Goal: Information Seeking & Learning: Find specific page/section

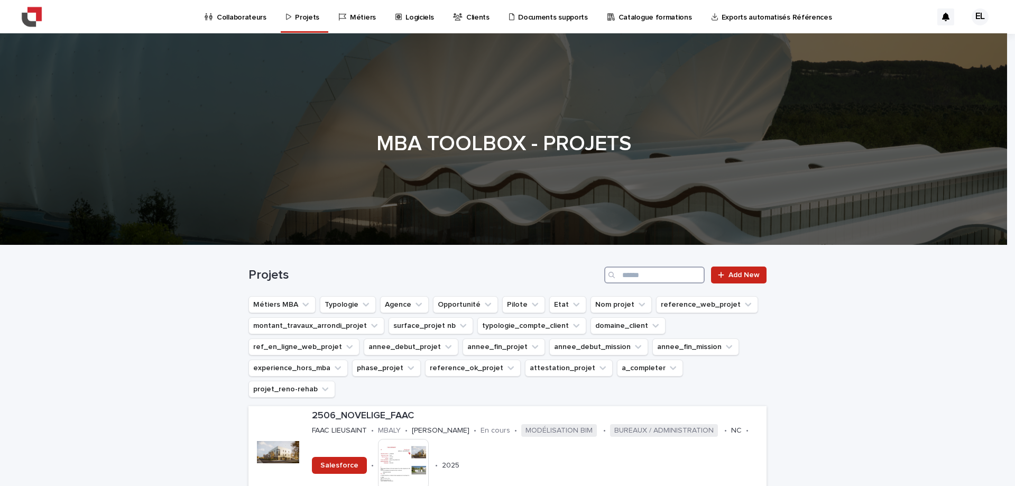
click at [633, 276] on input "Search" at bounding box center [654, 275] width 100 height 17
click at [654, 277] on input "Search" at bounding box center [654, 275] width 100 height 17
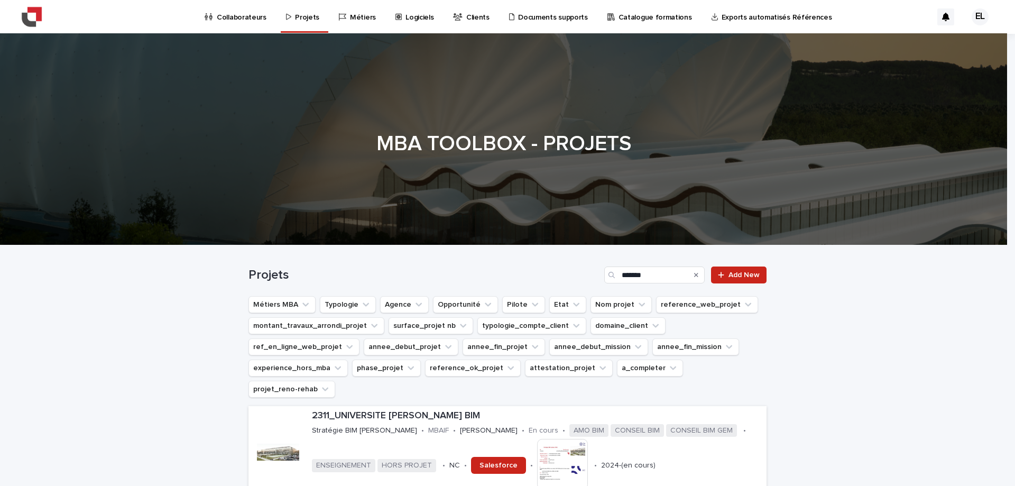
drag, startPoint x: 700, startPoint y: 17, endPoint x: 705, endPoint y: 16, distance: 5.4
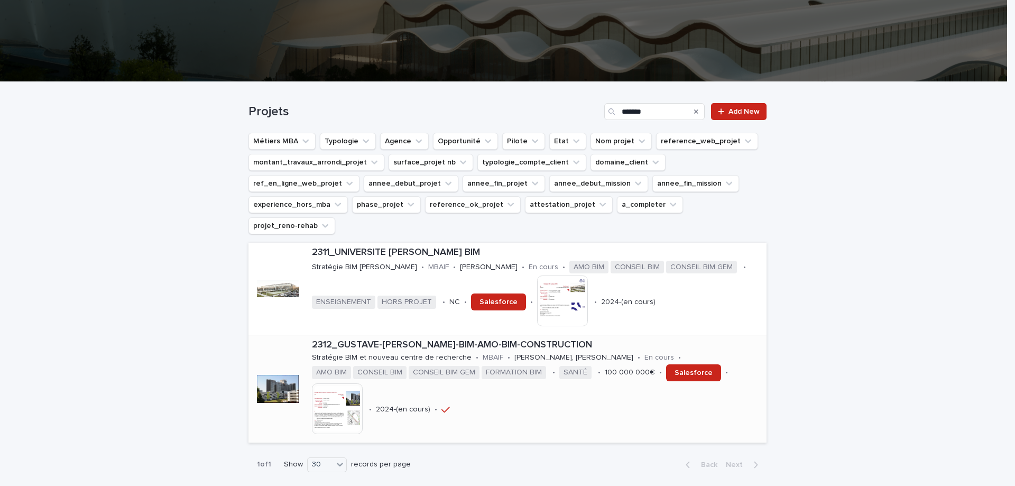
scroll to position [217, 0]
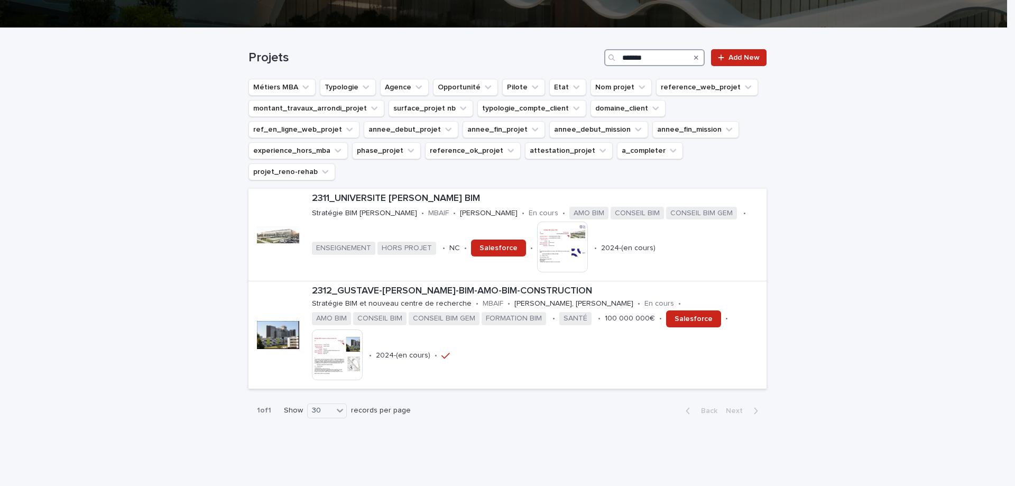
click at [651, 59] on input "*******" at bounding box center [654, 57] width 100 height 17
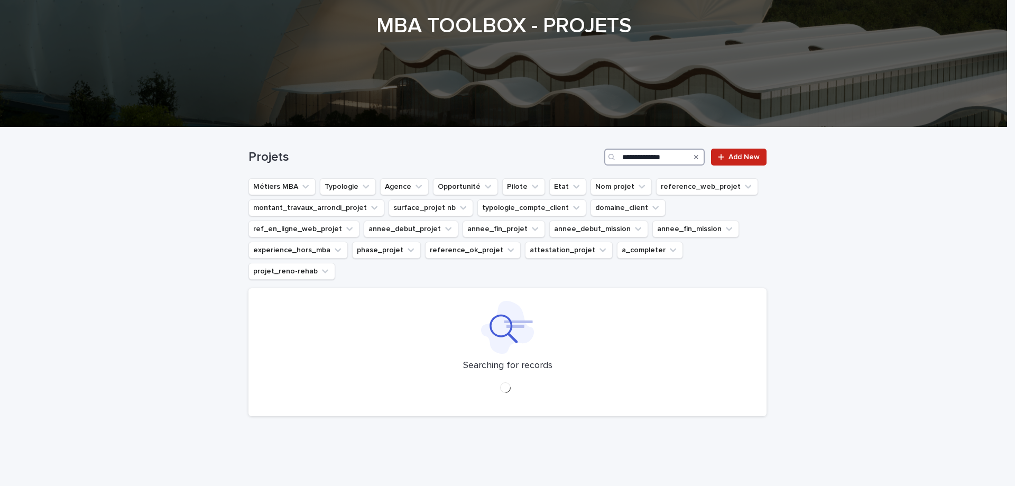
scroll to position [140, 0]
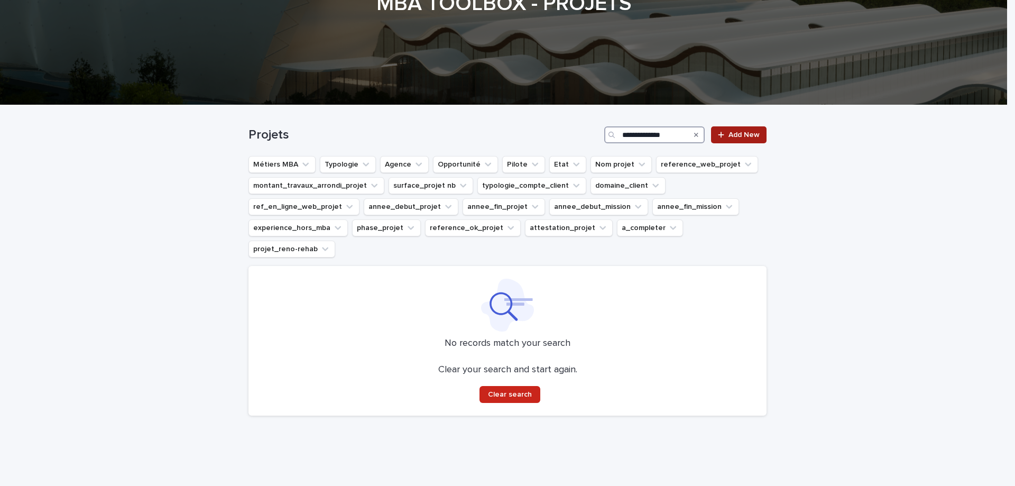
type input "**********"
click at [731, 131] on link "Add New" at bounding box center [739, 134] width 56 height 17
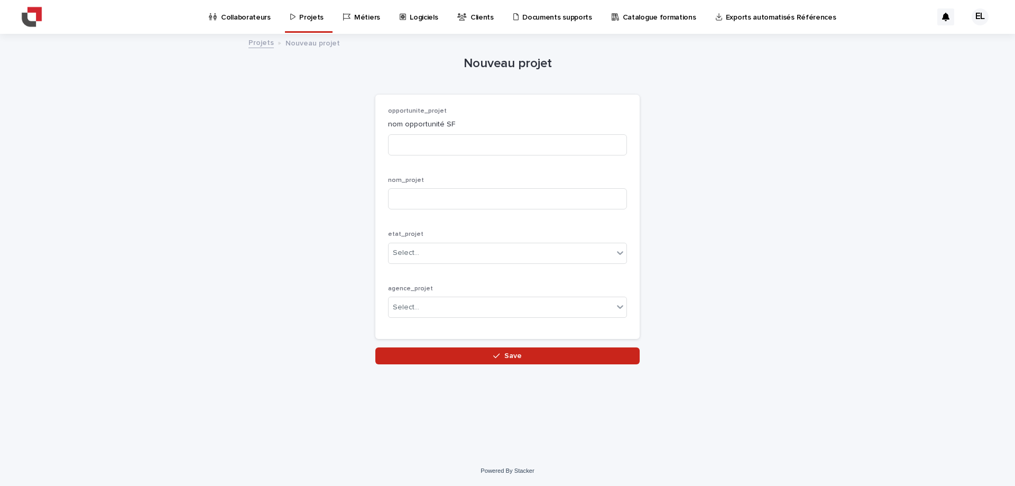
click at [262, 47] on link "Projets" at bounding box center [261, 42] width 25 height 12
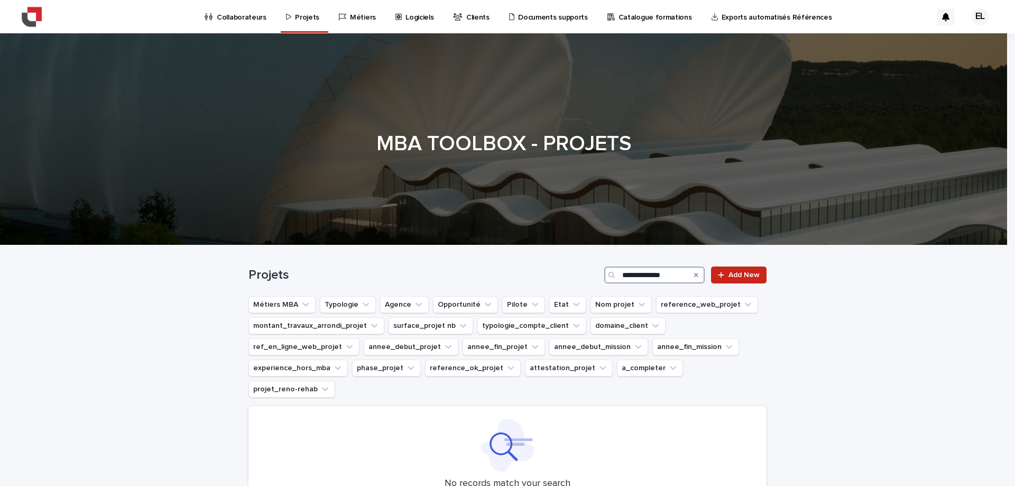
click at [668, 276] on input "**********" at bounding box center [654, 275] width 100 height 17
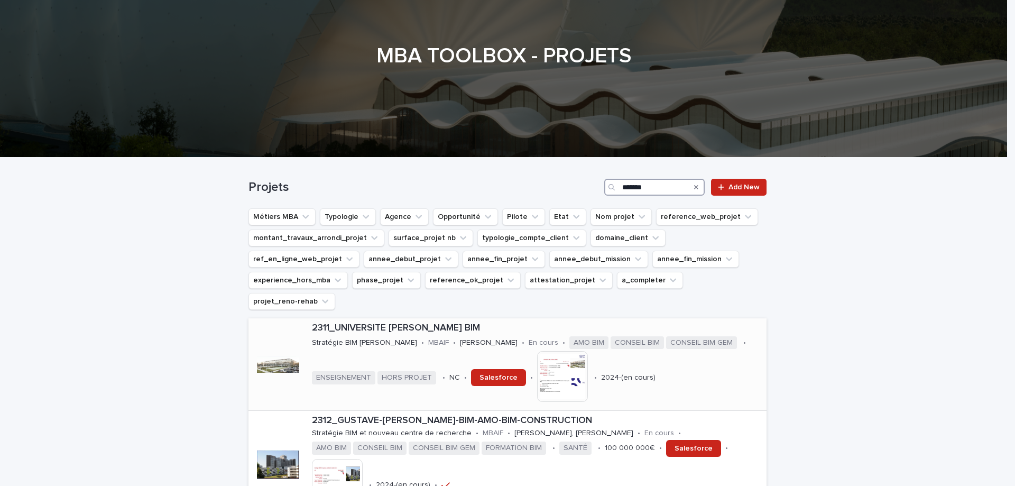
scroll to position [217, 0]
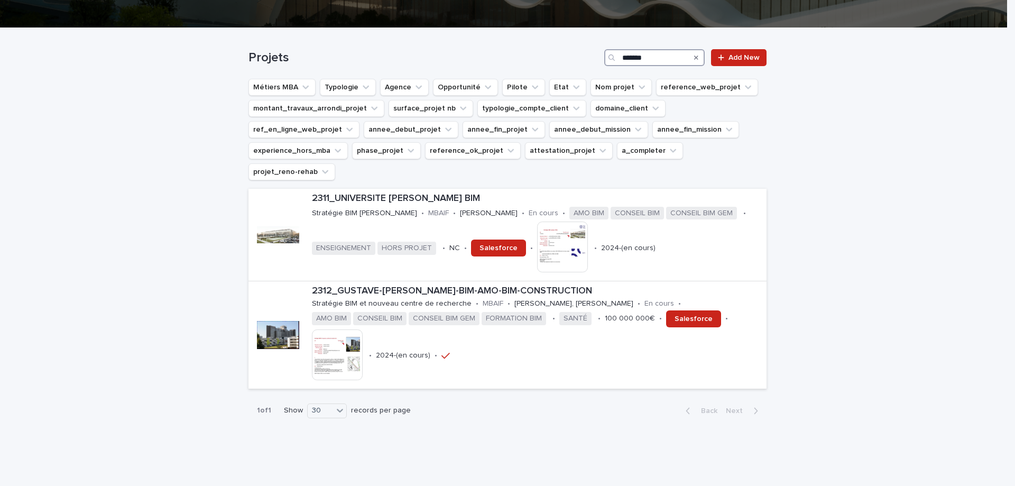
drag, startPoint x: 650, startPoint y: 60, endPoint x: 561, endPoint y: 43, distance: 91.4
click at [570, 51] on div "Projets ******* Add New" at bounding box center [508, 57] width 518 height 17
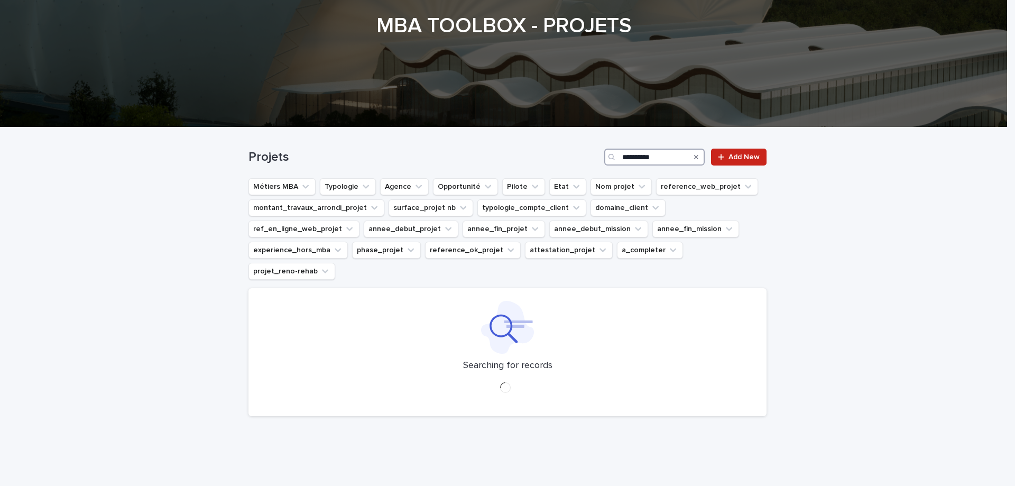
scroll to position [140, 0]
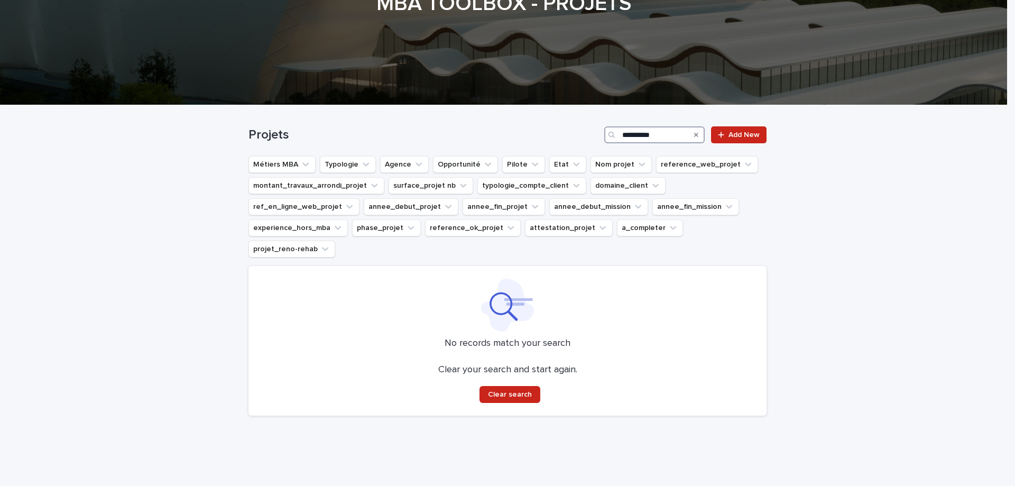
drag, startPoint x: 664, startPoint y: 130, endPoint x: 578, endPoint y: 131, distance: 86.2
click at [578, 131] on div "**********" at bounding box center [508, 134] width 518 height 17
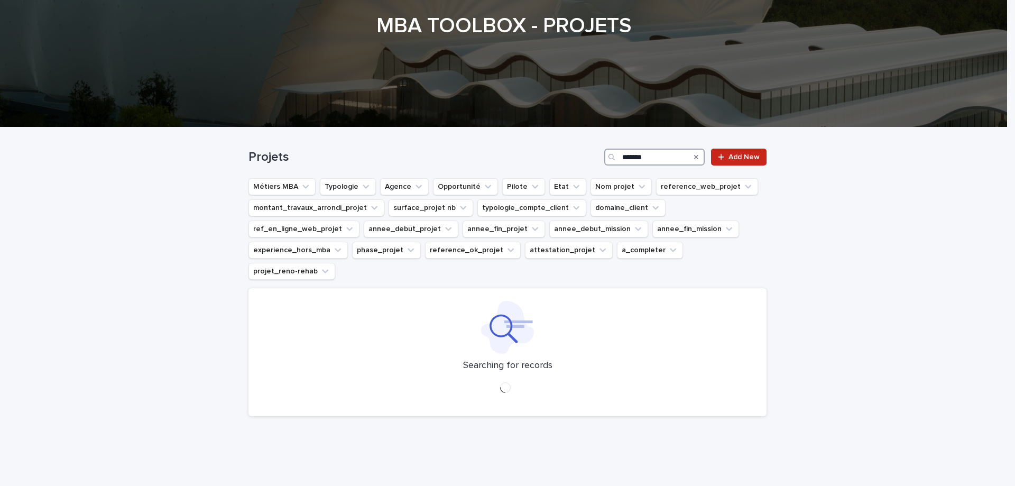
scroll to position [206, 0]
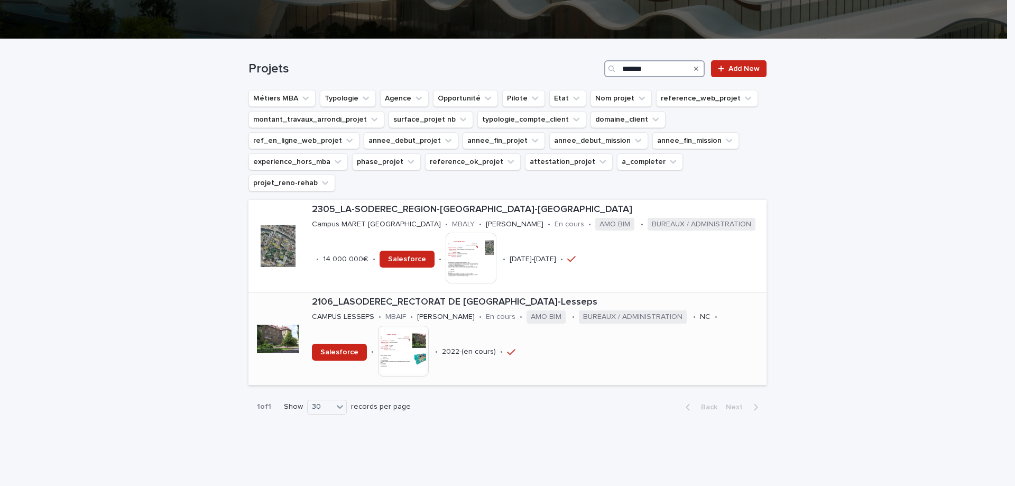
type input "*******"
click at [388, 297] on p "2106_LASODEREC_RECTORAT DE VERSAILLES_Campus-Lesseps" at bounding box center [537, 303] width 451 height 12
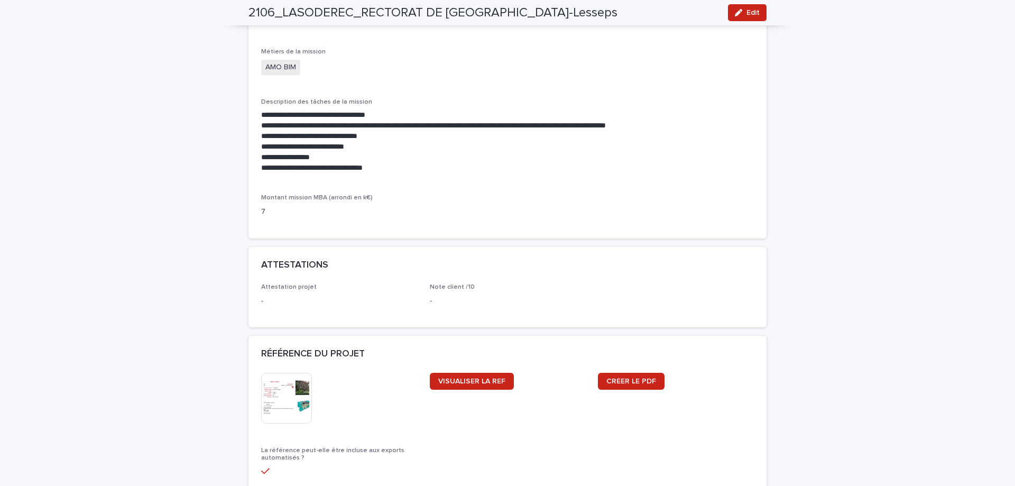
scroll to position [846, 0]
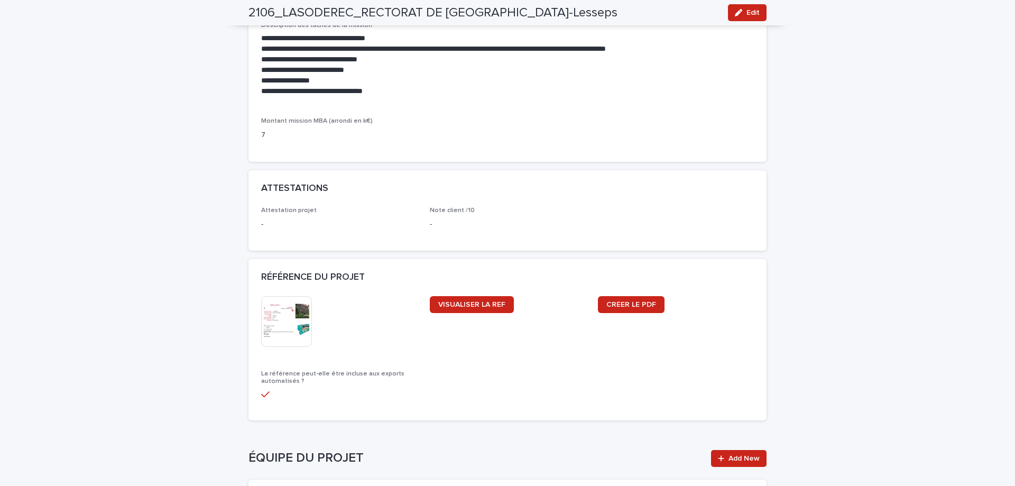
click at [265, 320] on img at bounding box center [286, 321] width 51 height 51
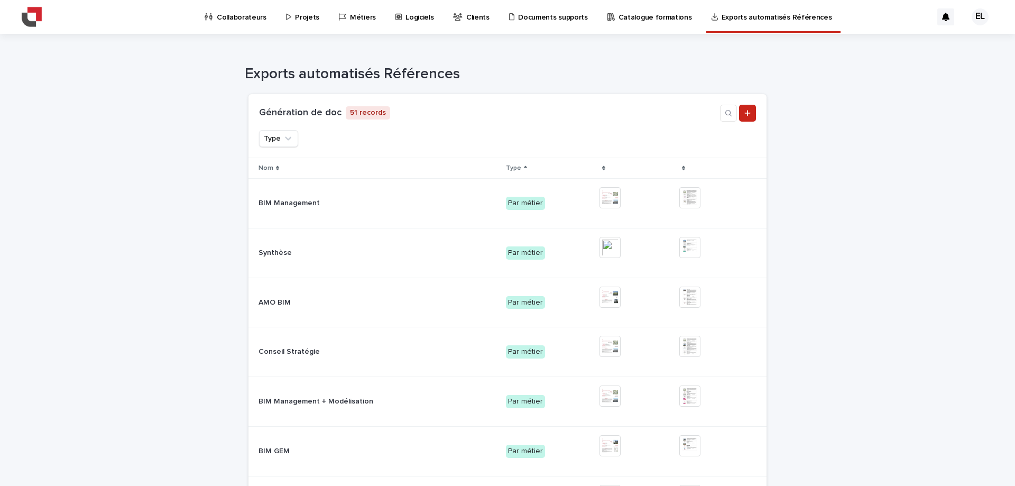
click at [790, 183] on div "Loading... Saving… Loading... Saving… Loading... Saving… Loading... Saving… Loa…" at bounding box center [507, 402] width 1015 height 637
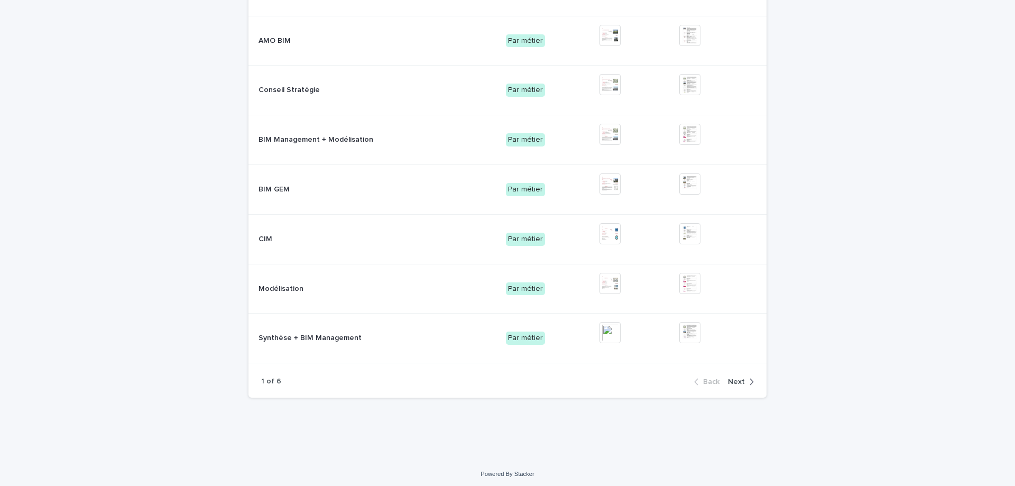
scroll to position [264, 0]
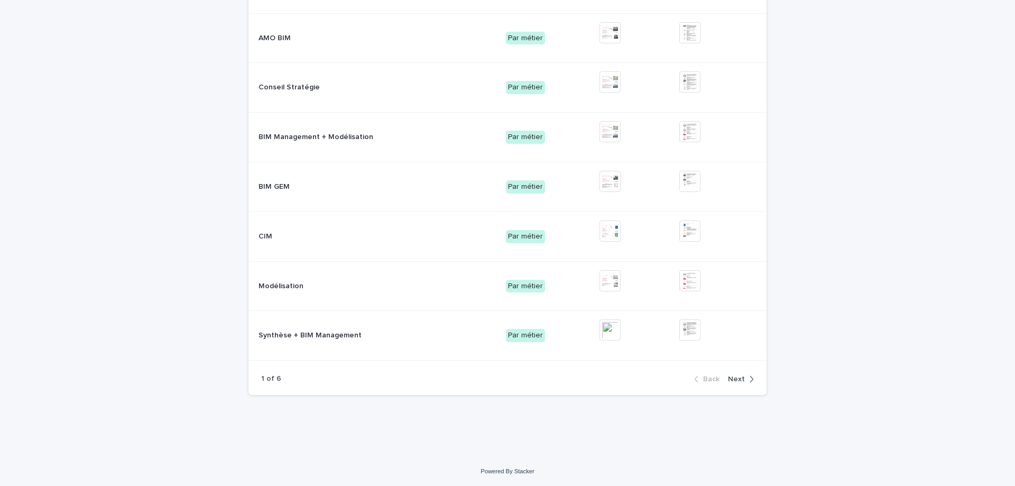
click at [749, 376] on icon "button" at bounding box center [751, 379] width 5 height 10
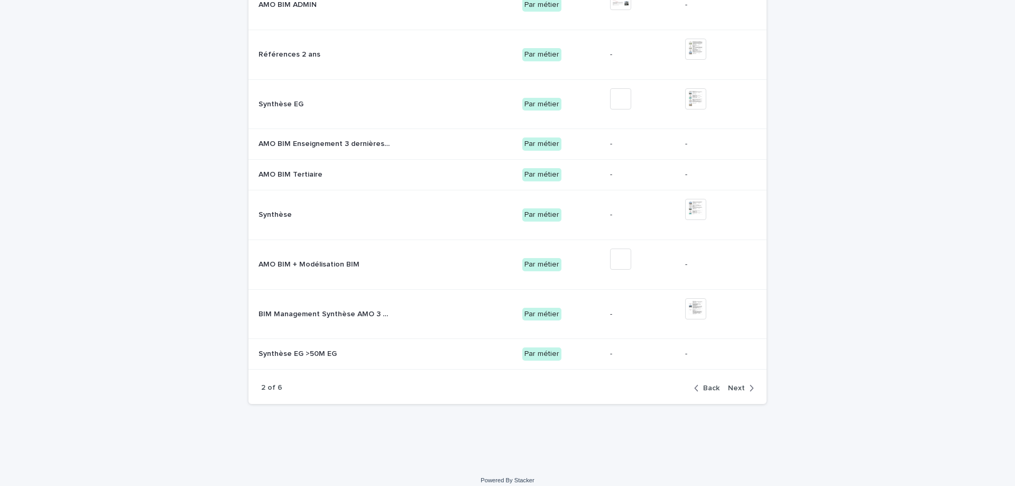
scroll to position [208, 0]
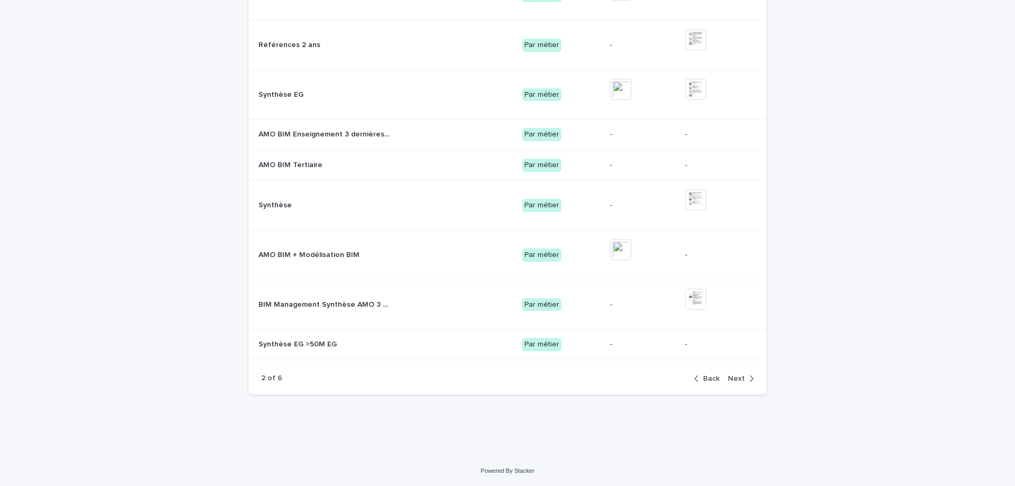
click at [749, 376] on icon "button" at bounding box center [751, 379] width 5 height 10
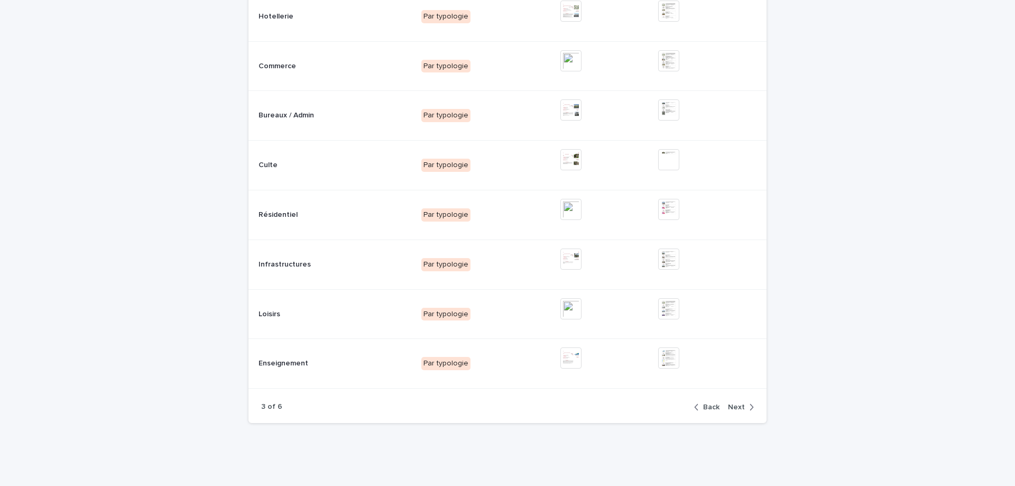
click at [703, 407] on span "Back" at bounding box center [711, 407] width 16 height 7
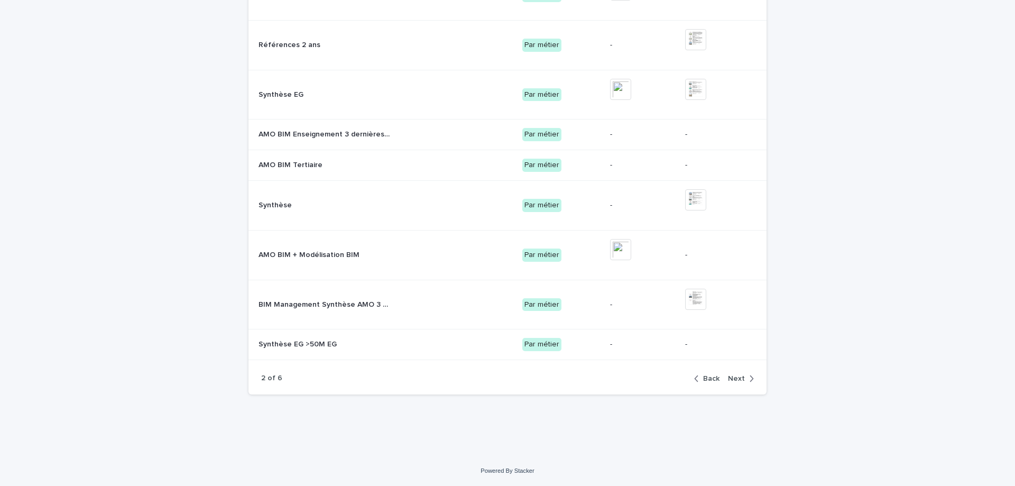
click at [709, 383] on button "Back" at bounding box center [709, 379] width 30 height 10
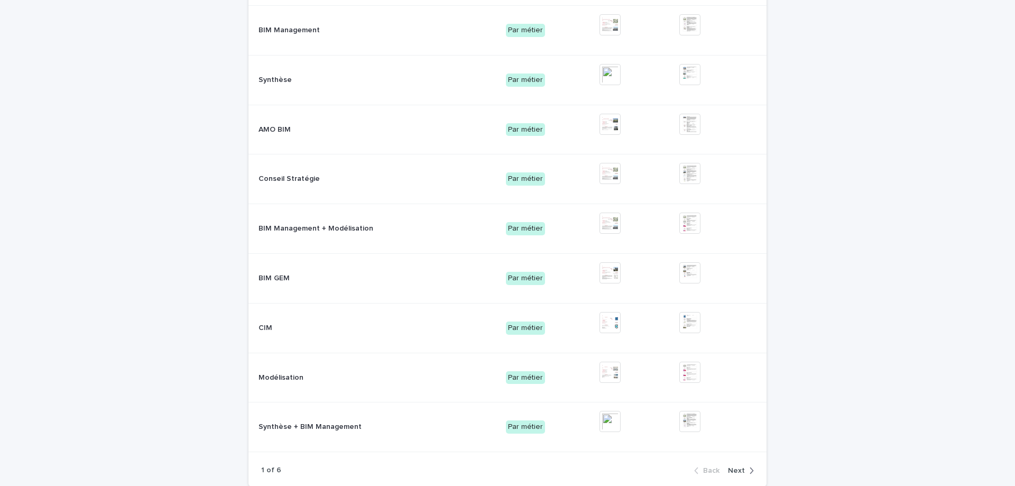
scroll to position [184, 0]
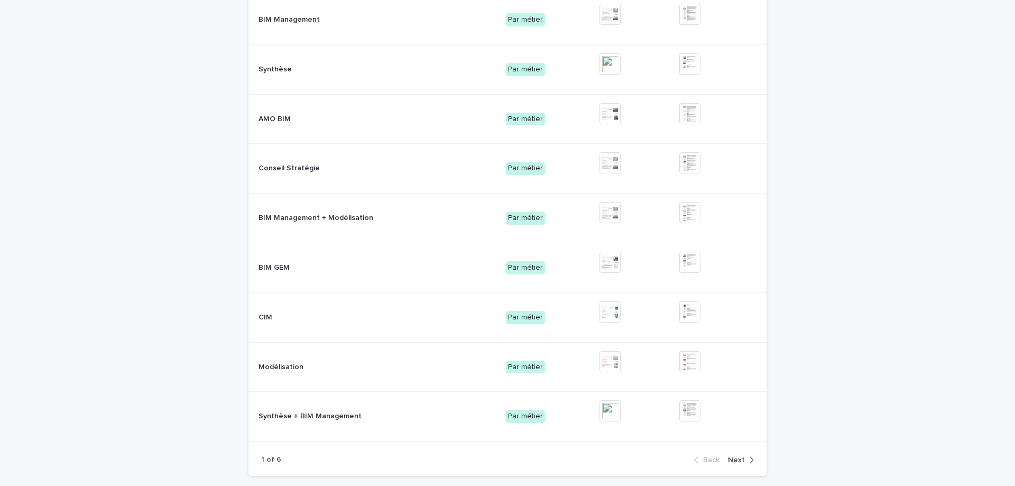
click at [731, 457] on span "Next" at bounding box center [736, 459] width 17 height 7
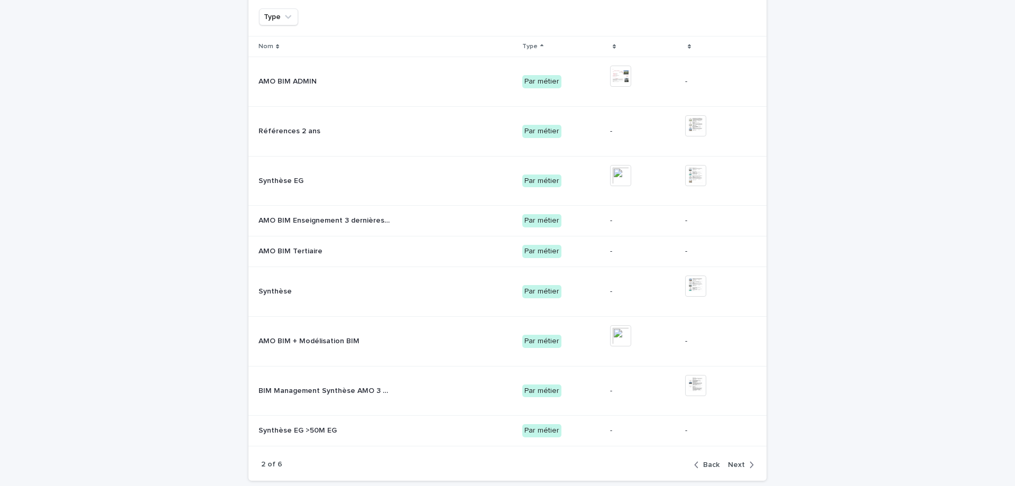
scroll to position [208, 0]
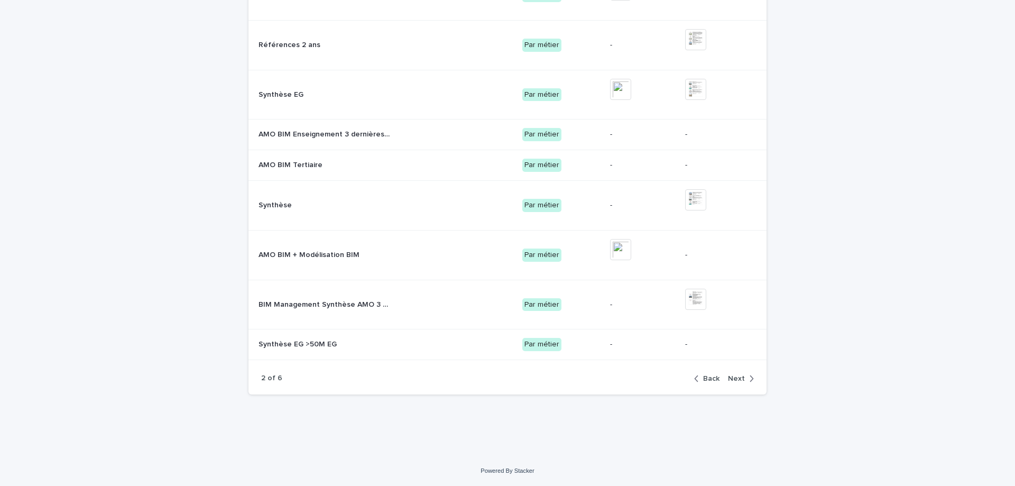
click at [737, 378] on span "Next" at bounding box center [736, 378] width 17 height 7
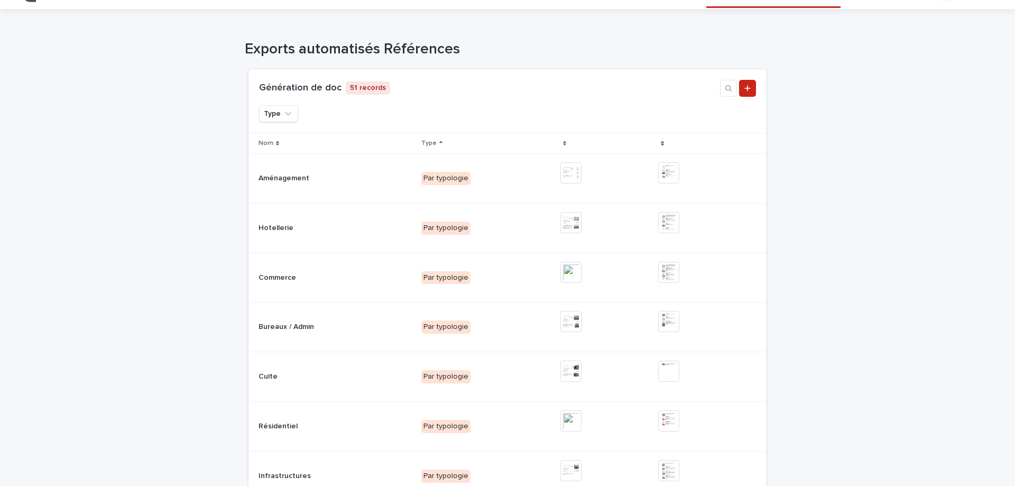
scroll to position [236, 0]
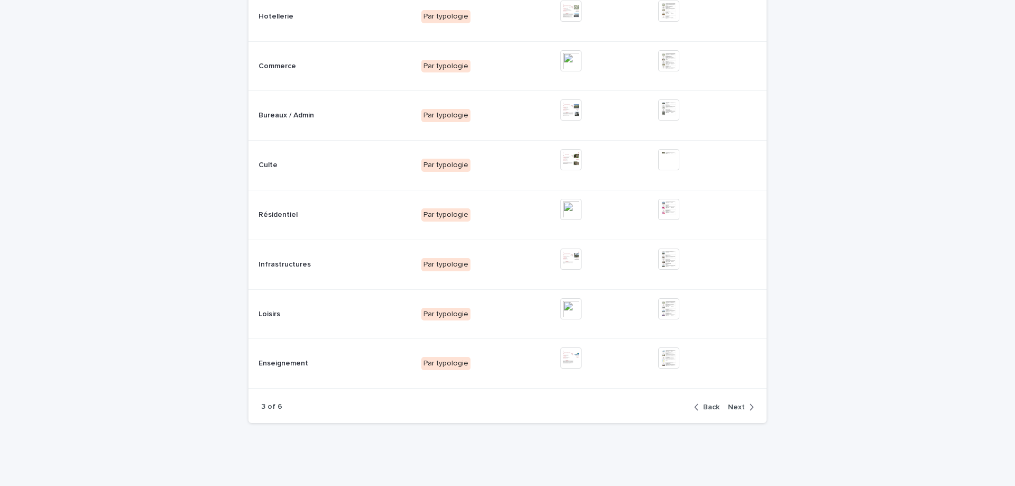
click at [735, 416] on div "3 of 6 Back Next" at bounding box center [508, 407] width 518 height 32
click at [734, 409] on span "Next" at bounding box center [736, 407] width 17 height 7
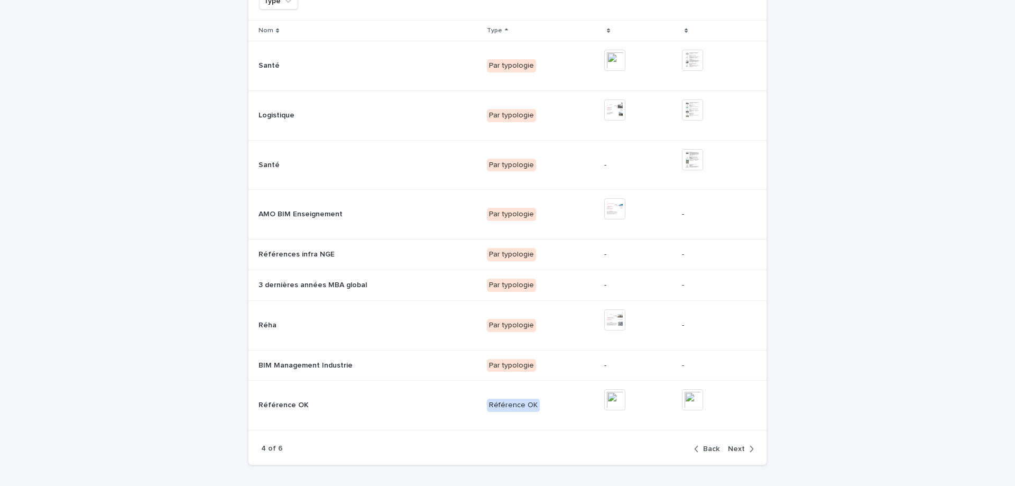
scroll to position [155, 0]
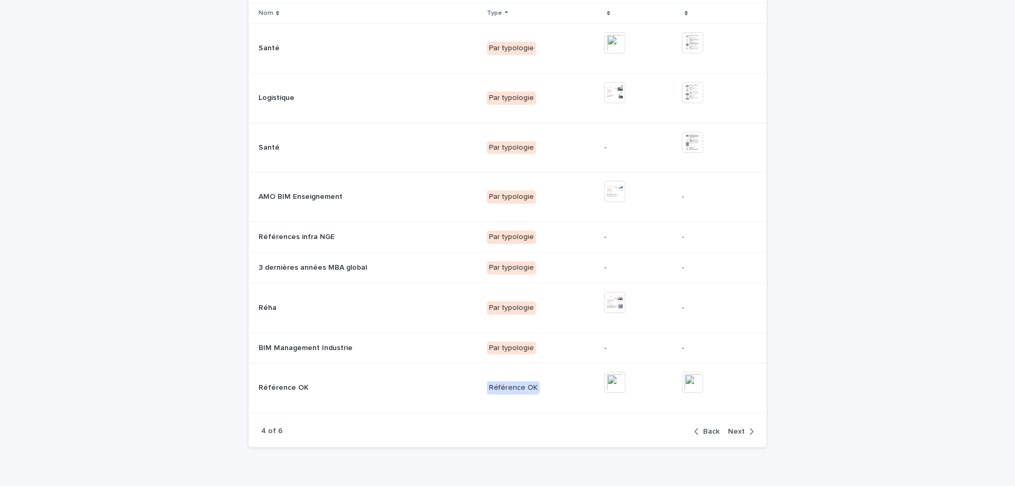
click at [738, 432] on span "Next" at bounding box center [736, 431] width 17 height 7
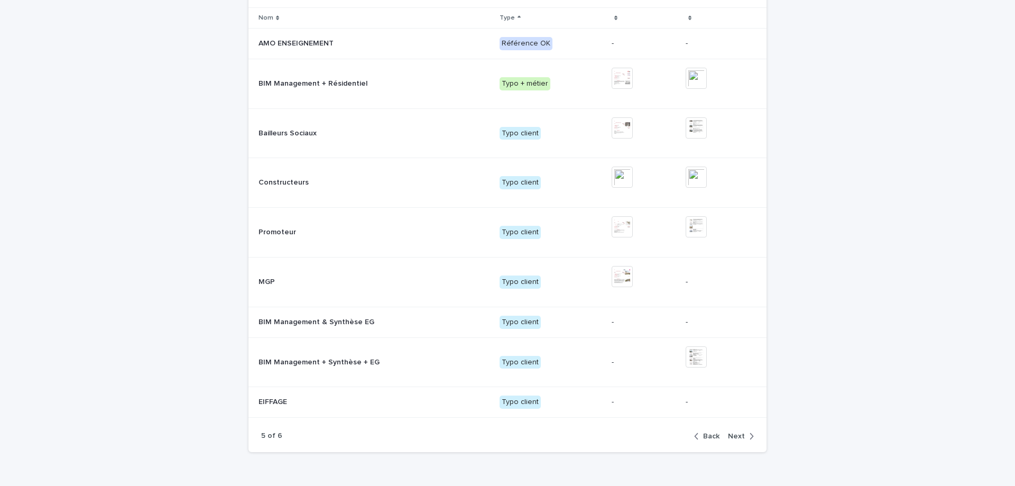
scroll to position [208, 0]
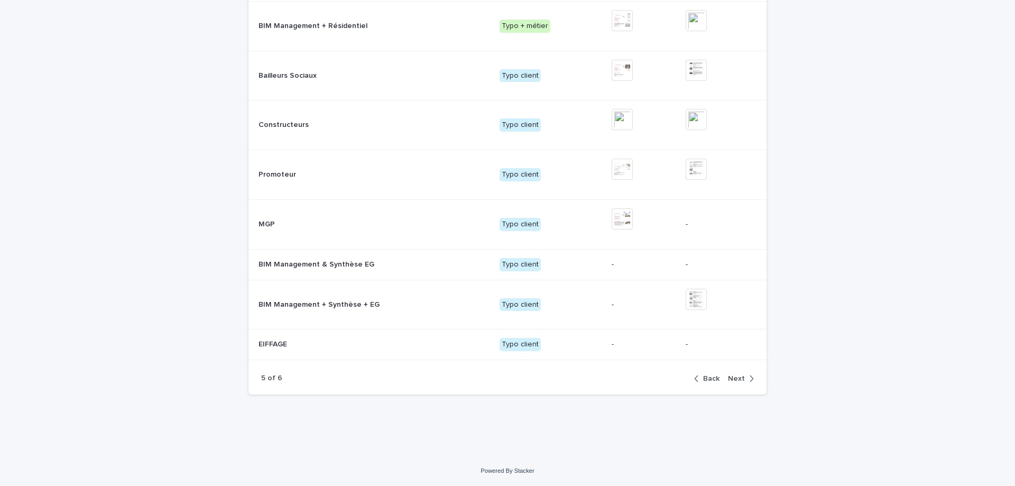
click at [736, 378] on span "Next" at bounding box center [736, 378] width 17 height 7
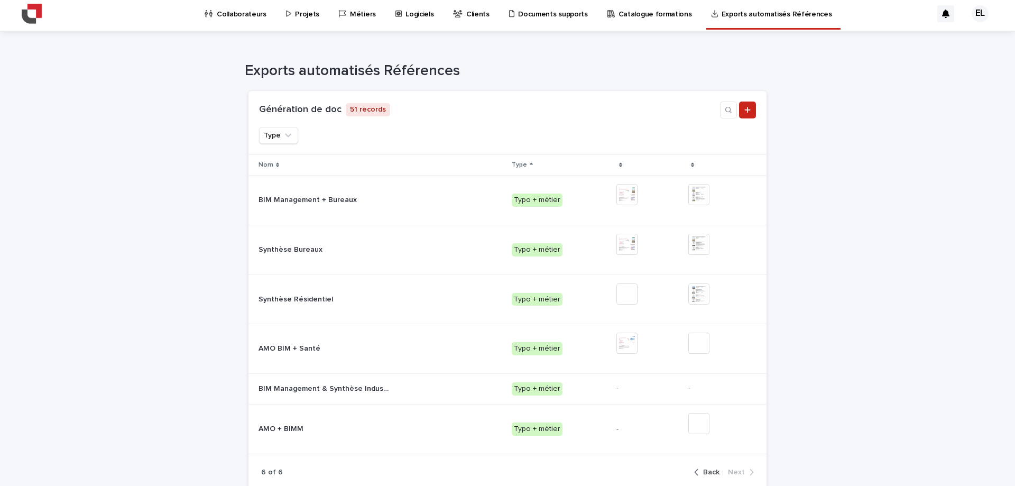
scroll to position [0, 0]
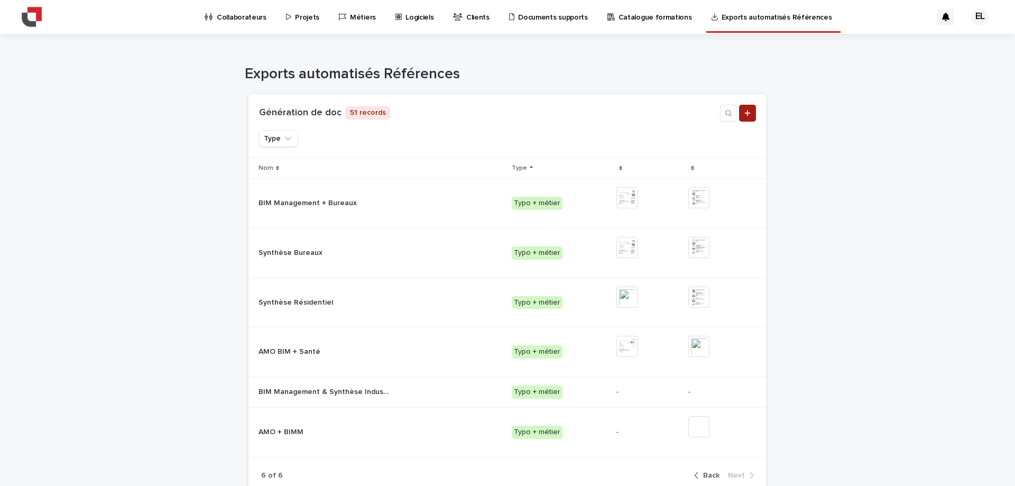
click at [747, 113] on link "Add new record" at bounding box center [747, 113] width 17 height 17
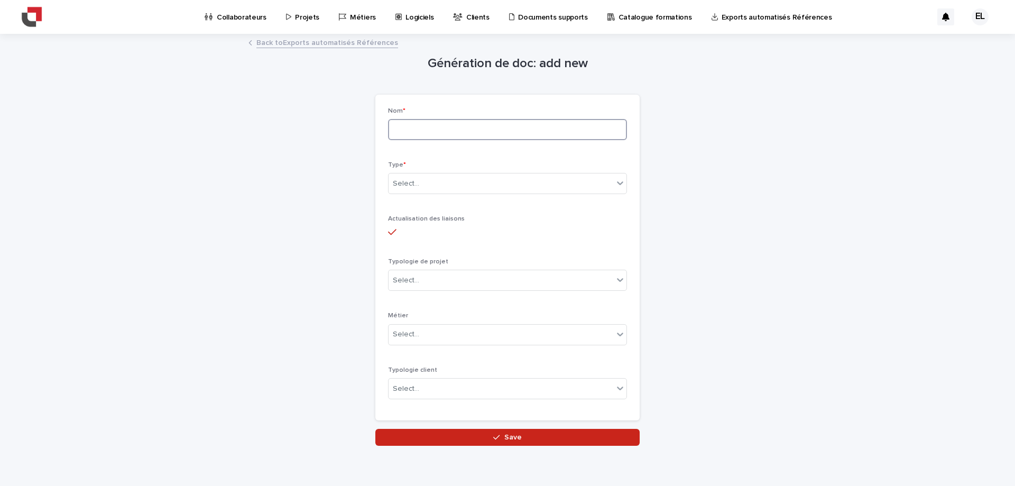
click at [477, 127] on input at bounding box center [507, 129] width 239 height 21
click at [460, 184] on div "Select..." at bounding box center [501, 183] width 225 height 17
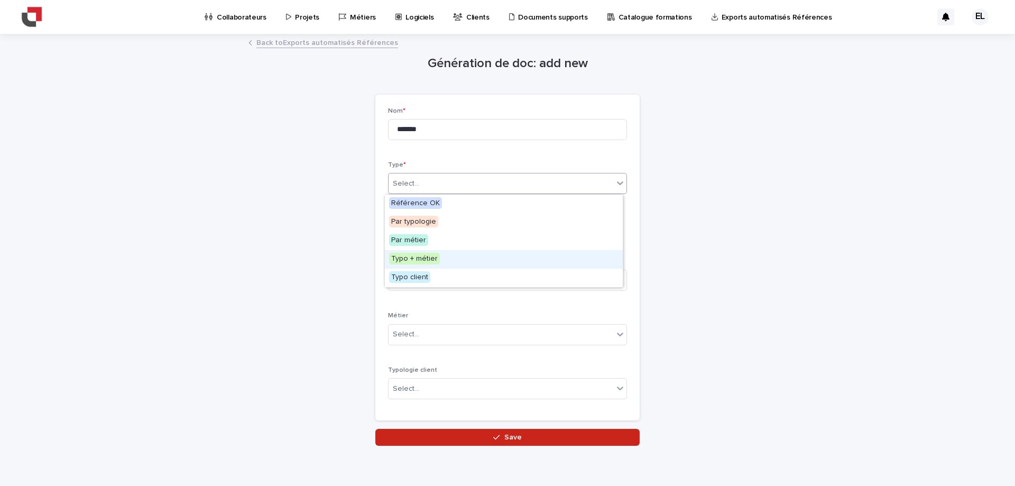
drag, startPoint x: 447, startPoint y: 247, endPoint x: 448, endPoint y: 260, distance: 13.3
click at [448, 260] on div "Typo + métier" at bounding box center [504, 259] width 238 height 19
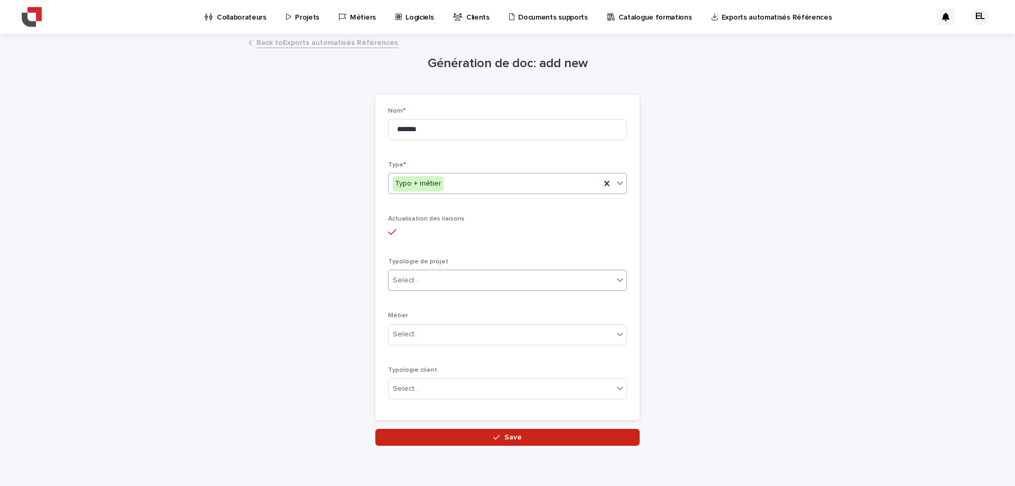
click at [434, 281] on div "Select..." at bounding box center [501, 280] width 225 height 17
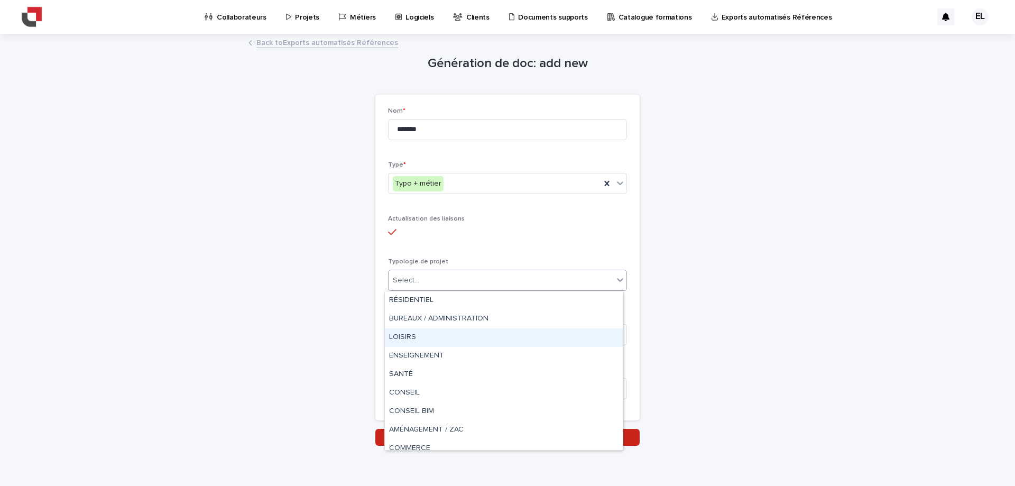
scroll to position [82, 0]
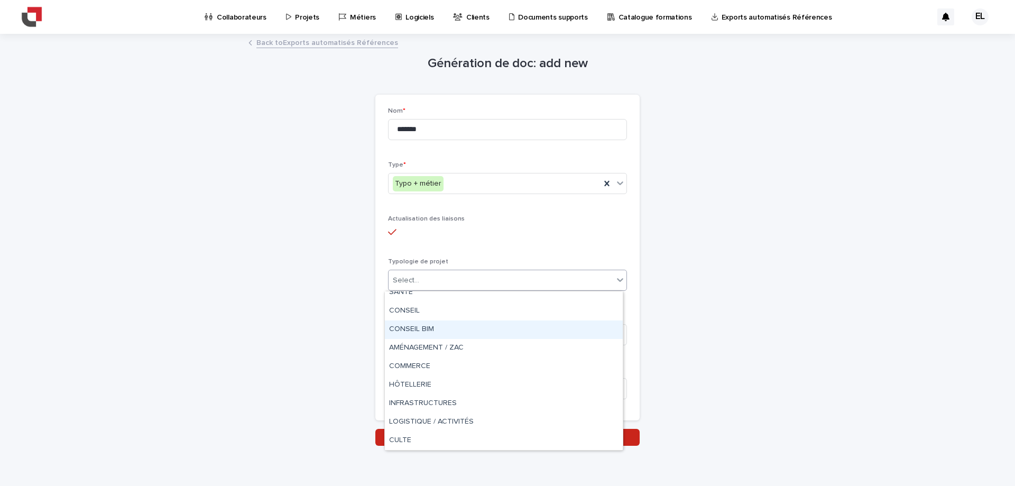
click at [424, 325] on div "CONSEIL BIM" at bounding box center [504, 329] width 238 height 19
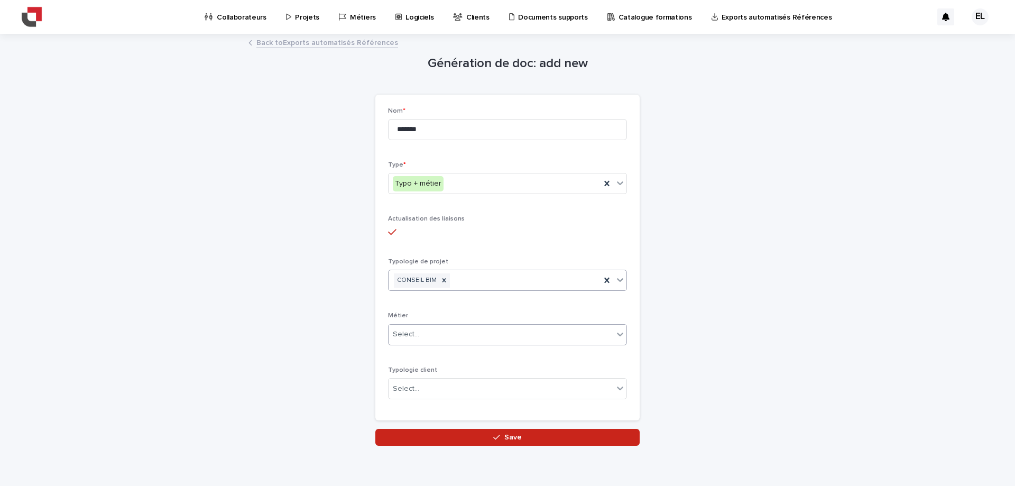
click at [461, 340] on div "Select..." at bounding box center [501, 334] width 225 height 17
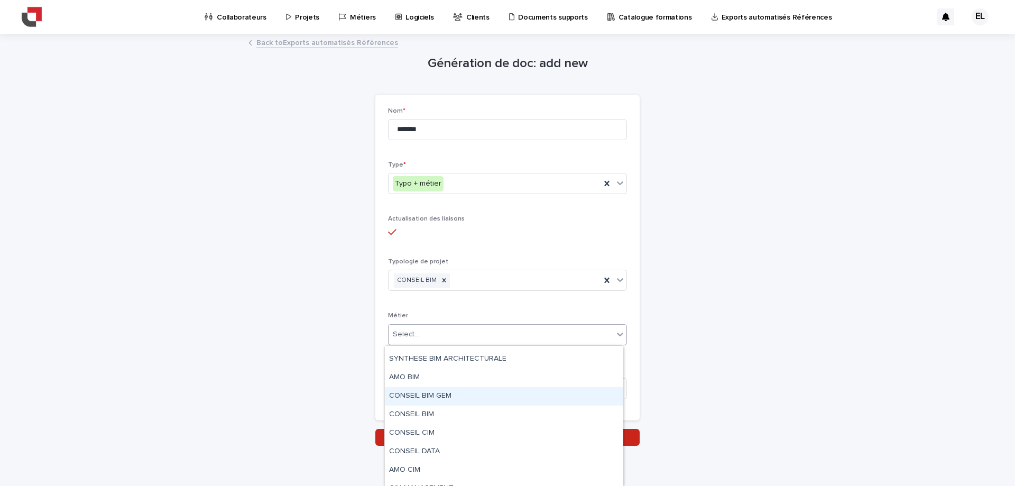
scroll to position [53, 0]
click at [420, 391] on div "AMO BIM" at bounding box center [504, 395] width 238 height 19
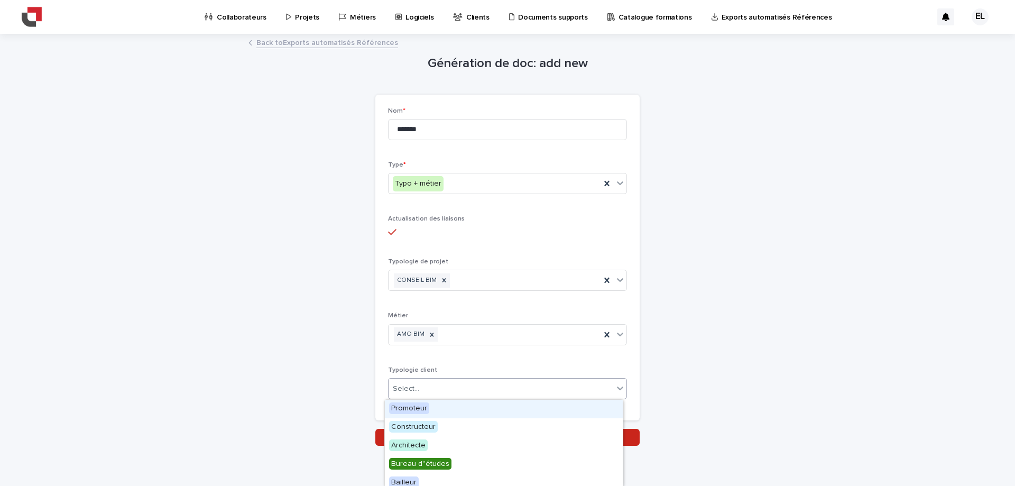
click at [480, 387] on div "Select..." at bounding box center [501, 388] width 225 height 17
click at [435, 129] on input "*******" at bounding box center [507, 129] width 239 height 21
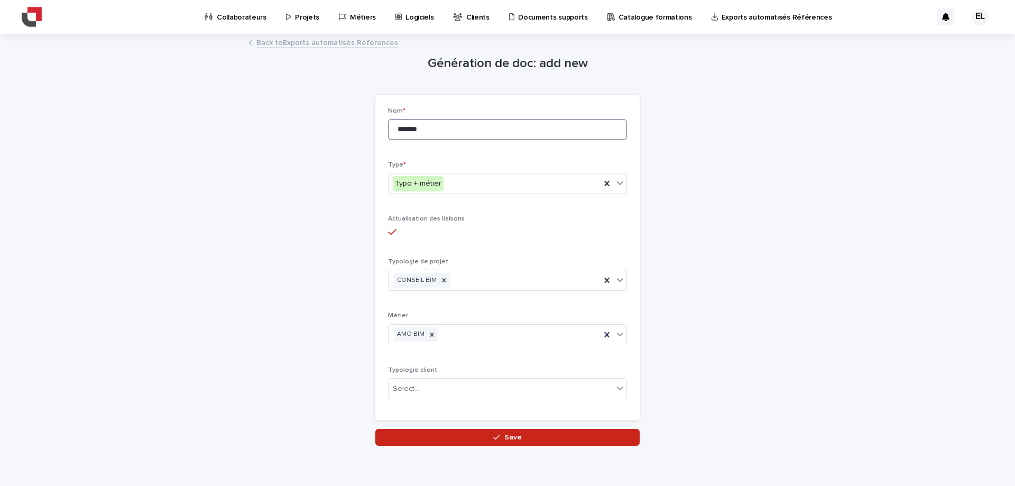
drag, startPoint x: 435, startPoint y: 129, endPoint x: 351, endPoint y: 117, distance: 85.5
click at [351, 117] on div "Génération de doc: add new Loading... Saving… Loading... Saving… Loading... Sav…" at bounding box center [508, 240] width 518 height 411
click at [411, 129] on input "**********" at bounding box center [507, 129] width 239 height 21
type input "**********"
click at [441, 393] on div "Select..." at bounding box center [501, 388] width 225 height 17
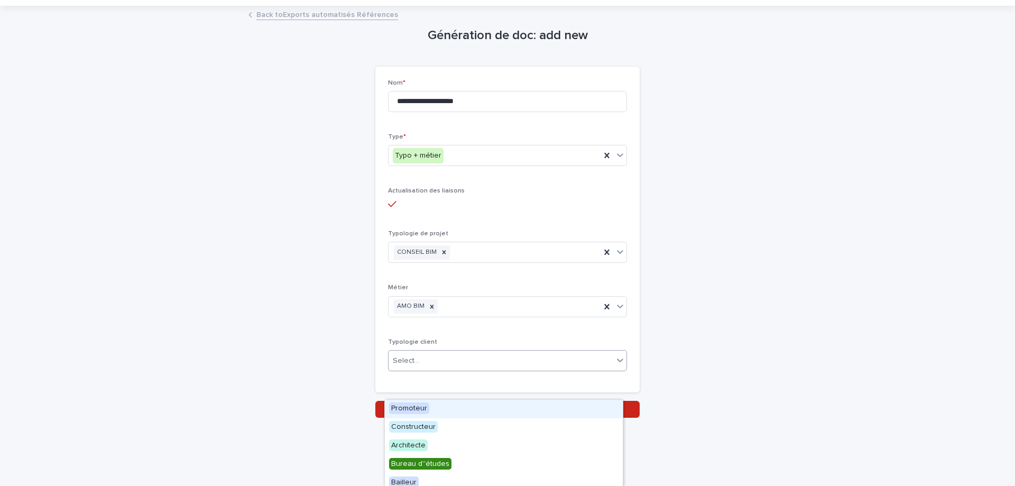
scroll to position [43, 0]
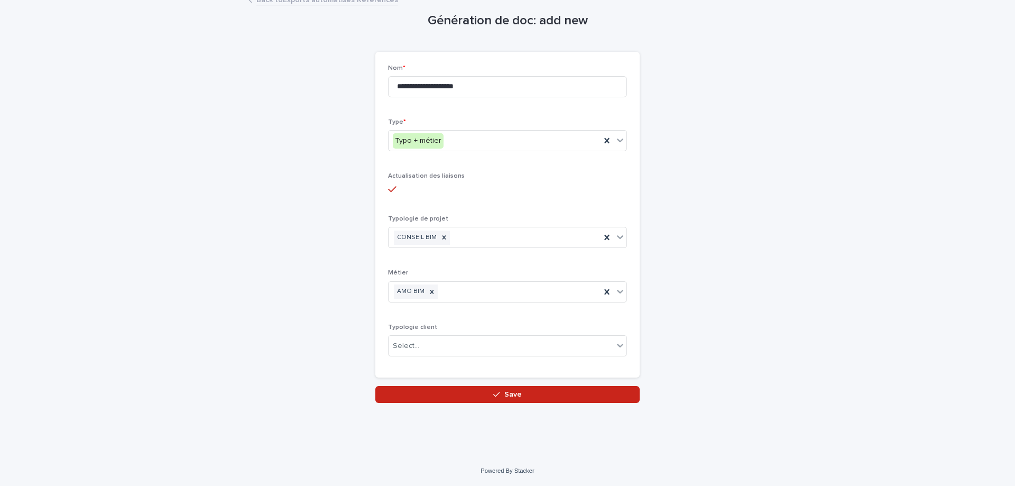
click at [682, 333] on div "**********" at bounding box center [508, 197] width 518 height 411
click at [518, 344] on div "Select..." at bounding box center [501, 345] width 225 height 17
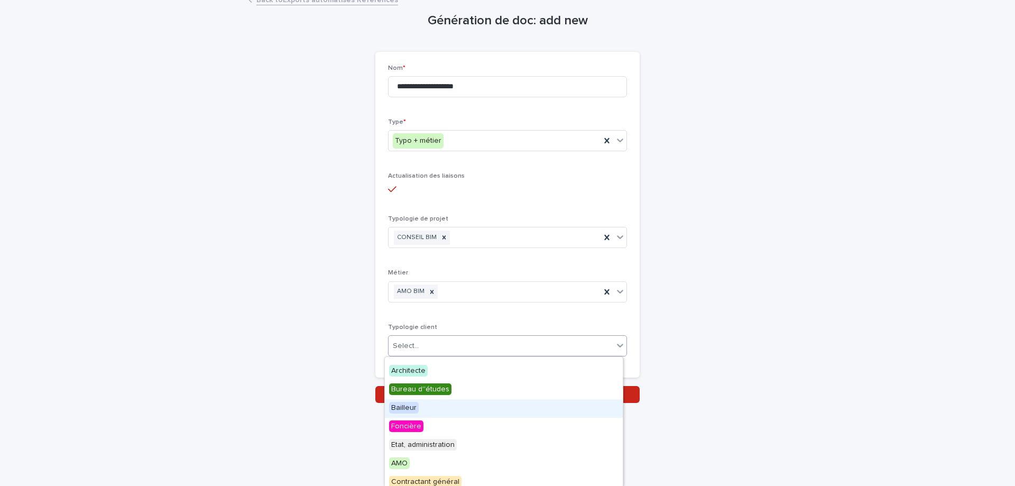
scroll to position [74, 0]
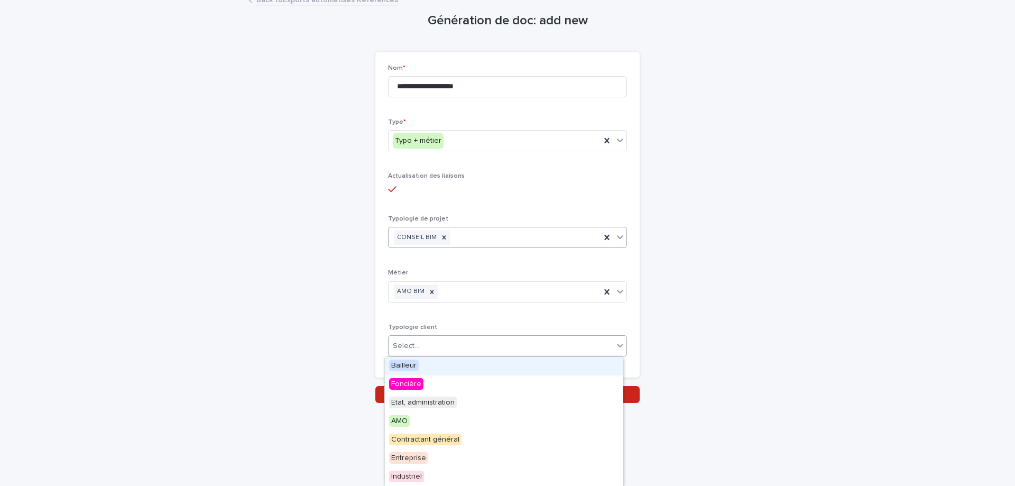
click at [474, 246] on div "CONSEIL BIM" at bounding box center [507, 237] width 239 height 21
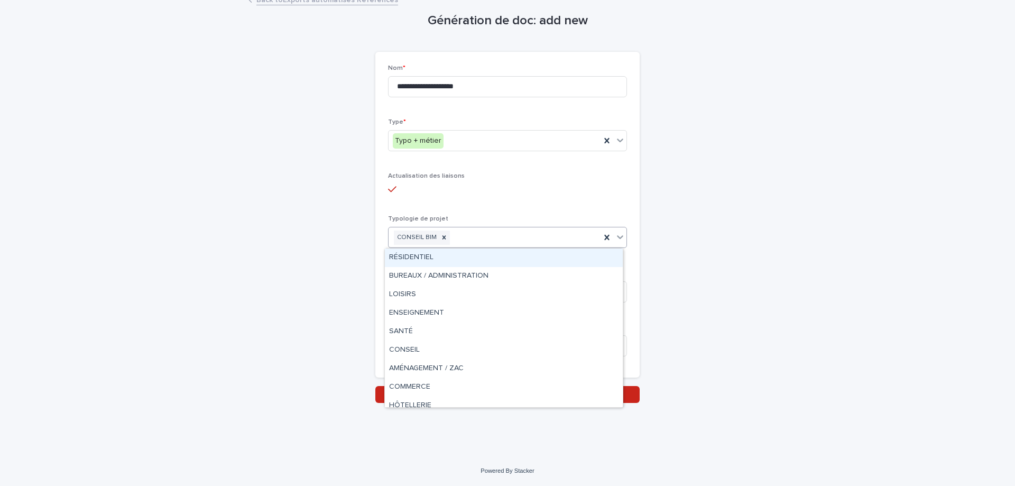
click at [735, 283] on div "**********" at bounding box center [508, 197] width 518 height 411
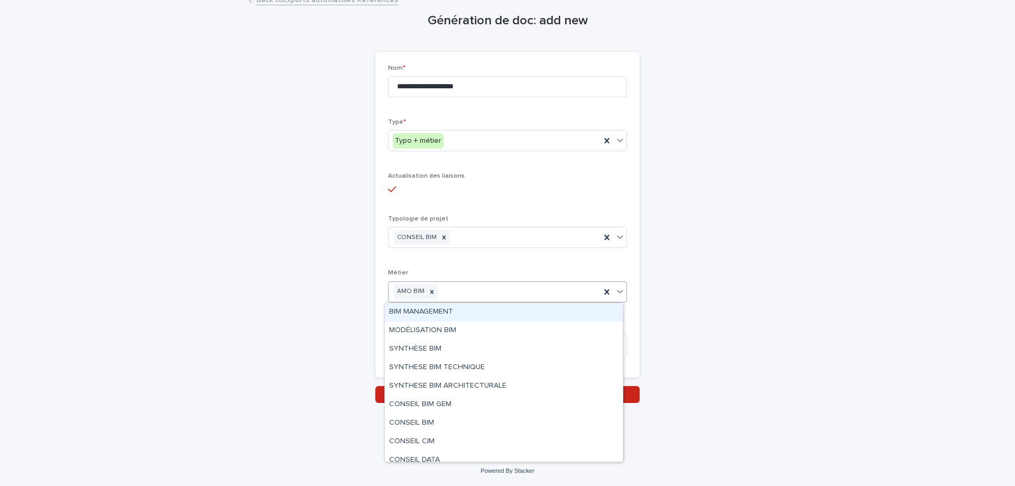
click at [539, 293] on div "AMO BIM" at bounding box center [495, 291] width 212 height 19
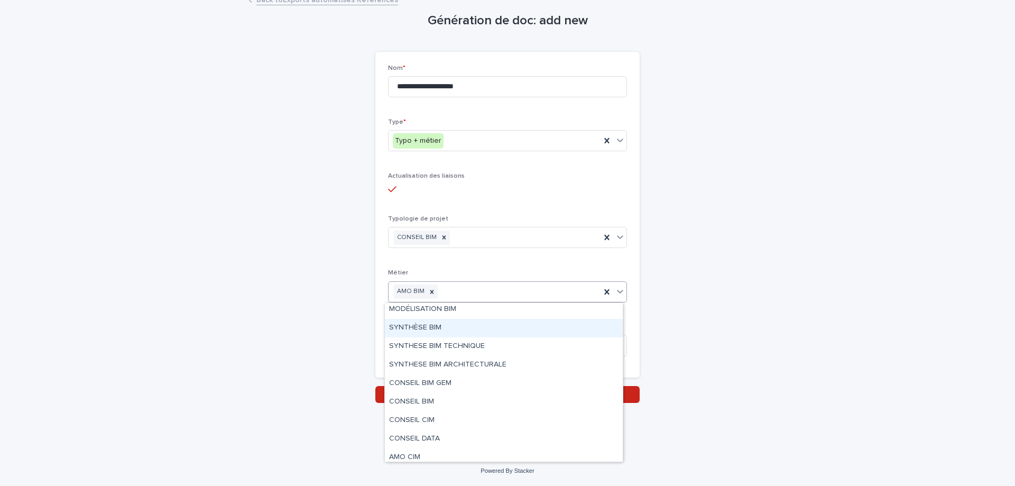
scroll to position [53, 0]
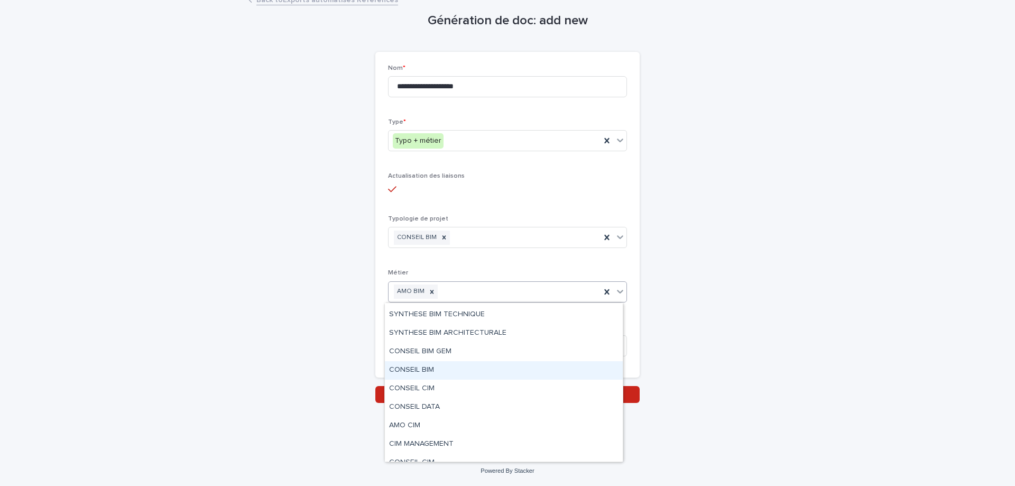
click at [419, 372] on div "CONSEIL BIM" at bounding box center [504, 370] width 238 height 19
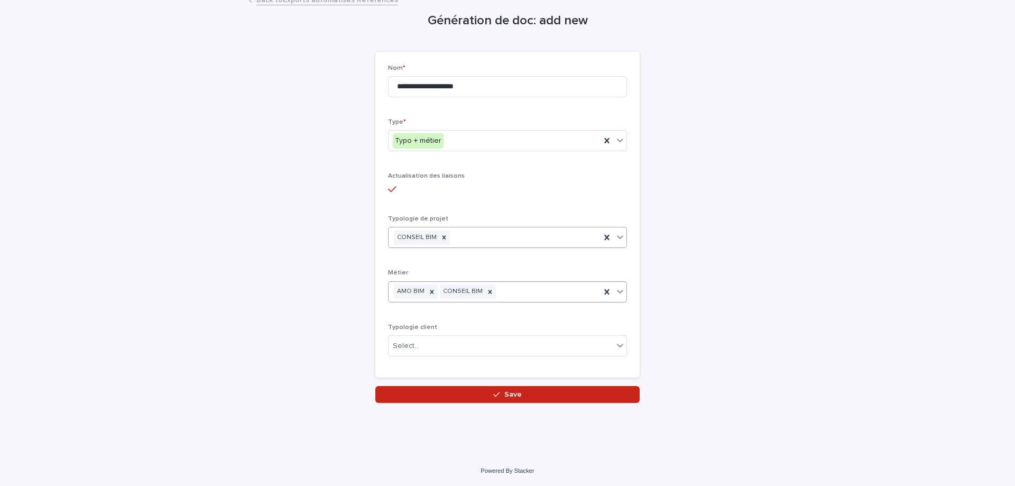
click at [512, 236] on div "CONSEIL BIM" at bounding box center [495, 237] width 212 height 19
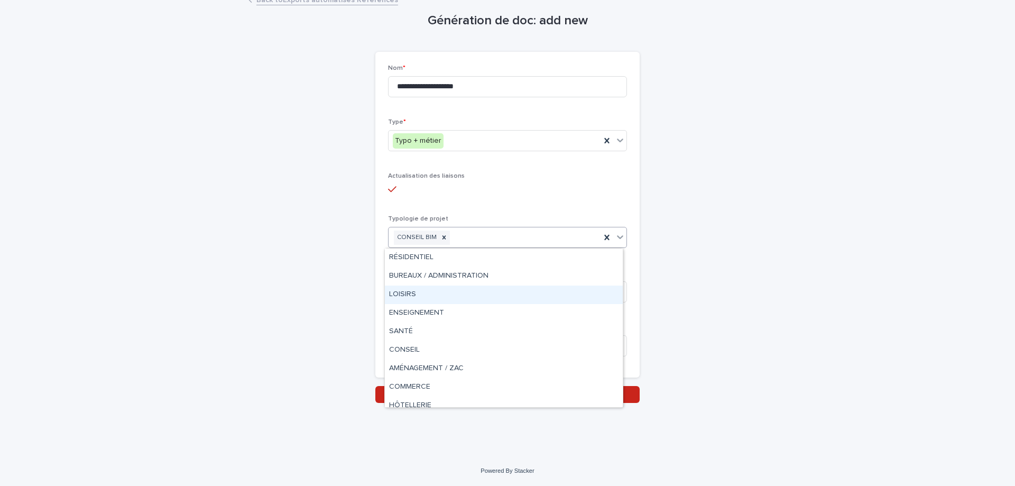
scroll to position [63, 0]
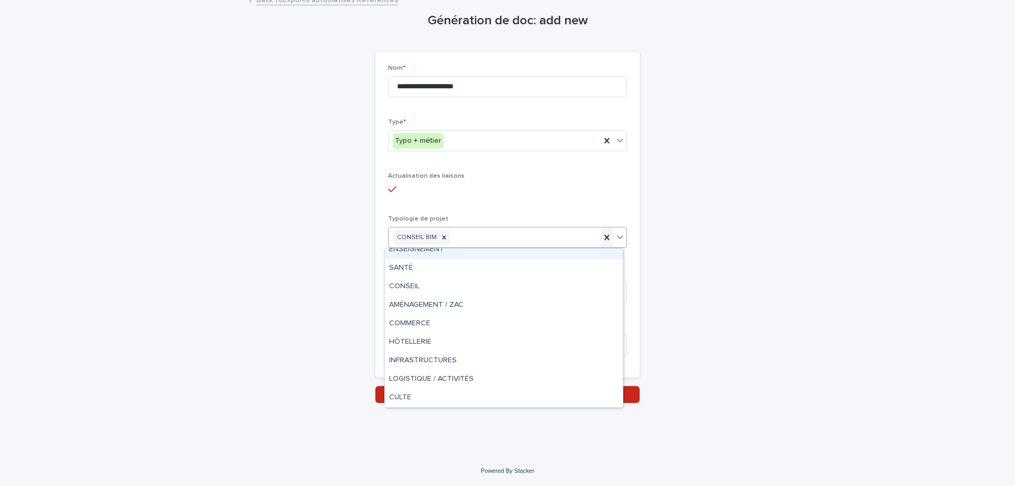
click at [604, 236] on icon at bounding box center [606, 237] width 5 height 5
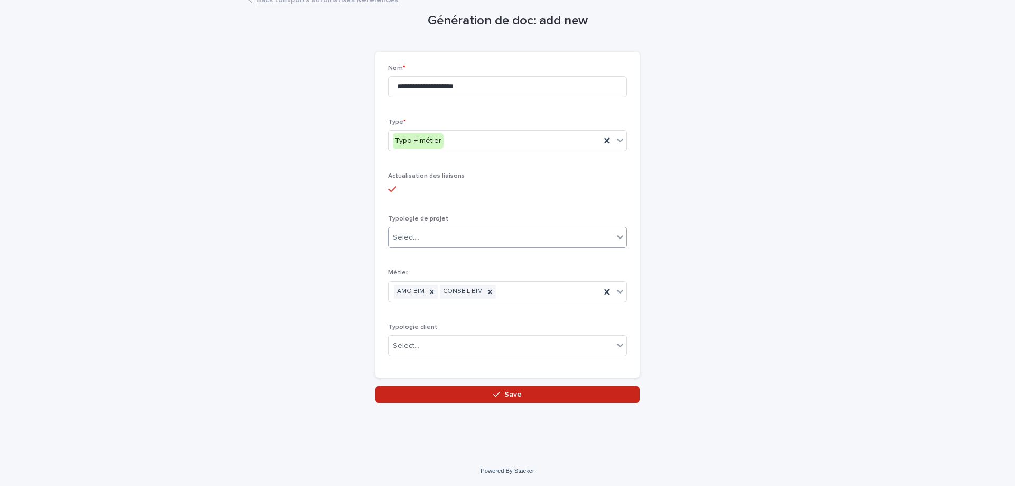
click at [818, 295] on div "**********" at bounding box center [507, 224] width 1015 height 464
click at [388, 185] on icon at bounding box center [392, 190] width 8 height 10
click at [420, 351] on div at bounding box center [420, 346] width 1 height 11
click at [791, 220] on div "**********" at bounding box center [507, 224] width 1015 height 464
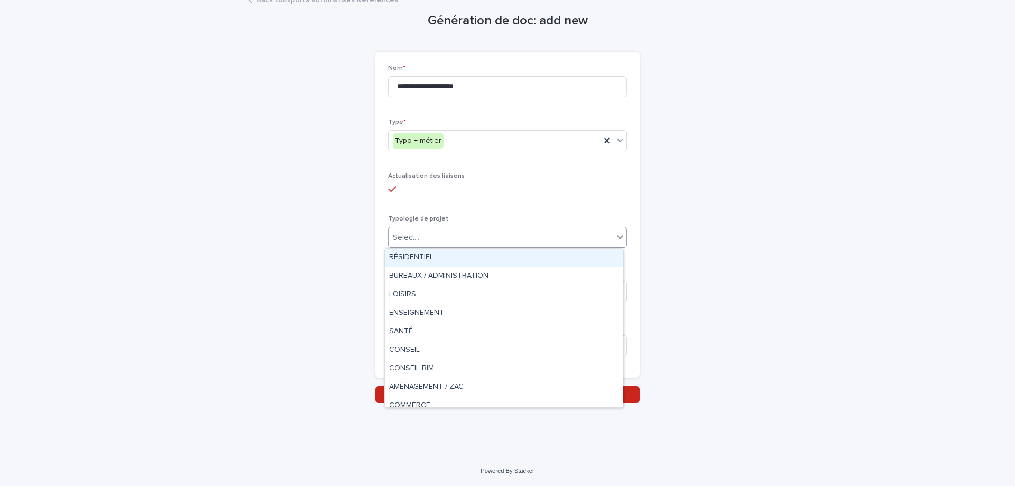
click at [447, 227] on div "Select..." at bounding box center [507, 237] width 239 height 21
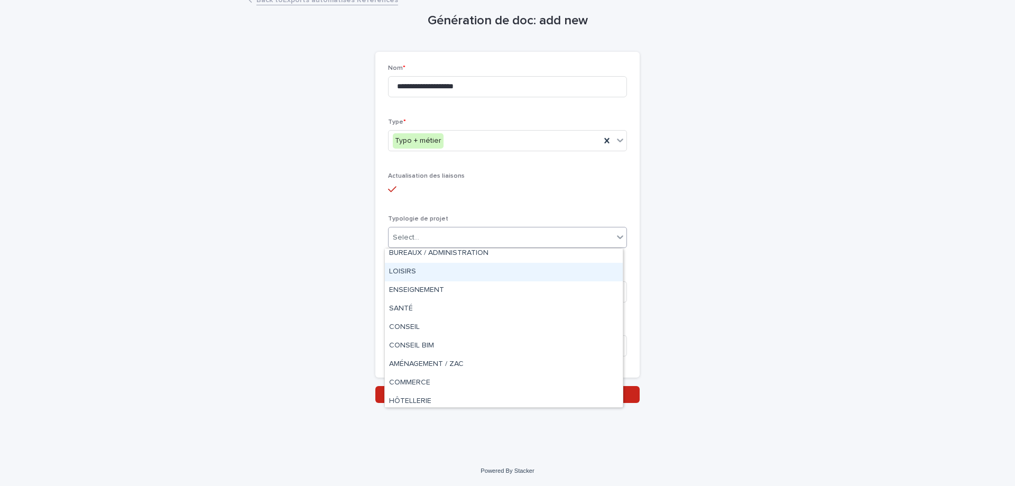
scroll to position [82, 0]
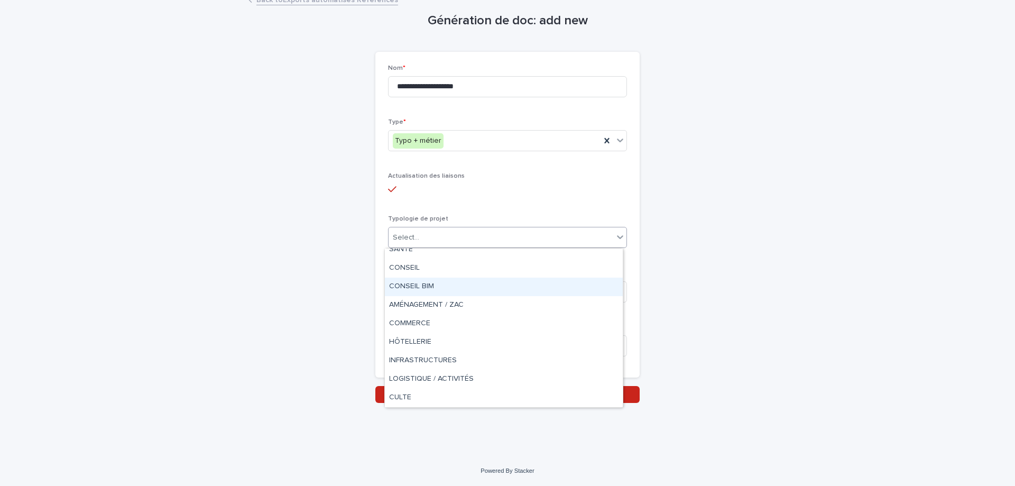
click at [435, 288] on div "CONSEIL BIM" at bounding box center [504, 287] width 238 height 19
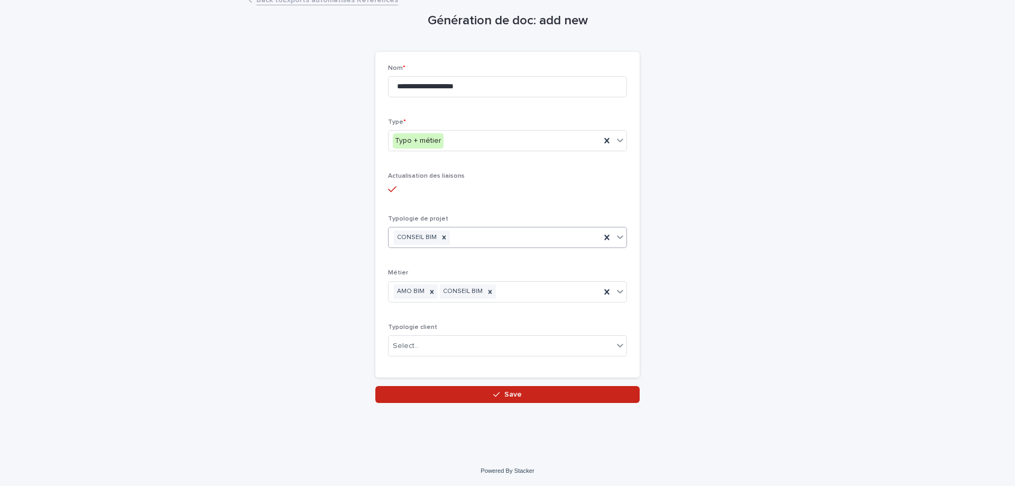
click at [508, 237] on div "CONSEIL BIM" at bounding box center [495, 237] width 212 height 19
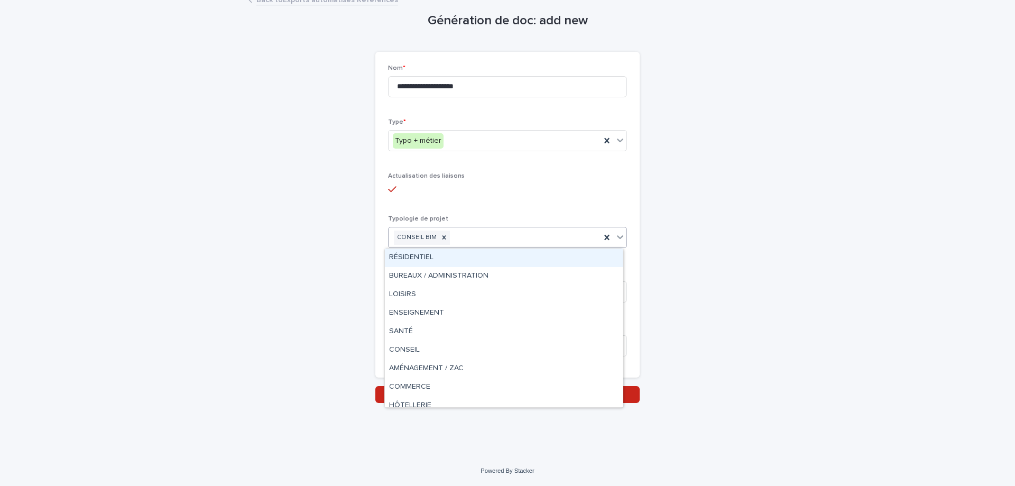
click at [444, 260] on div "RÉSIDENTIEL" at bounding box center [504, 258] width 238 height 19
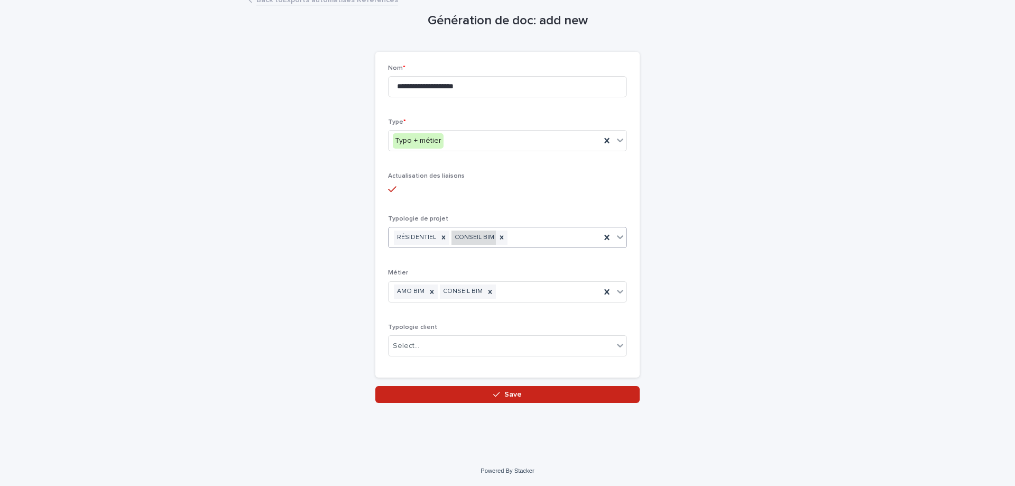
click at [484, 239] on div "CONSEIL BIM" at bounding box center [474, 238] width 44 height 14
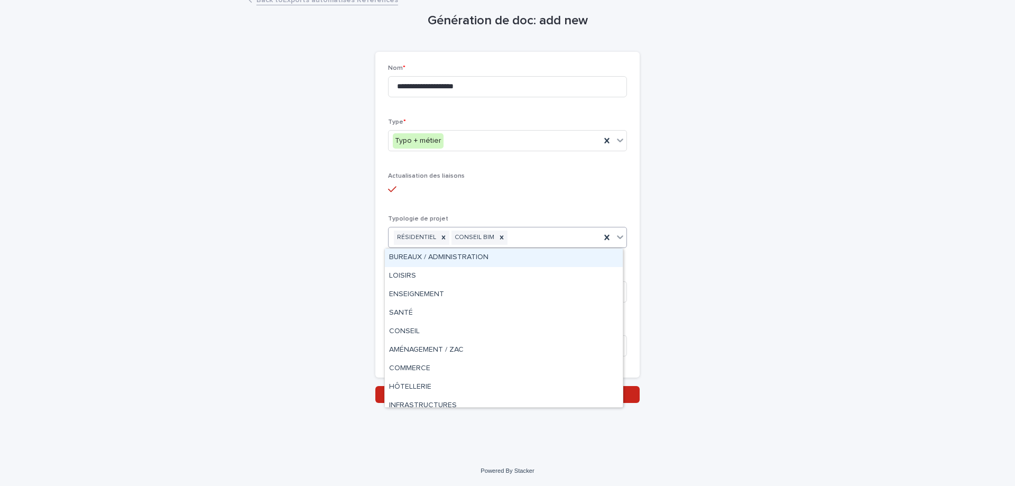
click at [499, 255] on div "BUREAUX / ADMINISTRATION" at bounding box center [504, 258] width 238 height 19
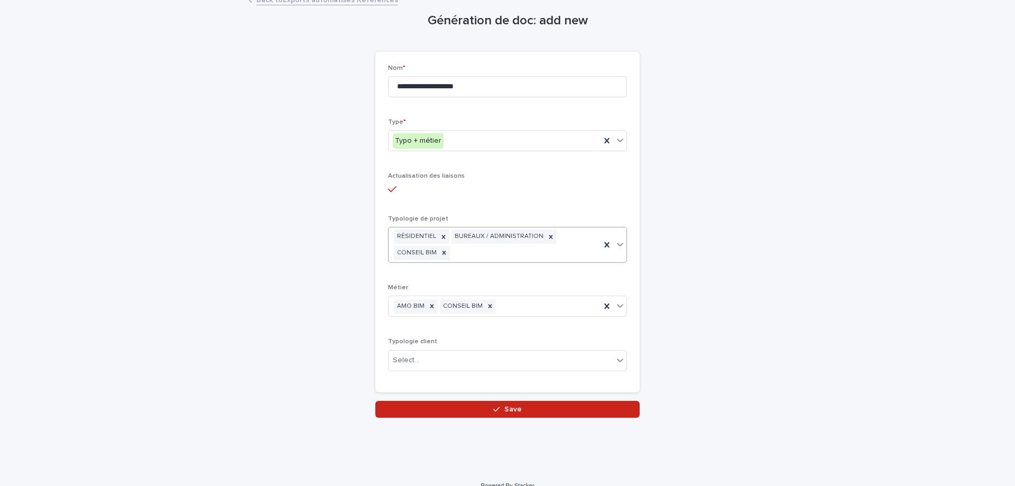
click at [539, 255] on div "RÉSIDENTIEL BUREAUX / ADMINISTRATION CONSEIL BIM" at bounding box center [495, 244] width 212 height 35
click at [560, 252] on div "RÉSIDENTIEL BUREAUX / ADMINISTRATION LOISIRS CONSEIL BIM" at bounding box center [495, 244] width 212 height 35
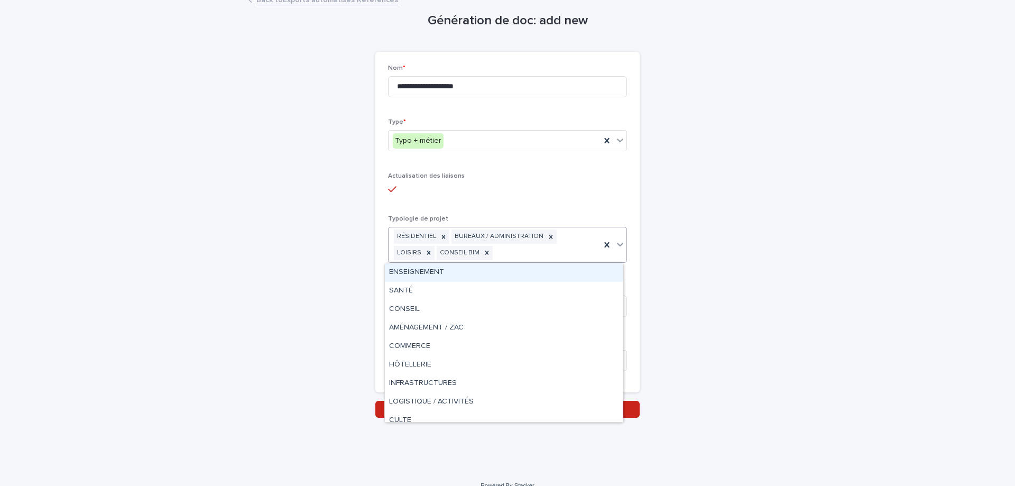
click at [458, 278] on div "ENSEIGNEMENT" at bounding box center [504, 272] width 238 height 19
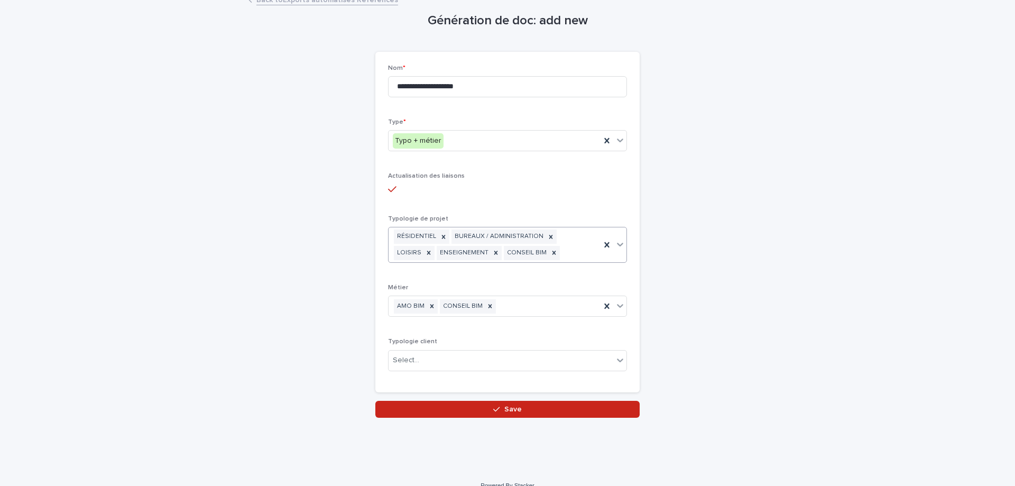
click at [512, 254] on div "RÉSIDENTIEL BUREAUX / ADMINISTRATION LOISIRS ENSEIGNEMENT CONSEIL BIM" at bounding box center [495, 244] width 212 height 35
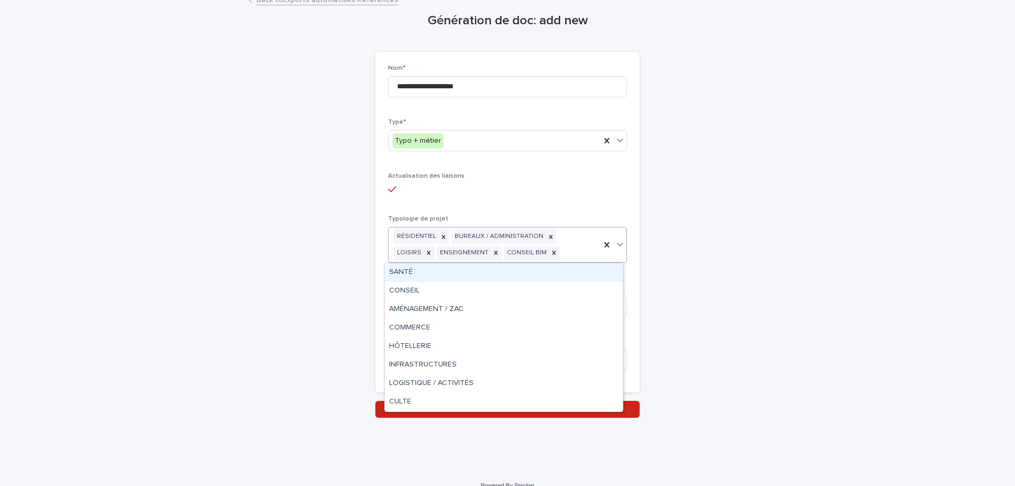
click at [500, 279] on div "SANTÉ" at bounding box center [504, 272] width 238 height 19
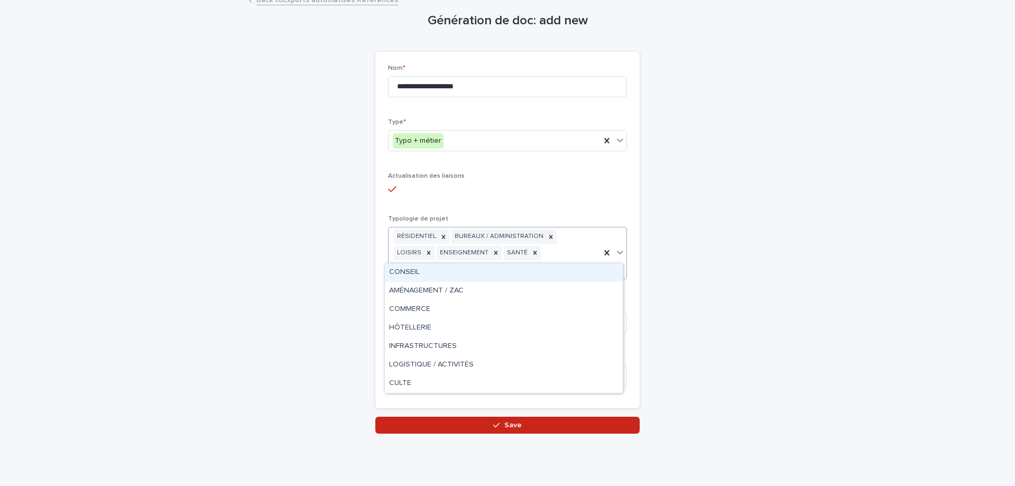
click at [548, 256] on div "RÉSIDENTIEL BUREAUX / ADMINISTRATION LOISIRS ENSEIGNEMENT SANTÉ CONSEIL BIM" at bounding box center [495, 252] width 212 height 51
click at [494, 284] on div "AMÉNAGEMENT / ZAC" at bounding box center [504, 291] width 238 height 19
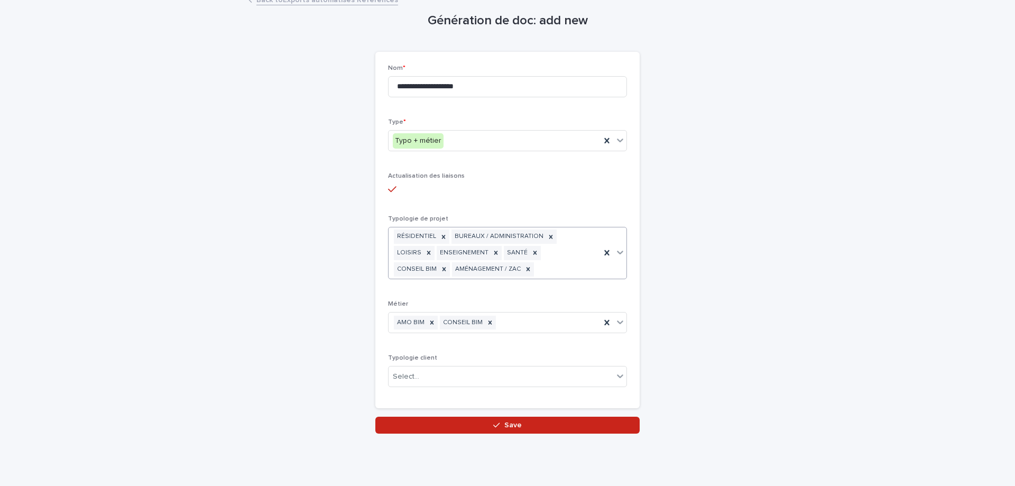
click at [565, 268] on div "RÉSIDENTIEL BUREAUX / ADMINISTRATION LOISIRS ENSEIGNEMENT SANTÉ CONSEIL BIM AMÉ…" at bounding box center [495, 252] width 212 height 51
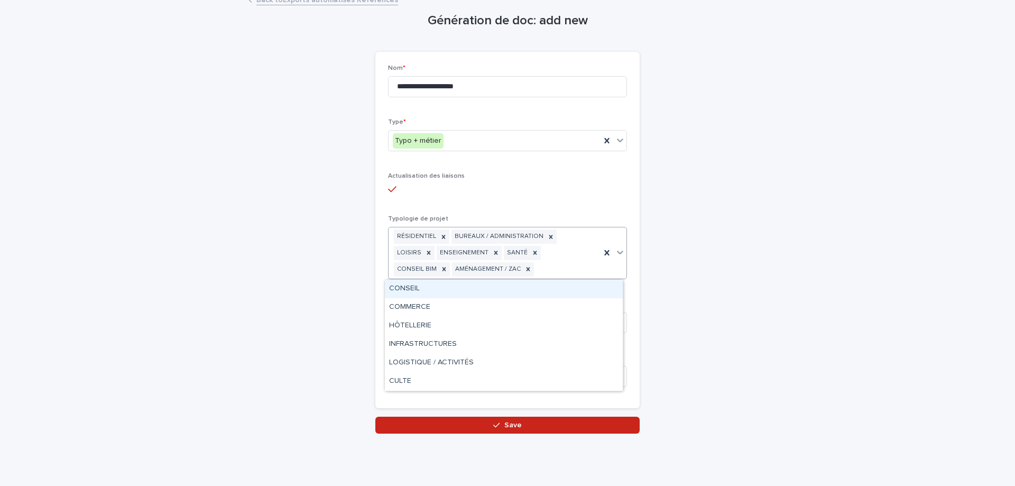
click at [483, 292] on div "CONSEIL" at bounding box center [504, 289] width 238 height 19
click at [530, 273] on div "RÉSIDENTIEL BUREAUX / ADMINISTRATION LOISIRS ENSEIGNEMENT SANTÉ CONSEIL CONSEIL…" at bounding box center [495, 252] width 212 height 51
click at [496, 294] on div "COMMERCE" at bounding box center [504, 289] width 238 height 19
click at [545, 271] on div "RÉSIDENTIEL BUREAUX / ADMINISTRATION LOISIRS ENSEIGNEMENT SANTÉ CONSEIL CONSEIL…" at bounding box center [495, 252] width 212 height 51
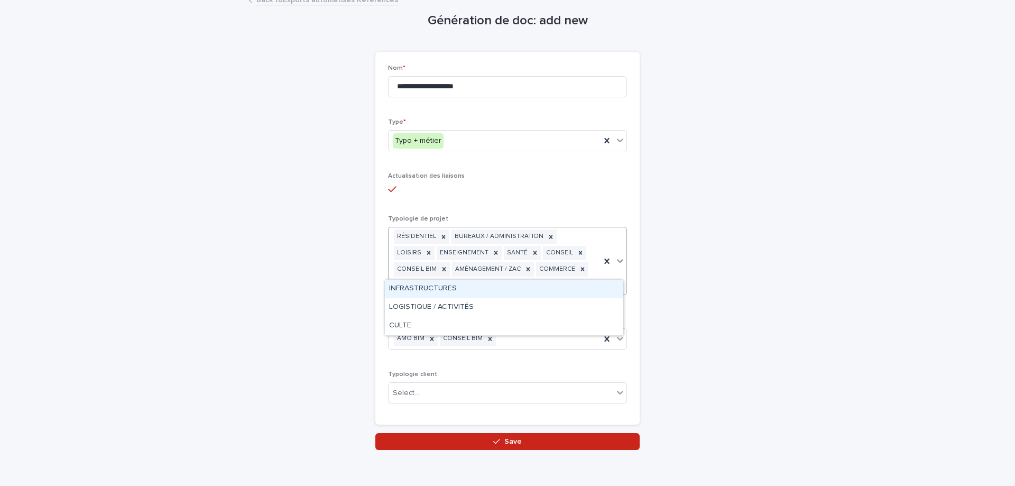
click at [586, 273] on div "RÉSIDENTIEL BUREAUX / ADMINISTRATION LOISIRS ENSEIGNEMENT SANTÉ CONSEIL CONSEIL…" at bounding box center [495, 260] width 212 height 67
click at [498, 291] on div "INFRASTRUCTURES" at bounding box center [504, 289] width 238 height 19
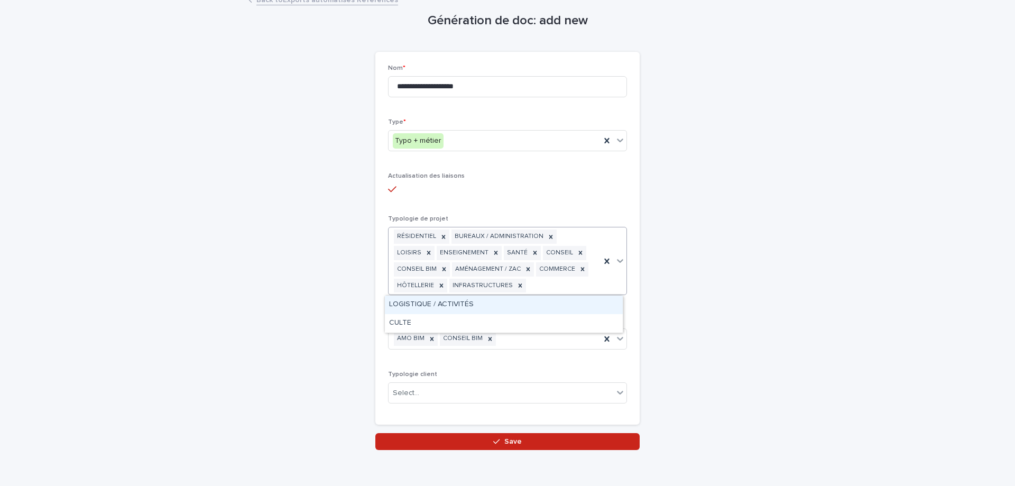
drag, startPoint x: 564, startPoint y: 286, endPoint x: 527, endPoint y: 292, distance: 37.0
click at [562, 286] on div "RÉSIDENTIEL BUREAUX / ADMINISTRATION LOISIRS ENSEIGNEMENT SANTÉ CONSEIL CONSEIL…" at bounding box center [495, 260] width 212 height 67
click at [458, 305] on div "LOGISTIQUE / ACTIVITÉS" at bounding box center [504, 305] width 238 height 19
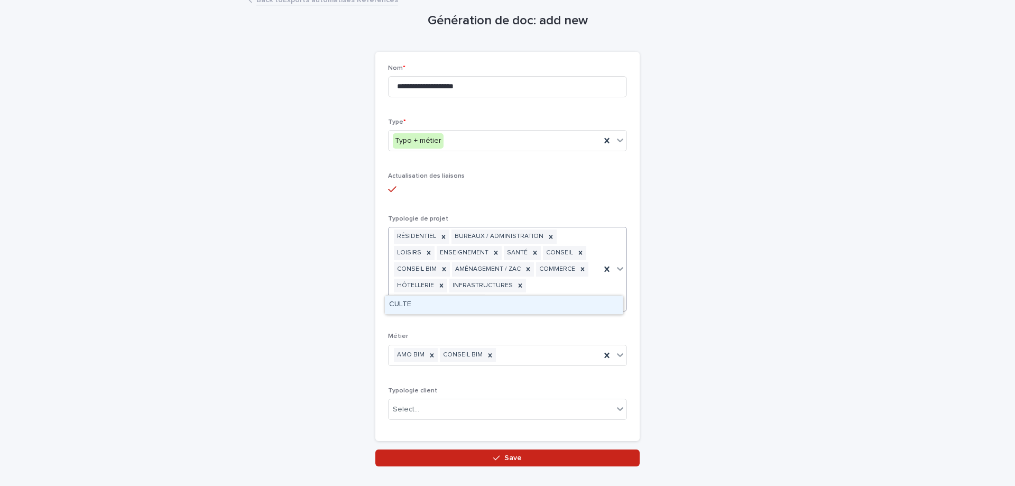
click at [582, 289] on div "RÉSIDENTIEL BUREAUX / ADMINISTRATION LOISIRS ENSEIGNEMENT SANTÉ CONSEIL CONSEIL…" at bounding box center [495, 269] width 212 height 84
click at [469, 309] on div "CULTE" at bounding box center [504, 305] width 238 height 19
click at [734, 277] on div "**********" at bounding box center [508, 229] width 518 height 474
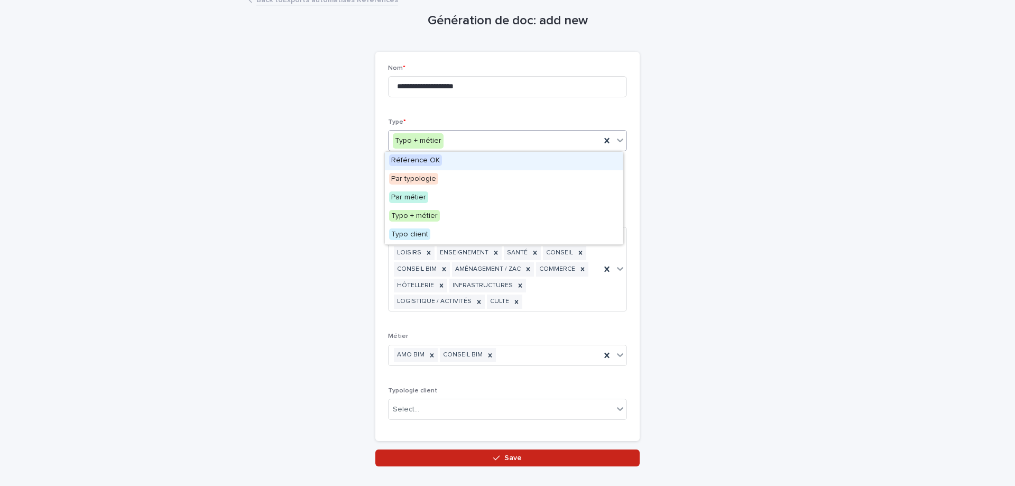
click at [530, 140] on div "Typo + métier" at bounding box center [495, 140] width 212 height 17
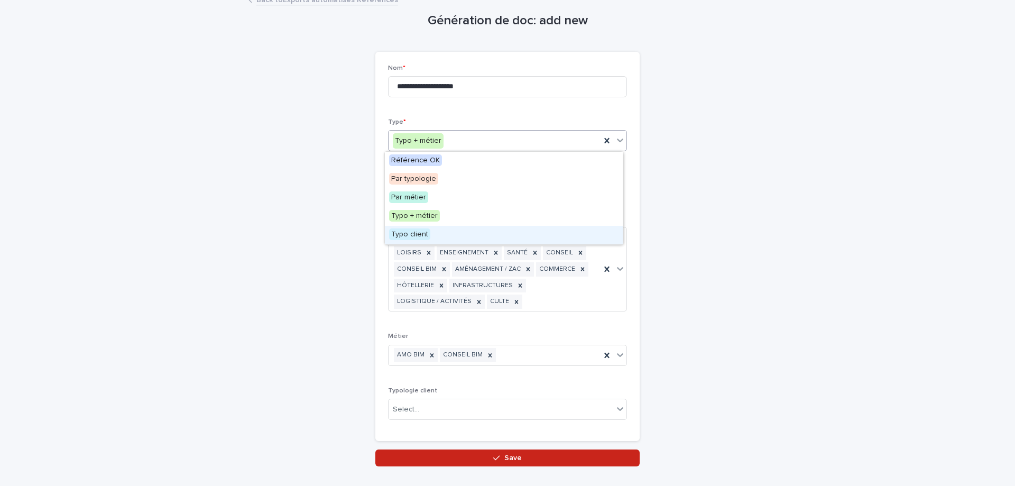
click at [269, 229] on div "**********" at bounding box center [508, 229] width 518 height 474
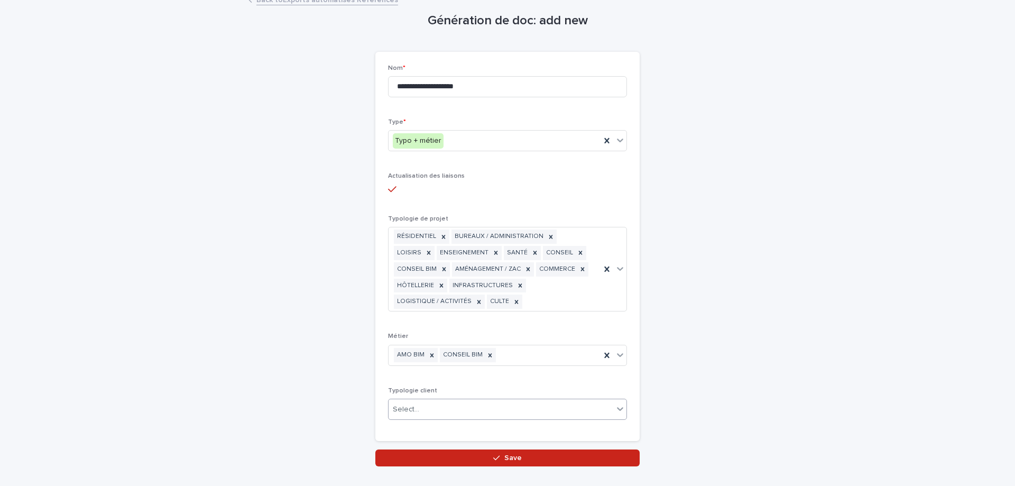
click at [436, 401] on div "Select..." at bounding box center [501, 409] width 225 height 17
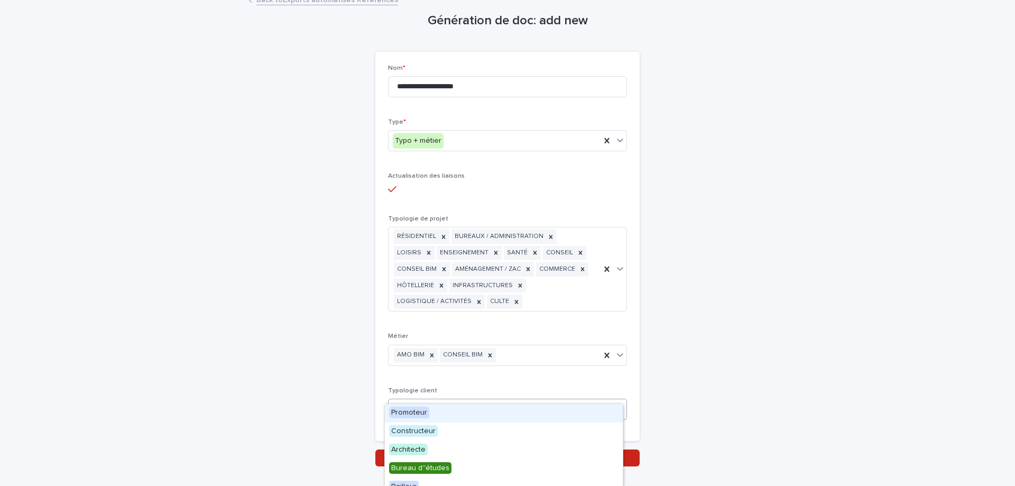
drag, startPoint x: 358, startPoint y: 352, endPoint x: 377, endPoint y: 377, distance: 31.6
click at [358, 352] on div "**********" at bounding box center [508, 229] width 518 height 474
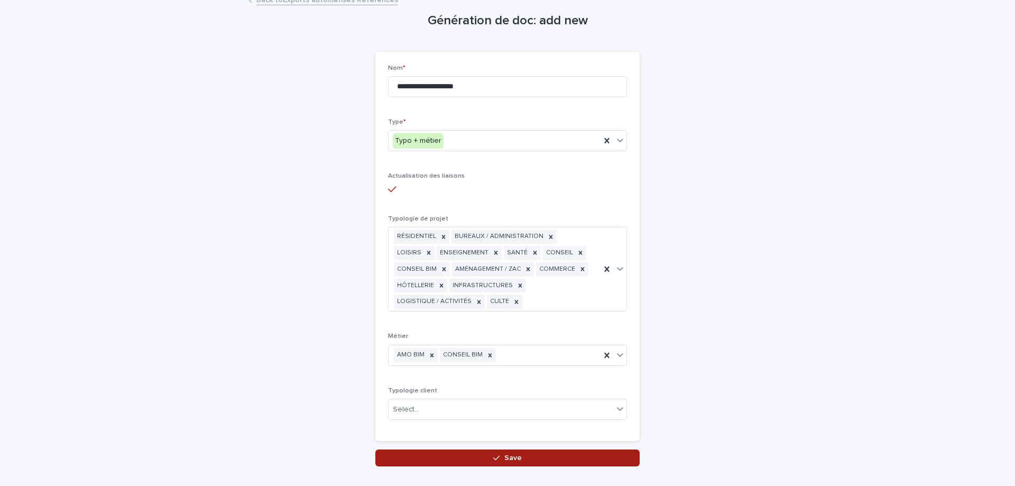
click at [427, 450] on button "Save" at bounding box center [507, 458] width 264 height 17
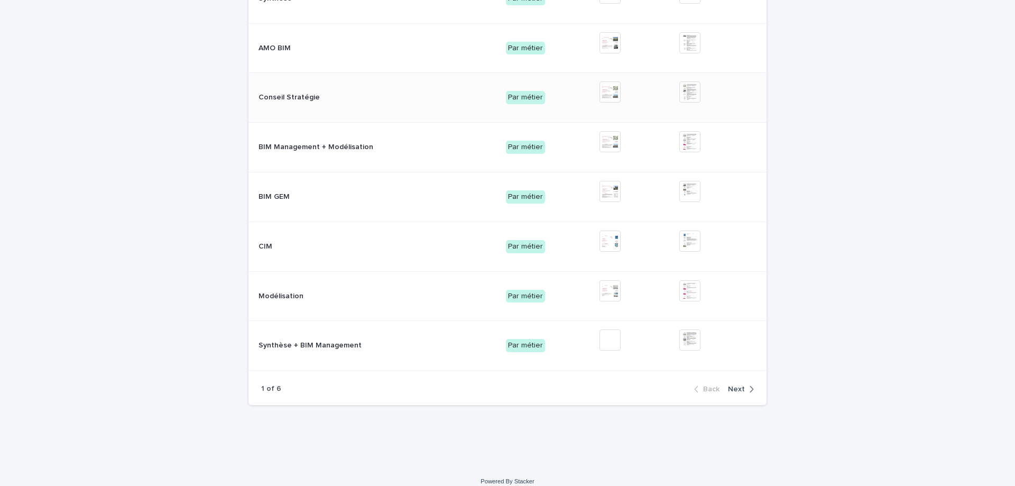
scroll to position [265, 0]
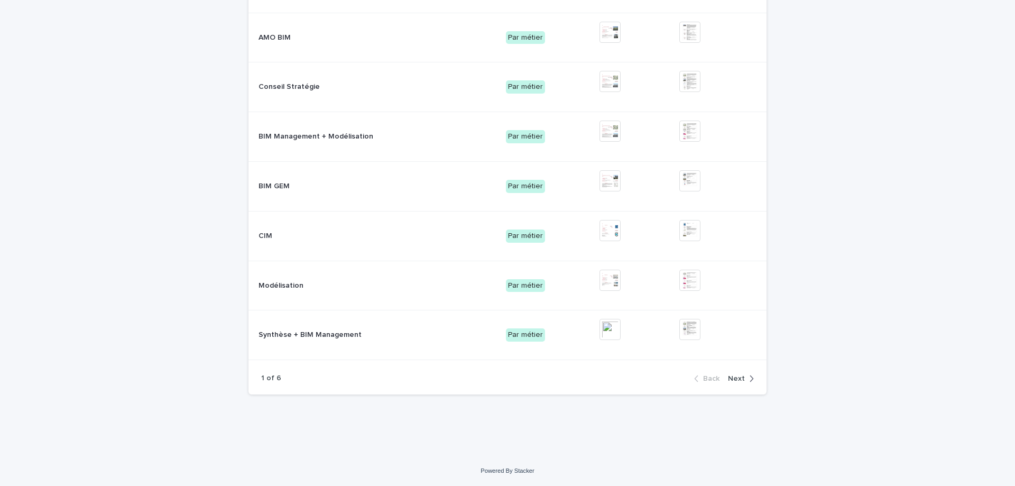
click at [735, 379] on span "Next" at bounding box center [736, 378] width 17 height 7
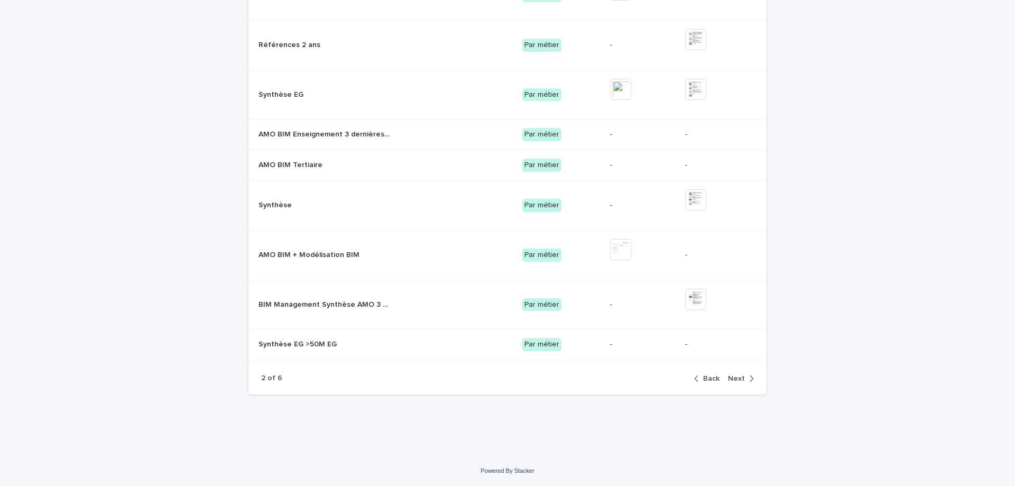
click at [735, 379] on span "Next" at bounding box center [736, 378] width 17 height 7
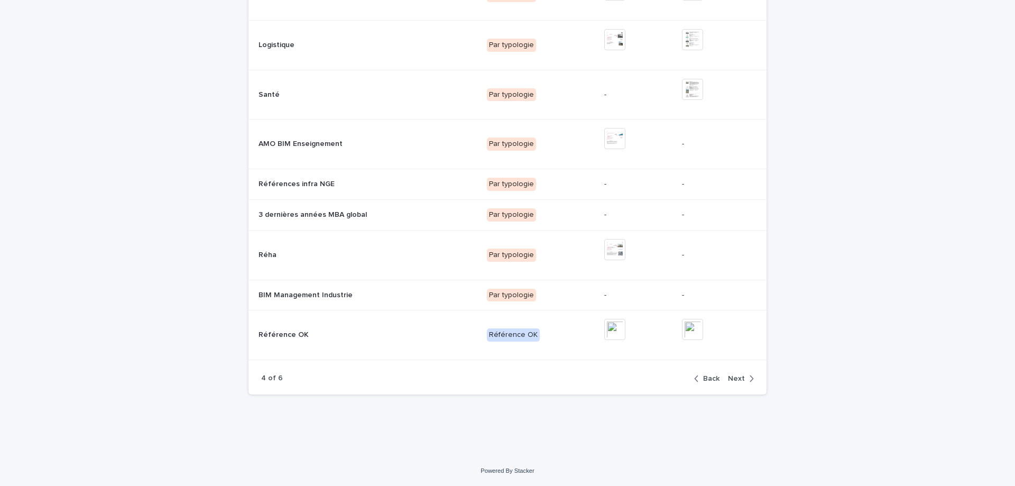
scroll to position [208, 0]
click at [735, 379] on span "Next" at bounding box center [736, 378] width 17 height 7
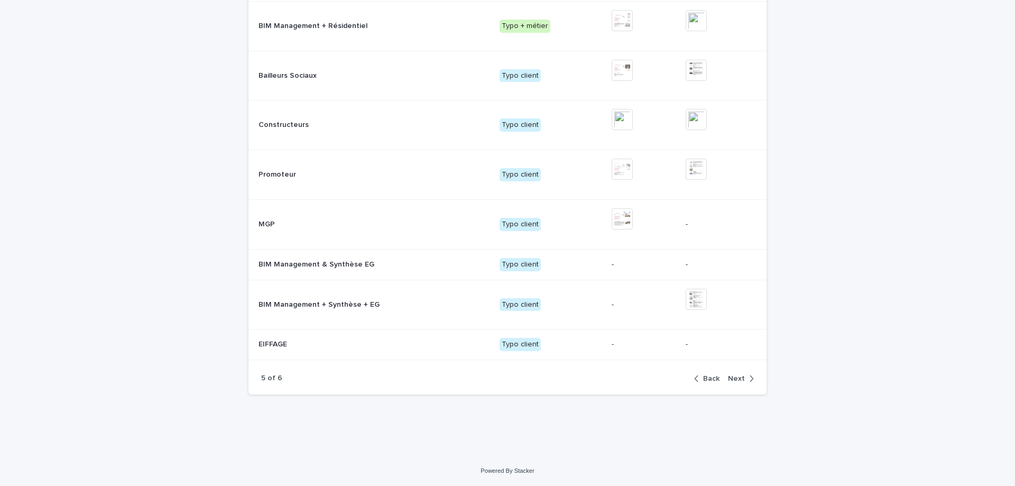
click at [735, 379] on span "Next" at bounding box center [736, 378] width 17 height 7
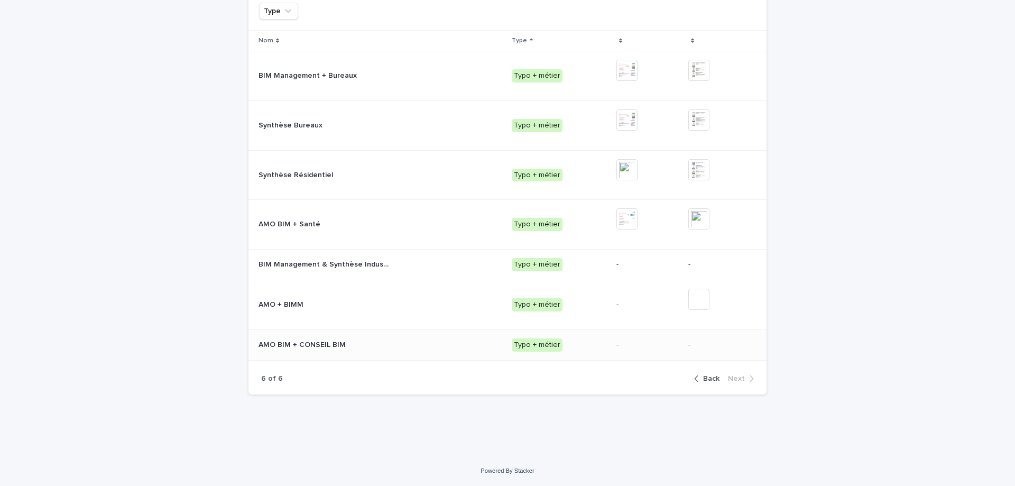
click at [377, 336] on div "AMO BIM + CONSEIL BIM AMO BIM + CONSEIL BIM" at bounding box center [381, 344] width 245 height 17
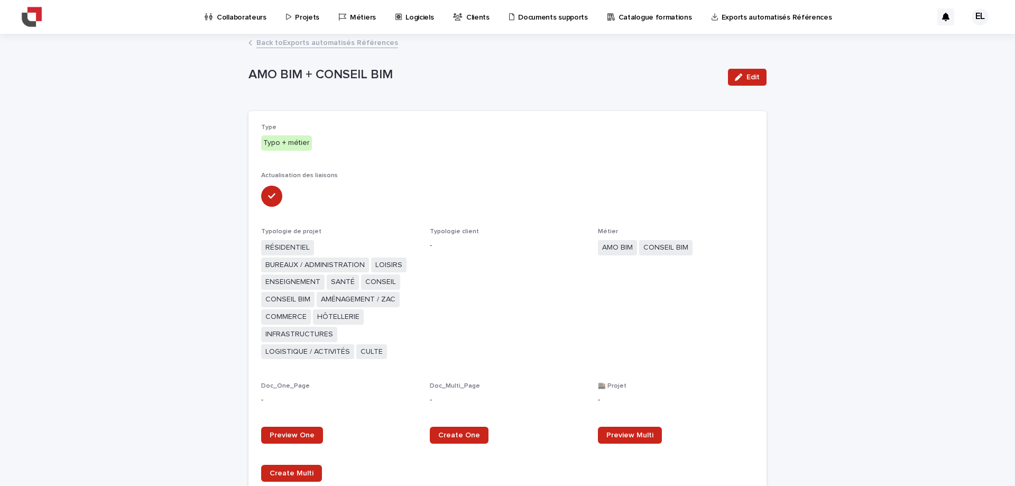
click at [266, 41] on link "Back to Exports automatisés Références" at bounding box center [327, 42] width 142 height 12
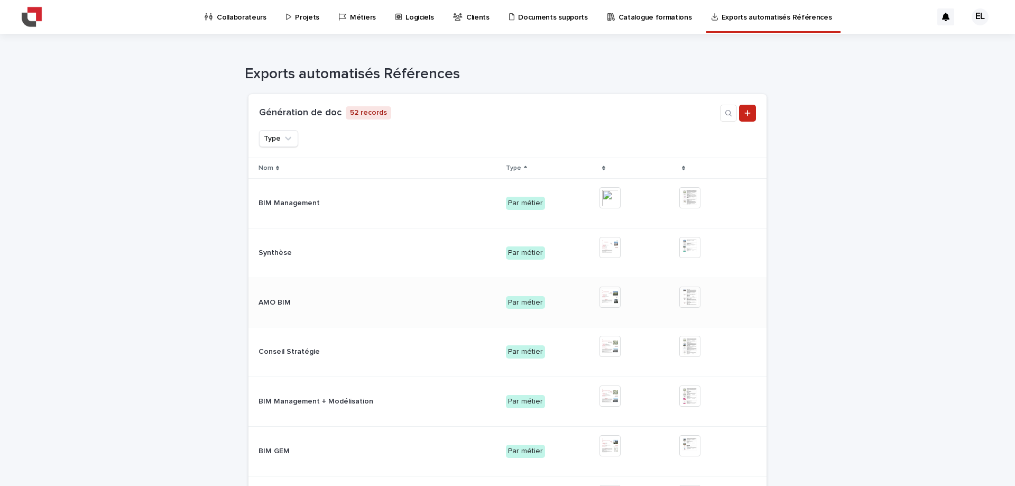
click at [314, 307] on p at bounding box center [325, 302] width 132 height 9
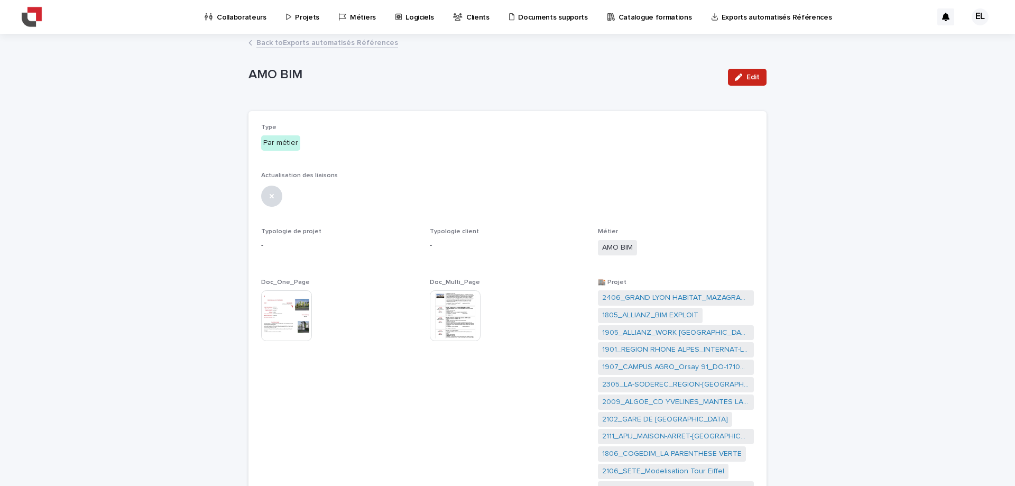
click at [326, 41] on link "Back to Exports automatisés Références" at bounding box center [327, 42] width 142 height 12
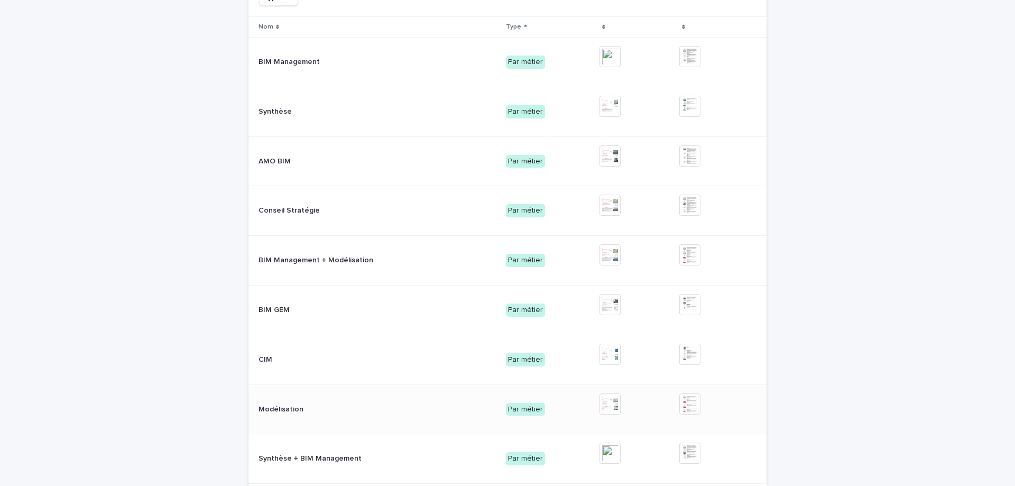
scroll to position [265, 0]
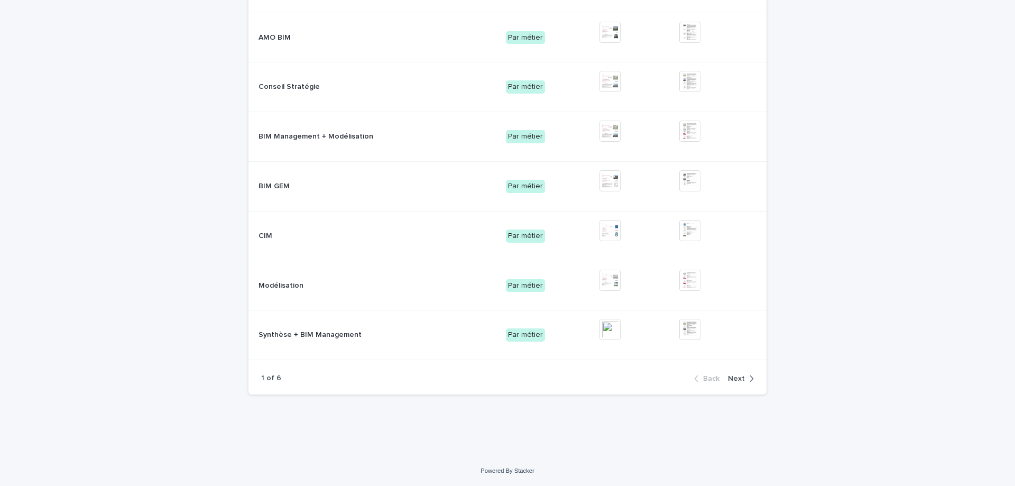
click at [738, 379] on span "Next" at bounding box center [736, 378] width 17 height 7
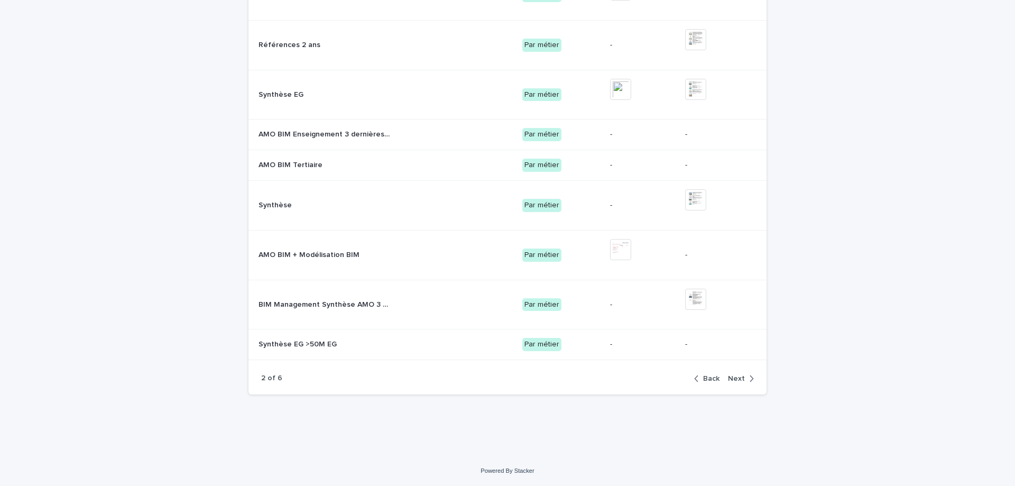
scroll to position [208, 0]
click at [720, 376] on button "Back" at bounding box center [709, 379] width 30 height 10
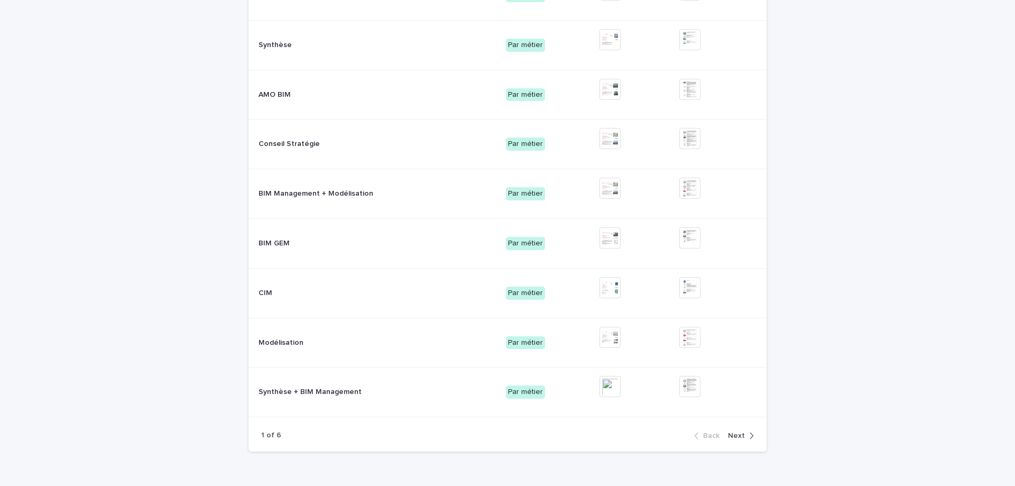
scroll to position [236, 0]
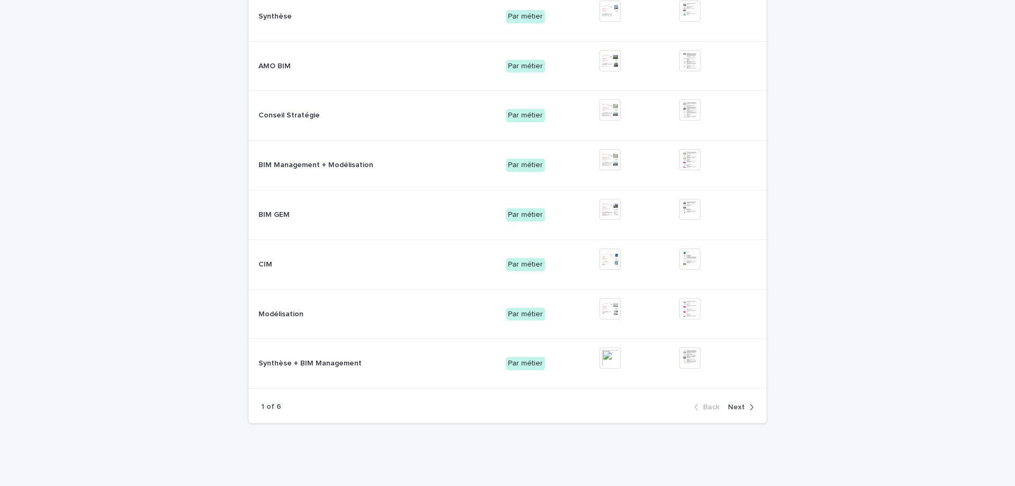
click at [740, 409] on span "Next" at bounding box center [736, 407] width 17 height 7
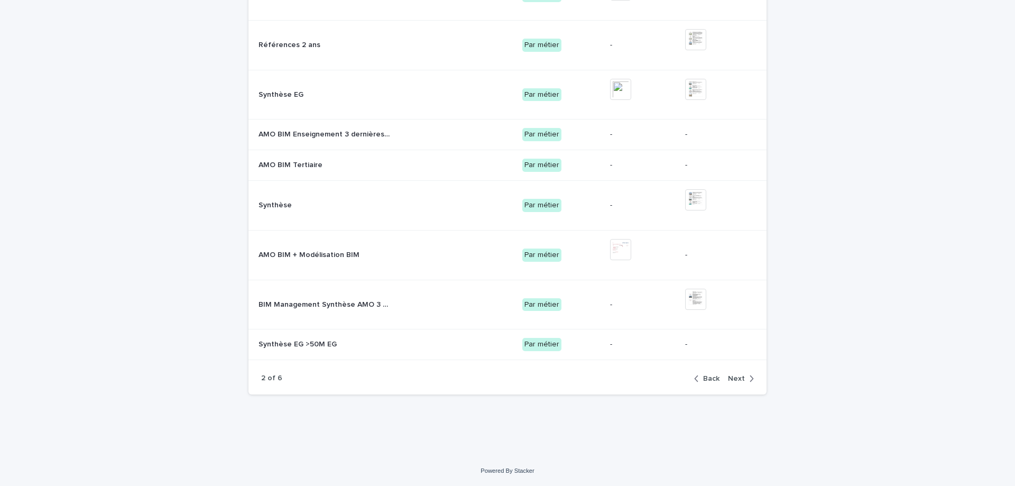
click at [739, 379] on span "Next" at bounding box center [736, 378] width 17 height 7
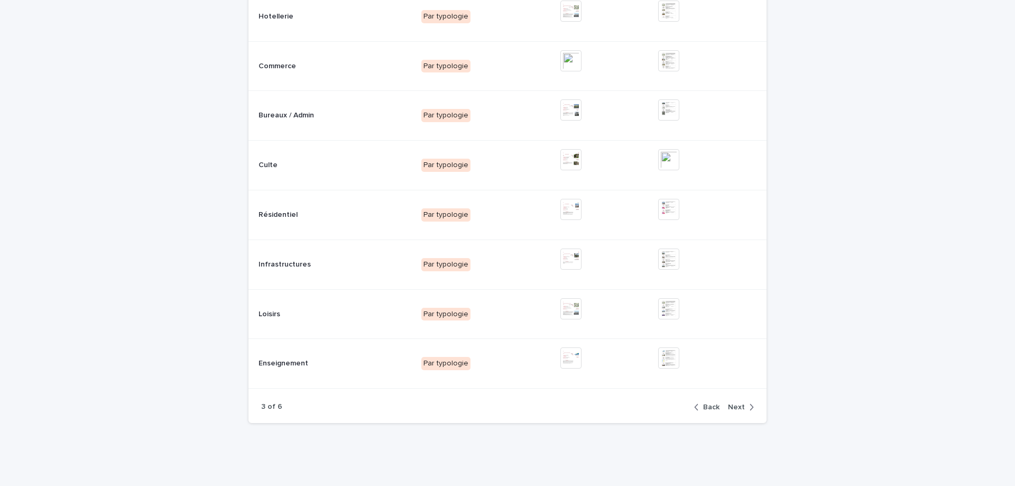
click at [734, 405] on span "Next" at bounding box center [736, 407] width 17 height 7
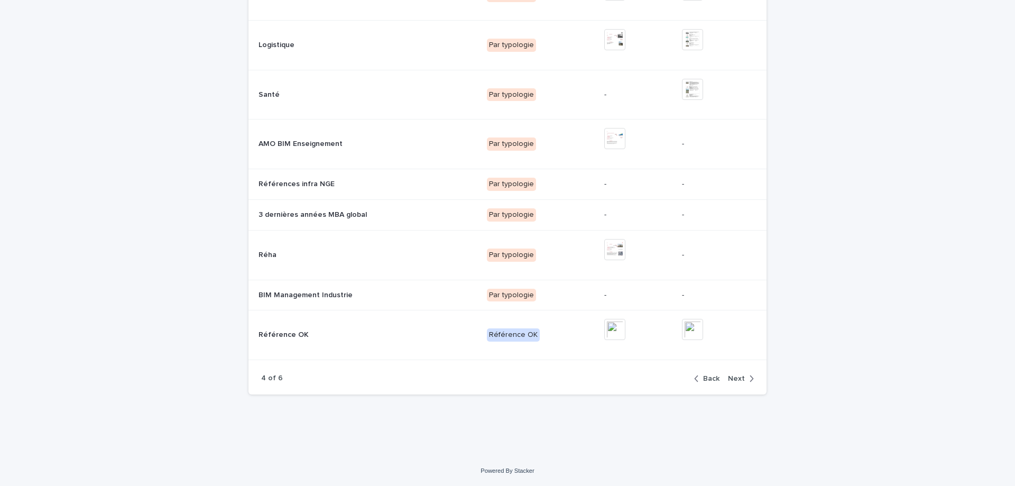
click at [737, 378] on span "Next" at bounding box center [736, 378] width 17 height 7
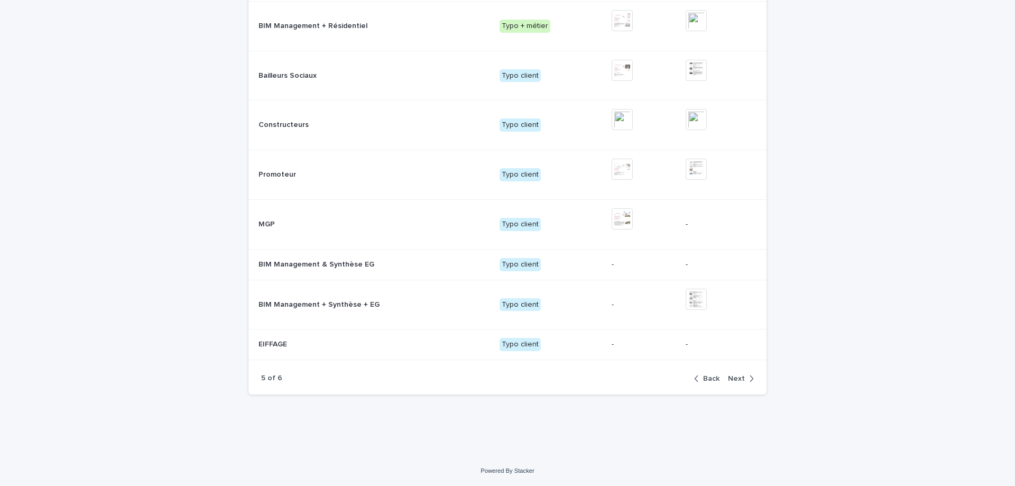
click at [738, 380] on span "Next" at bounding box center [736, 378] width 17 height 7
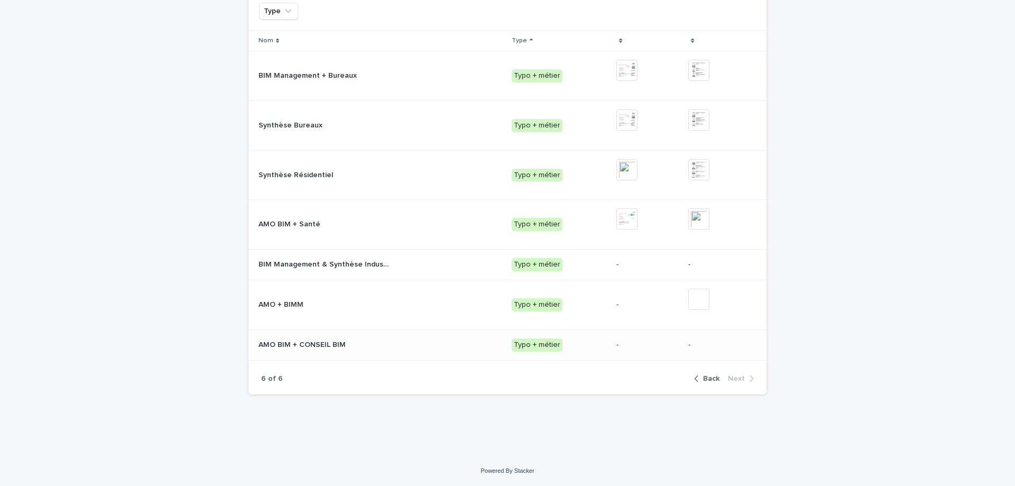
click at [411, 340] on div "AMO BIM + CONSEIL BIM AMO BIM + CONSEIL BIM" at bounding box center [381, 344] width 245 height 17
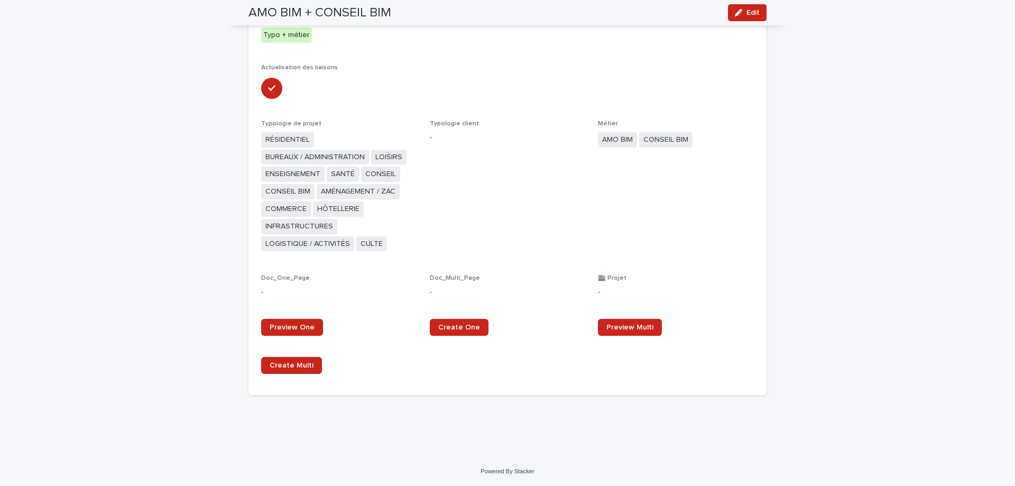
scroll to position [43, 0]
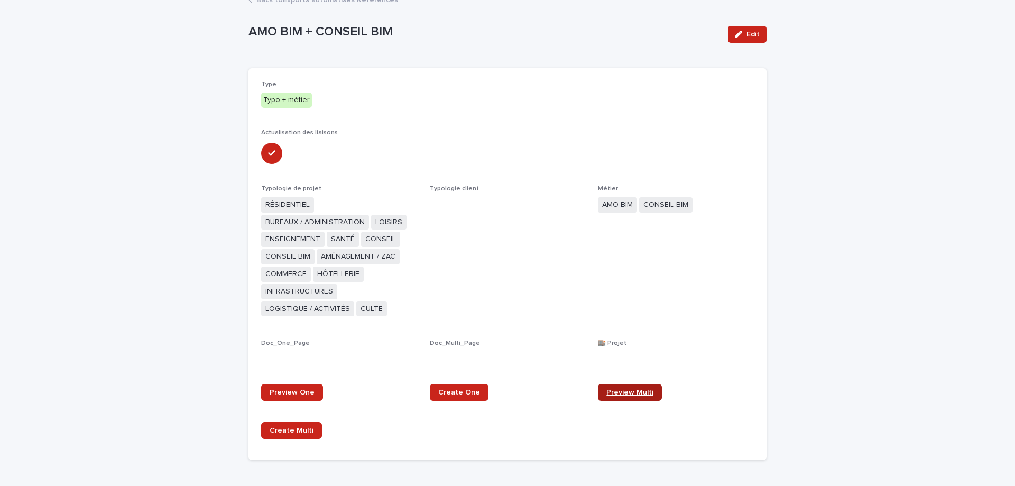
click at [617, 396] on span "Preview Multi" at bounding box center [630, 392] width 47 height 7
click at [747, 40] on button "Edit" at bounding box center [747, 34] width 39 height 17
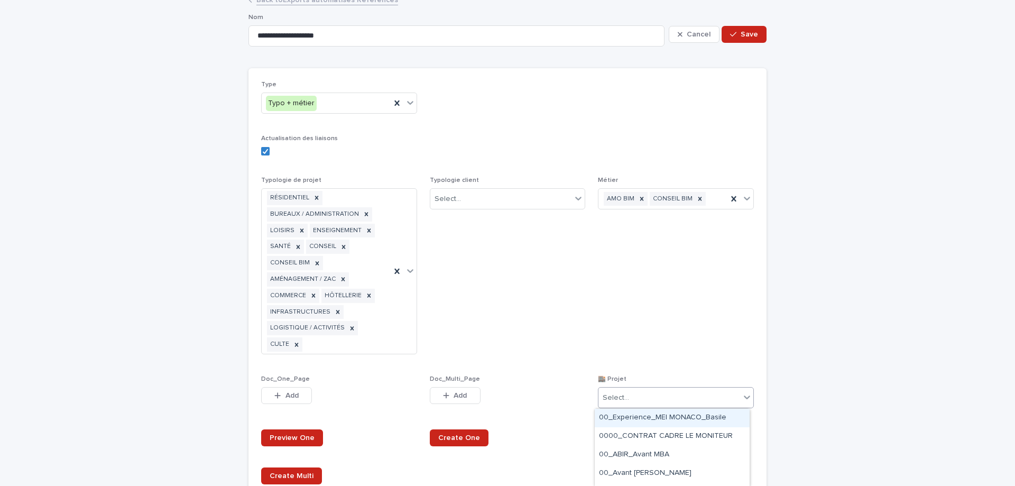
click at [656, 393] on div "Select..." at bounding box center [670, 397] width 142 height 17
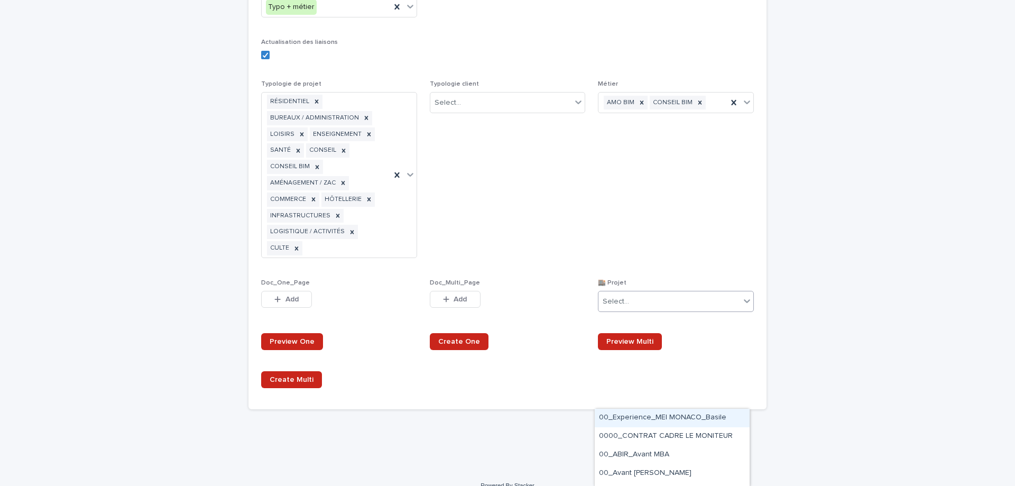
scroll to position [154, 0]
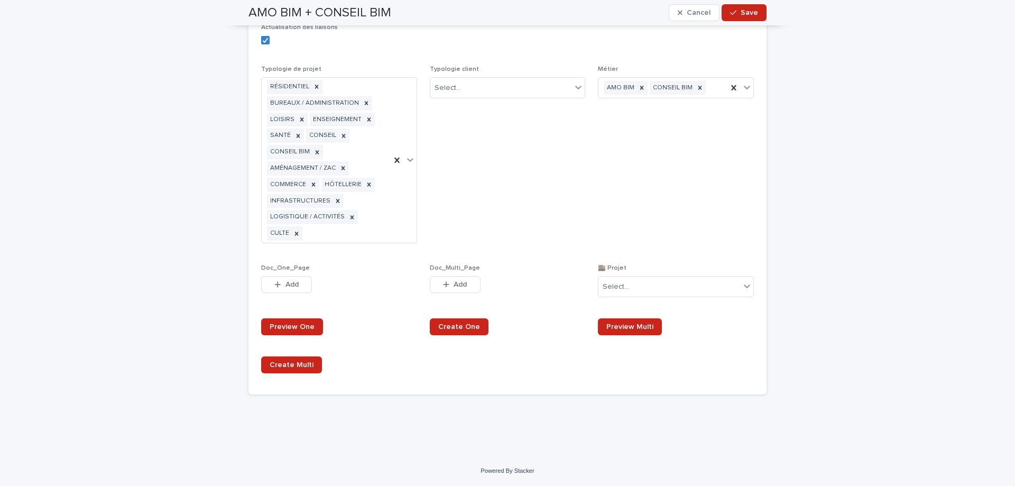
click at [548, 283] on div "This file cannot be opened Download File Add" at bounding box center [508, 286] width 156 height 21
click at [681, 292] on div "Select..." at bounding box center [670, 286] width 142 height 17
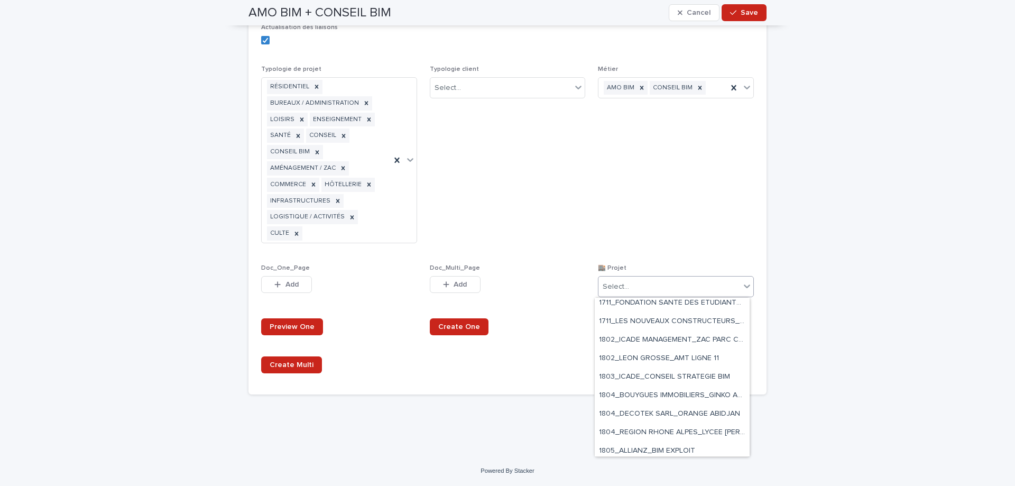
scroll to position [1111, 0]
drag, startPoint x: 802, startPoint y: 239, endPoint x: 805, endPoint y: 185, distance: 54.6
click at [802, 235] on div "**********" at bounding box center [507, 168] width 1015 height 575
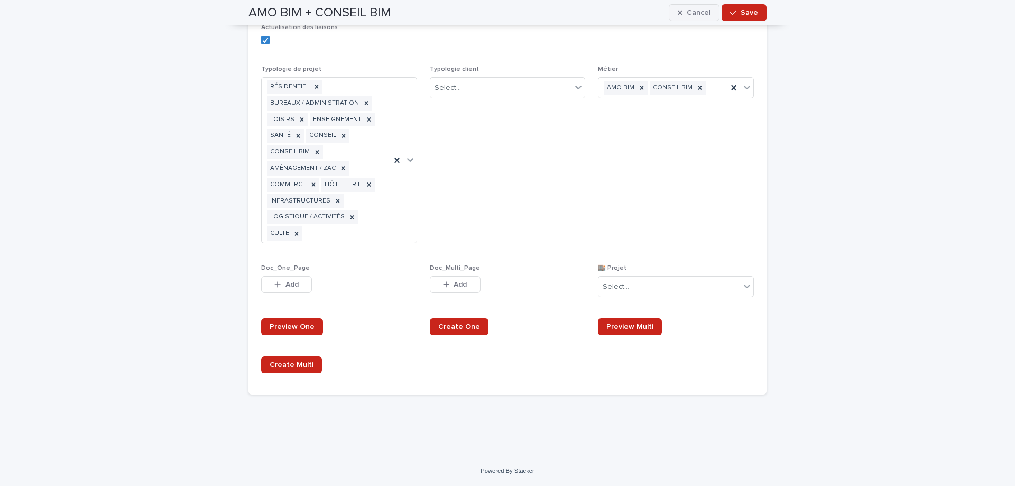
click at [695, 19] on button "Cancel" at bounding box center [694, 12] width 51 height 17
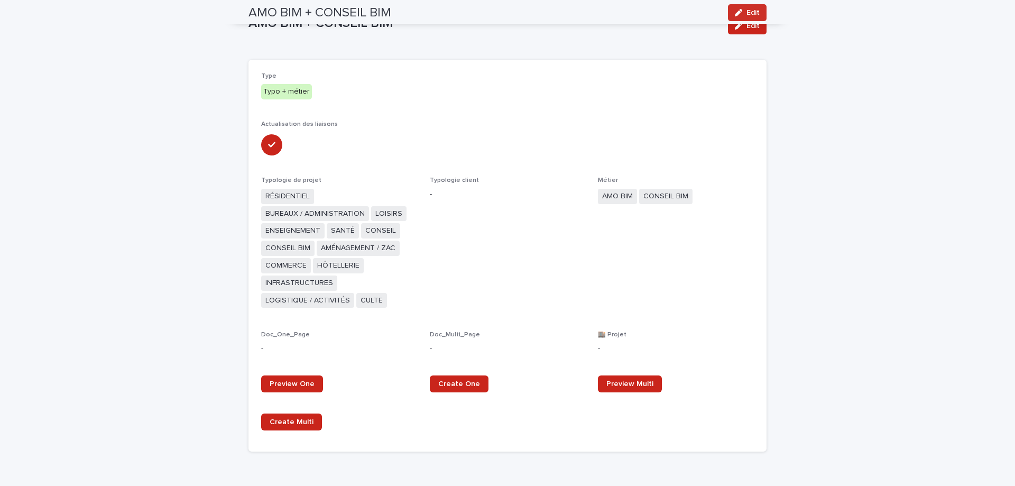
scroll to position [0, 0]
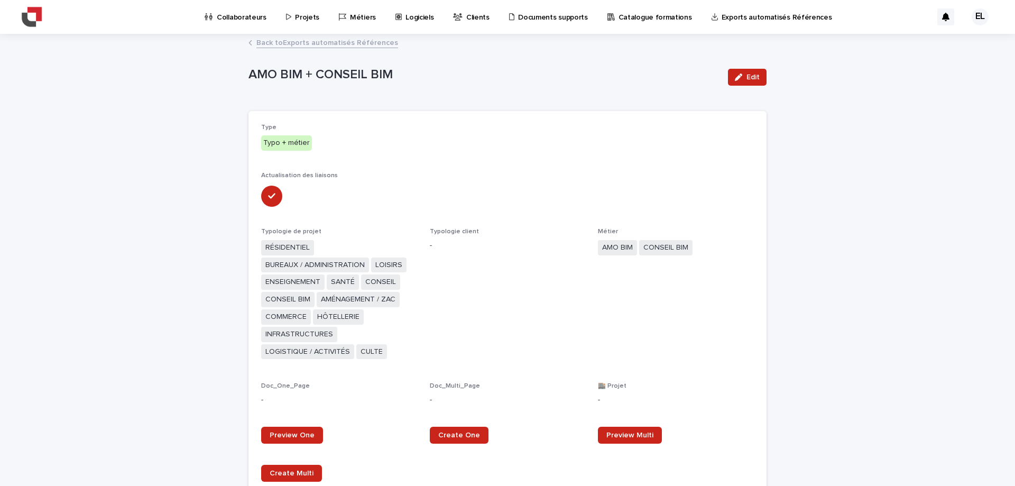
click at [261, 41] on link "Back to Exports automatisés Références" at bounding box center [327, 42] width 142 height 12
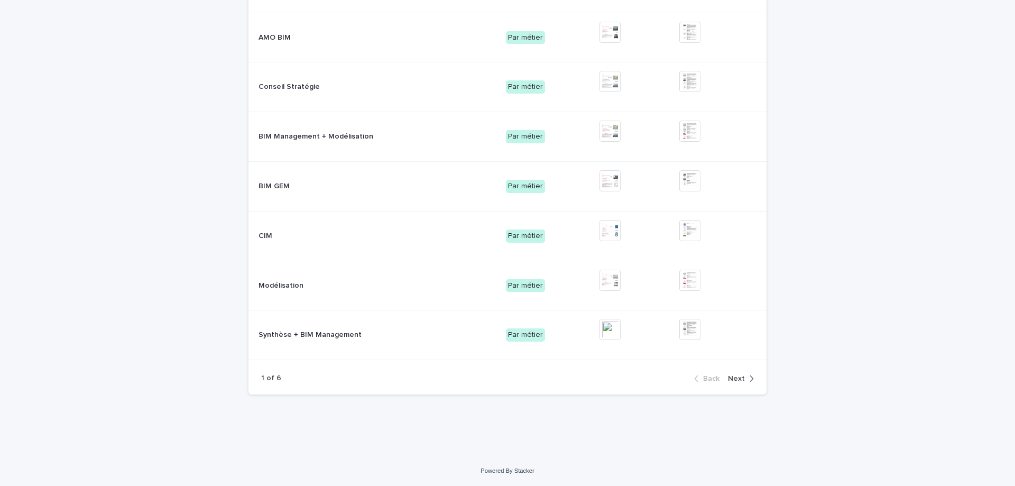
click at [739, 380] on span "Next" at bounding box center [736, 378] width 17 height 7
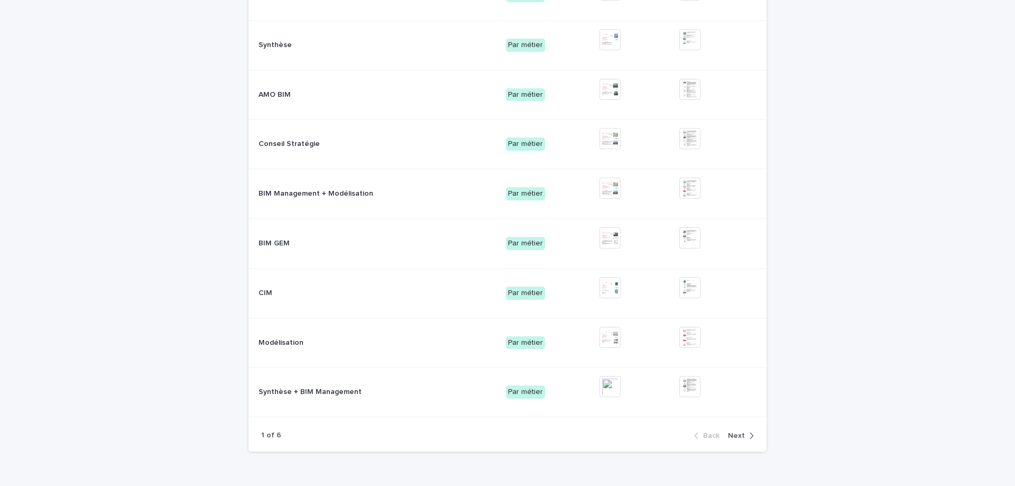
click at [739, 432] on span "Next" at bounding box center [736, 435] width 17 height 7
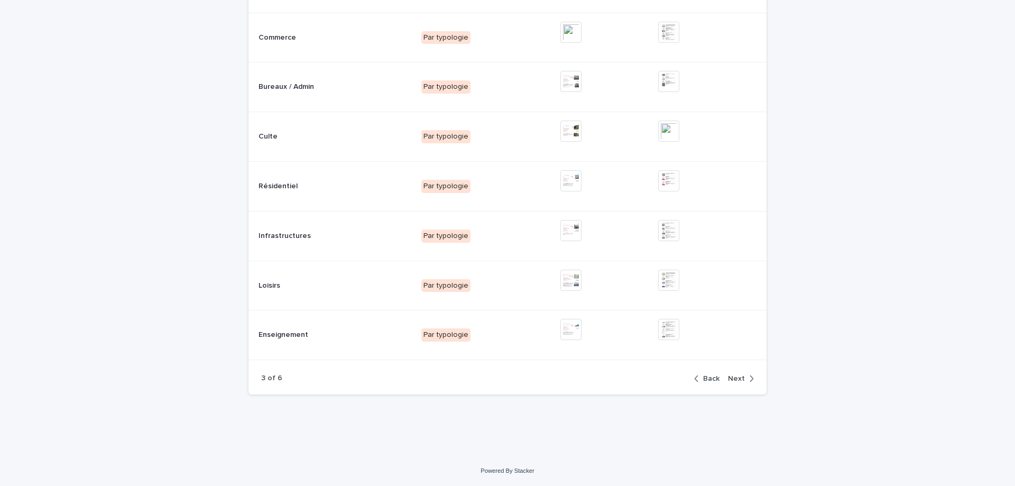
click at [739, 380] on span "Next" at bounding box center [736, 378] width 17 height 7
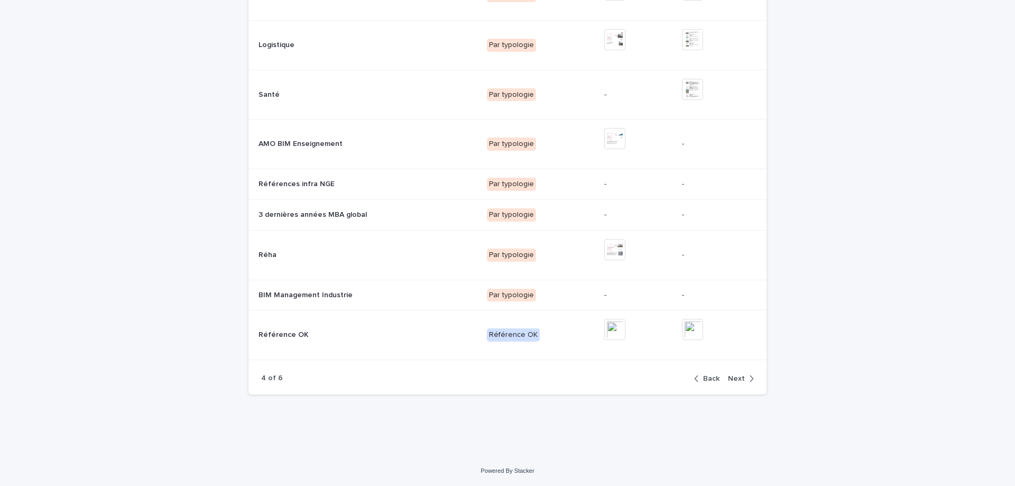
click at [739, 380] on span "Next" at bounding box center [736, 378] width 17 height 7
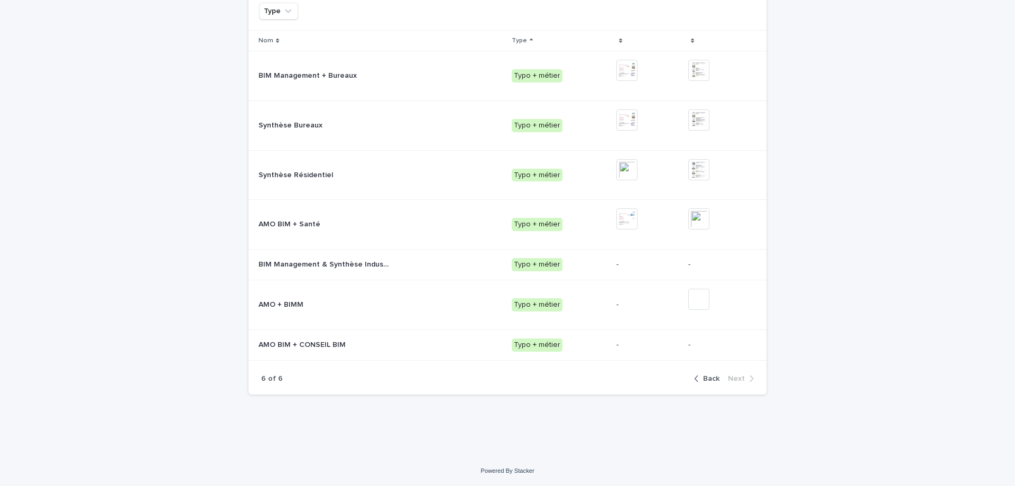
scroll to position [127, 0]
click at [321, 329] on td "AMO BIM + CONSEIL BIM AMO BIM + CONSEIL BIM" at bounding box center [378, 344] width 259 height 31
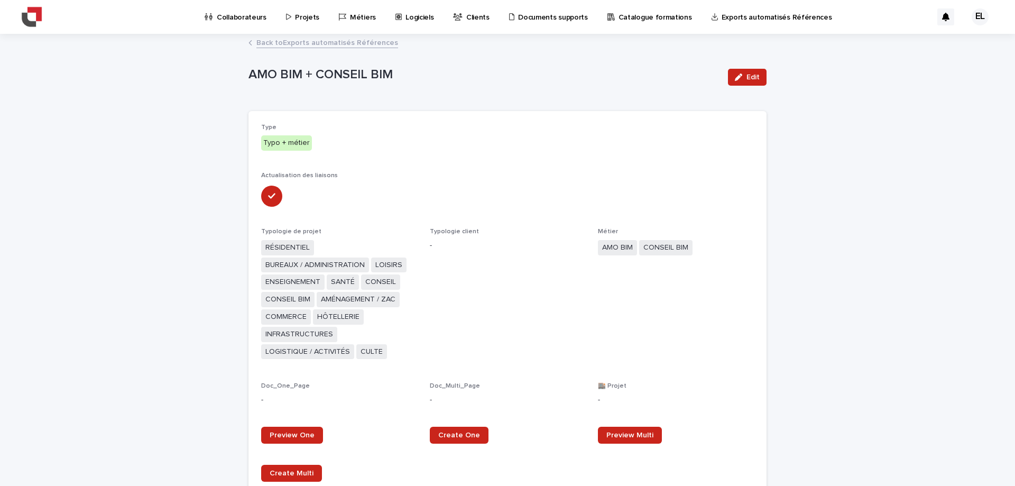
click at [311, 47] on link "Back to Exports automatisés Références" at bounding box center [327, 42] width 142 height 12
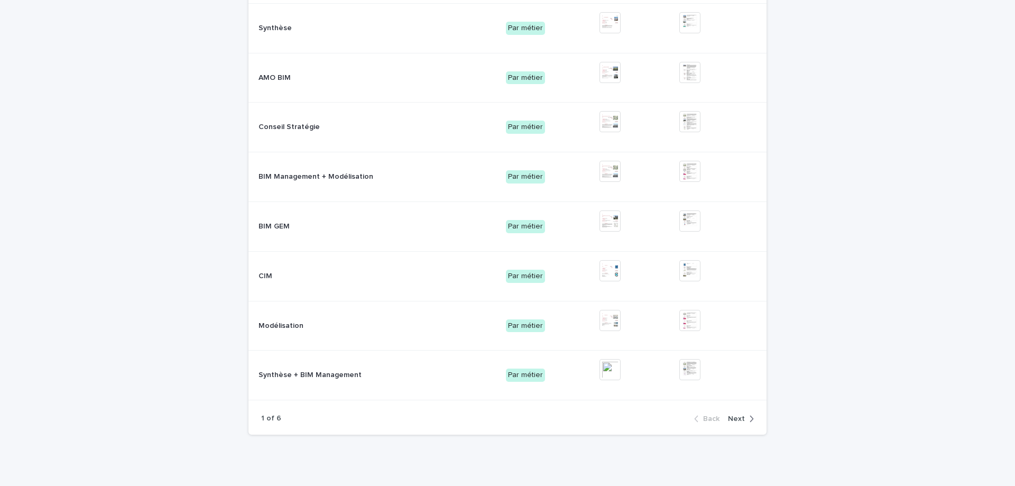
scroll to position [264, 0]
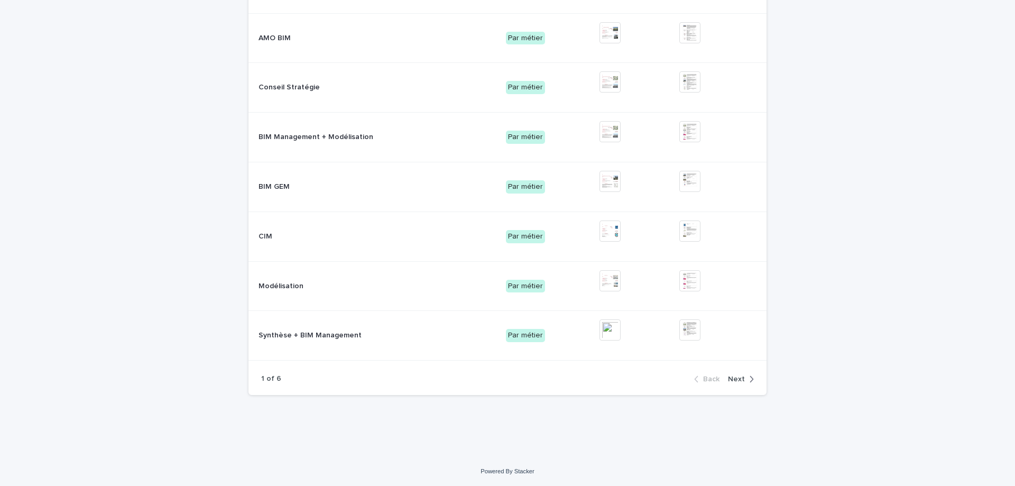
click at [741, 380] on span "Next" at bounding box center [736, 378] width 17 height 7
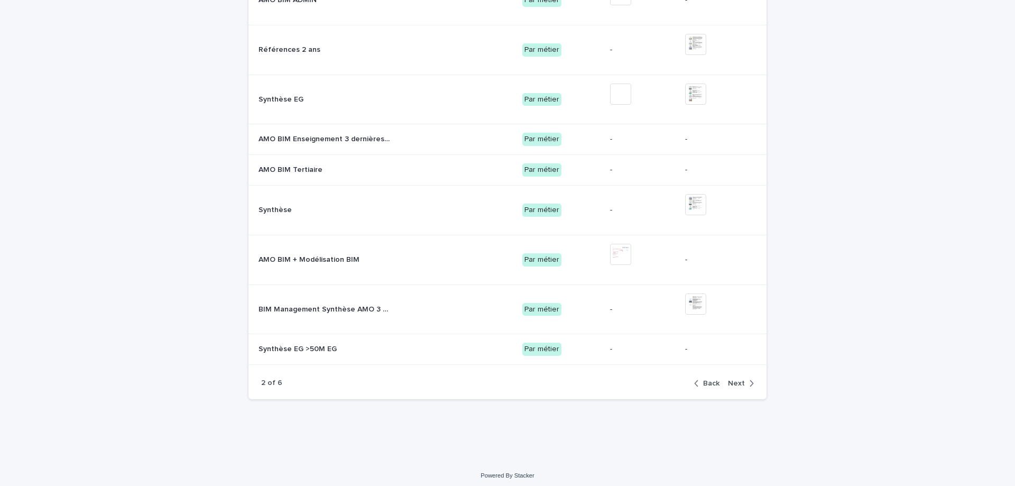
scroll to position [208, 0]
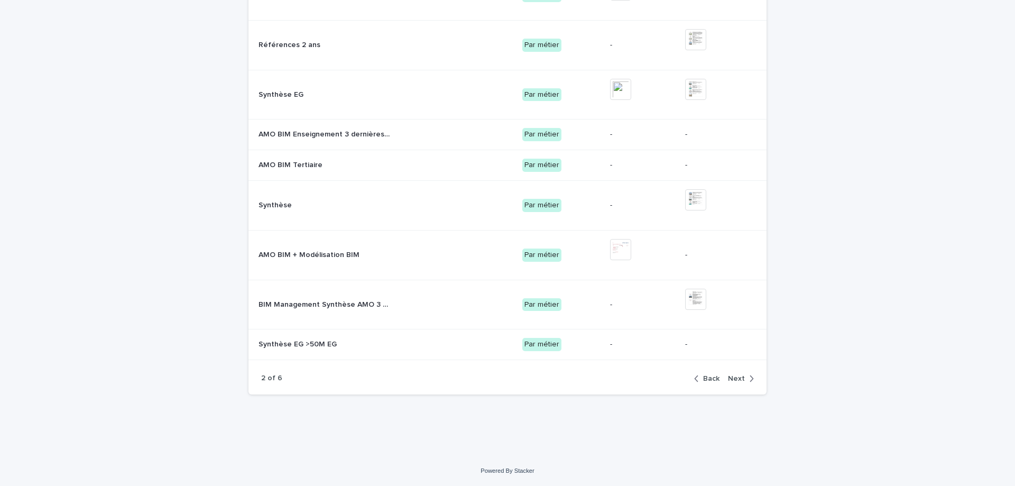
click at [749, 378] on icon "button" at bounding box center [751, 379] width 5 height 10
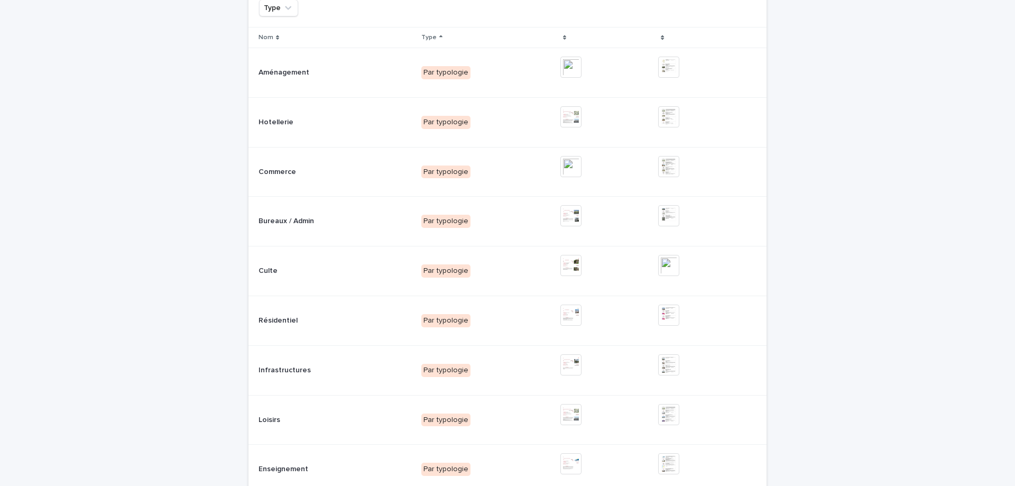
scroll to position [0, 0]
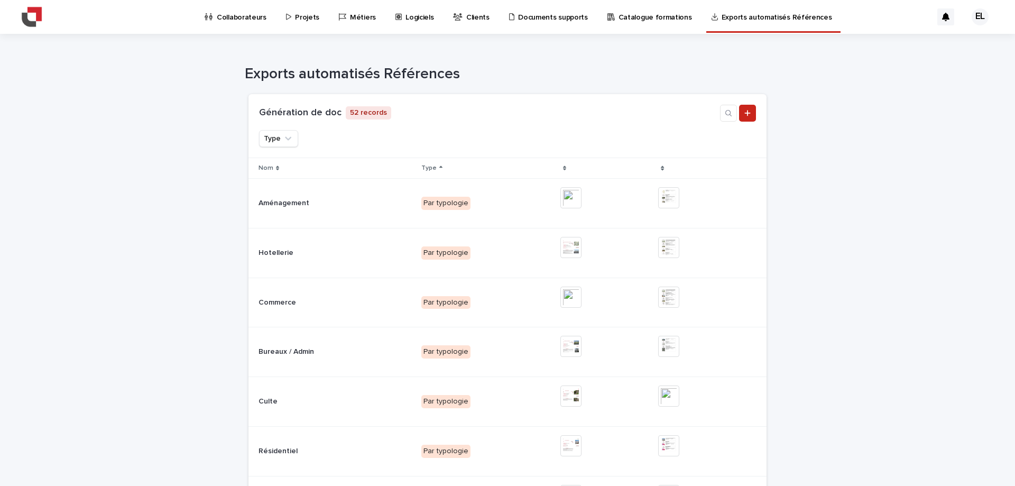
click at [35, 13] on img at bounding box center [31, 16] width 21 height 21
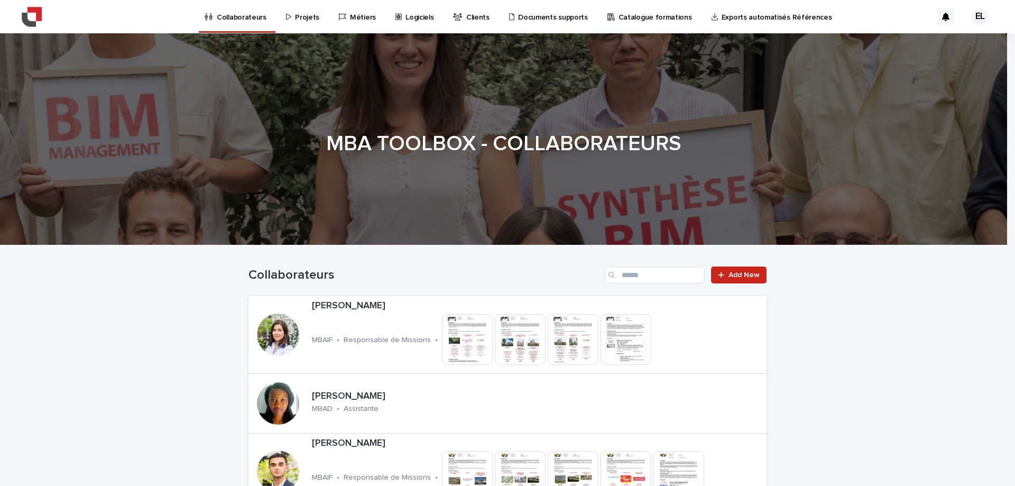
click at [722, 20] on p "Exports automatisés Références" at bounding box center [777, 11] width 111 height 22
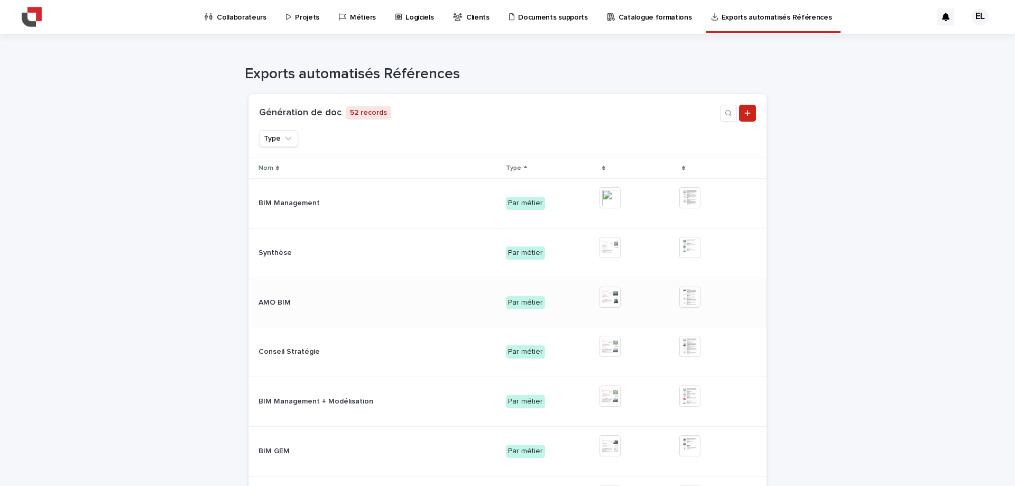
drag, startPoint x: 307, startPoint y: 300, endPoint x: 280, endPoint y: 296, distance: 26.8
click at [167, 272] on div "Loading... Saving… Loading... Saving… Loading... Saving… Loading... Saving… Loa…" at bounding box center [507, 402] width 1015 height 637
click at [305, 350] on p "Conseil Stratégie" at bounding box center [290, 350] width 63 height 11
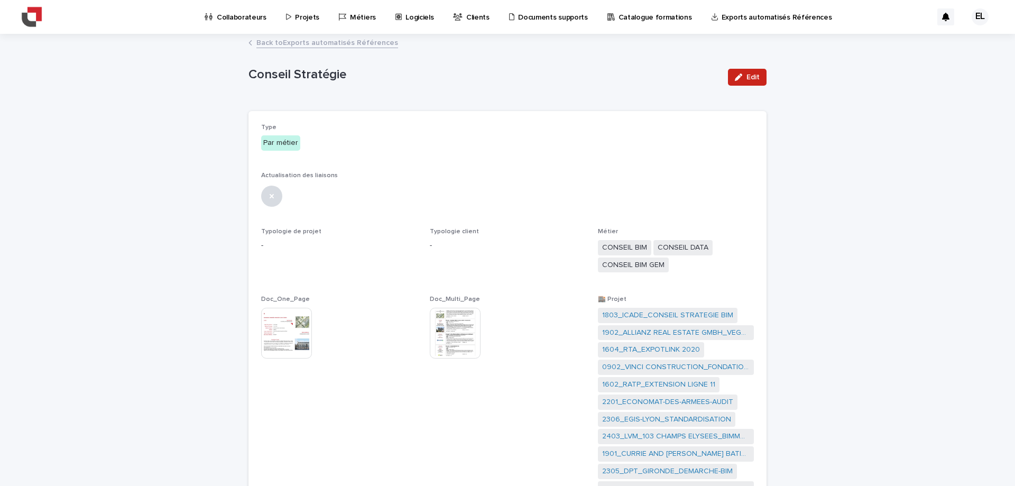
click at [445, 334] on img at bounding box center [455, 333] width 51 height 51
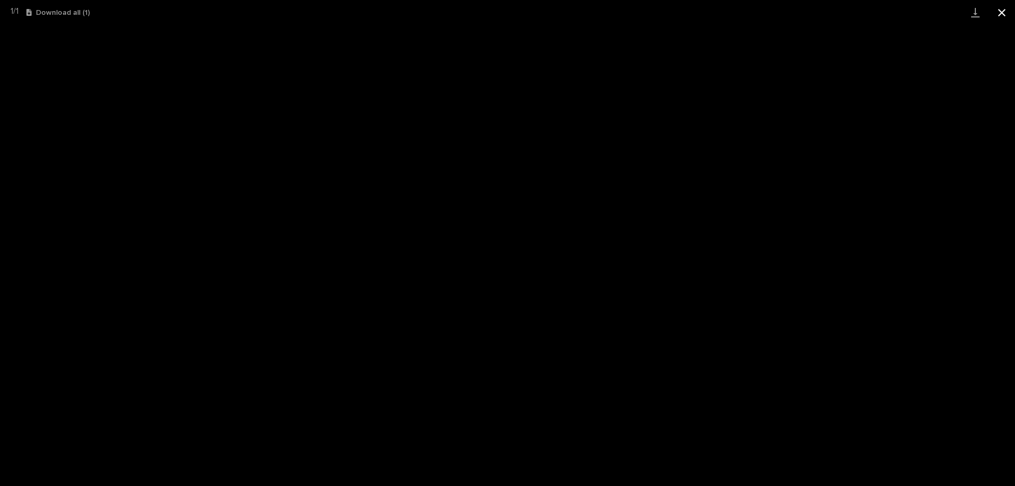
click at [1003, 3] on button "Close gallery" at bounding box center [1002, 12] width 26 height 25
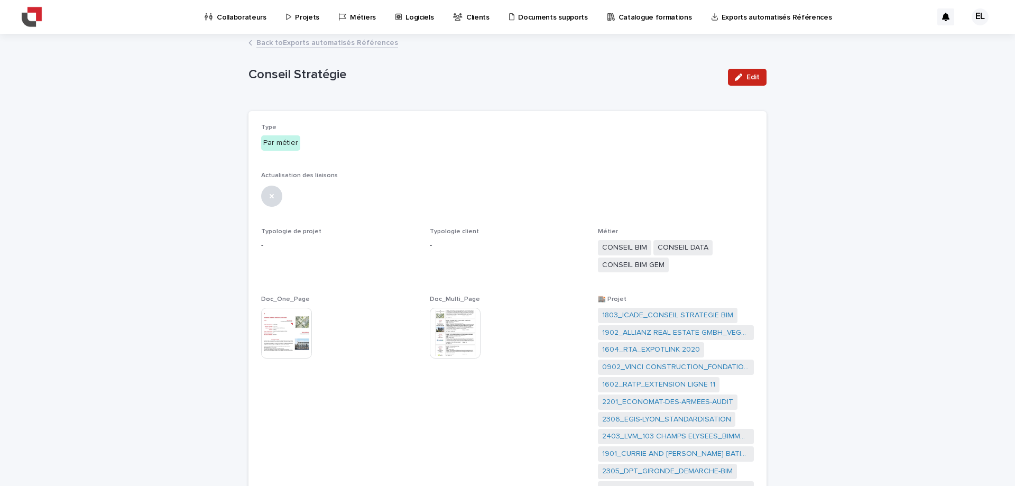
click at [275, 45] on link "Back to Exports automatisés Références" at bounding box center [327, 42] width 142 height 12
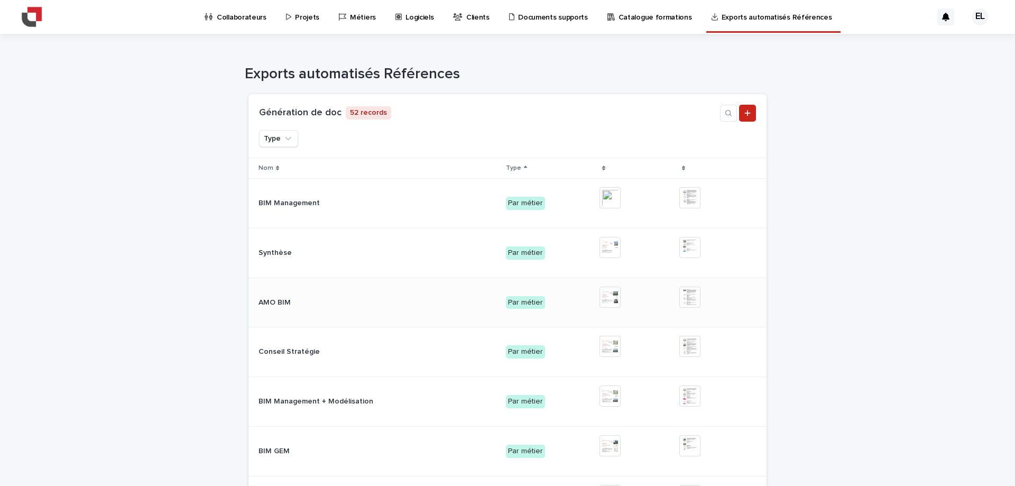
click at [361, 301] on p at bounding box center [325, 302] width 132 height 9
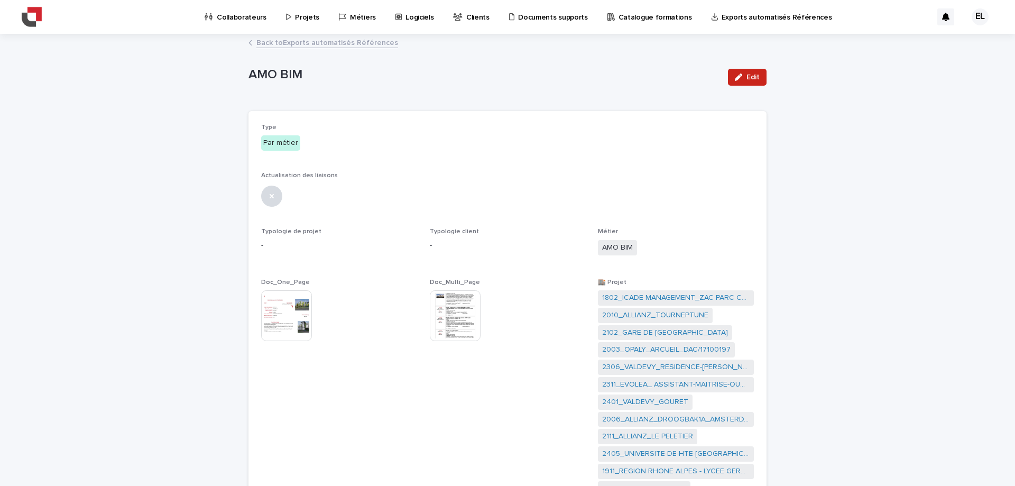
click at [439, 322] on img at bounding box center [455, 315] width 51 height 51
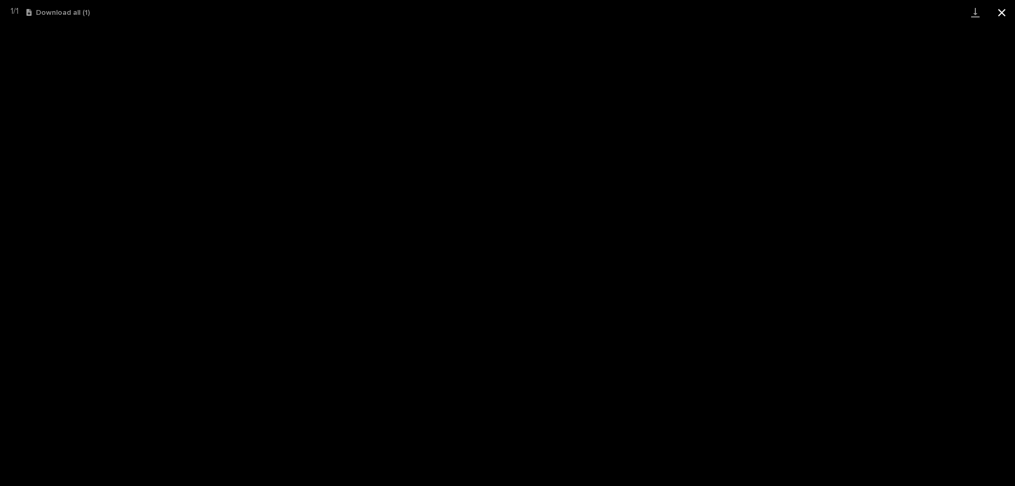
click at [1000, 10] on button "Close gallery" at bounding box center [1002, 12] width 26 height 25
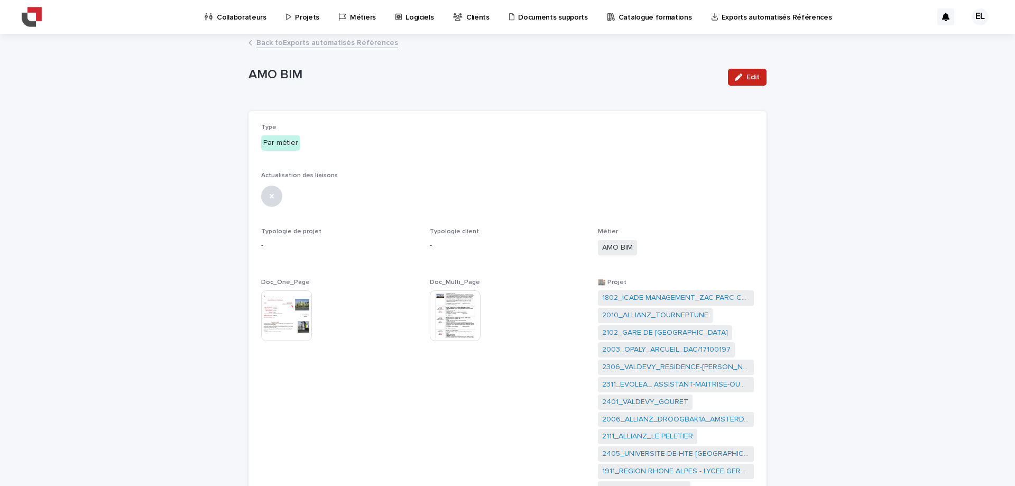
click at [295, 310] on img at bounding box center [286, 315] width 51 height 51
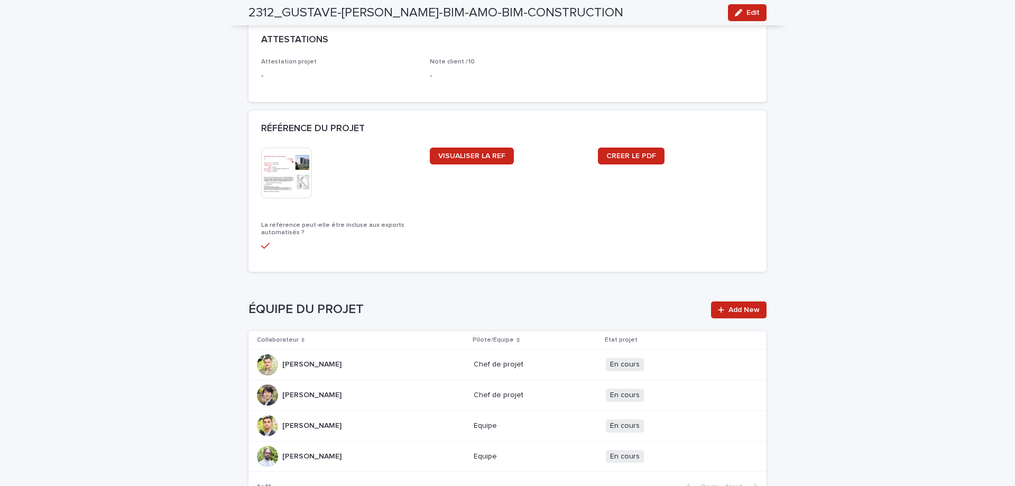
scroll to position [1111, 0]
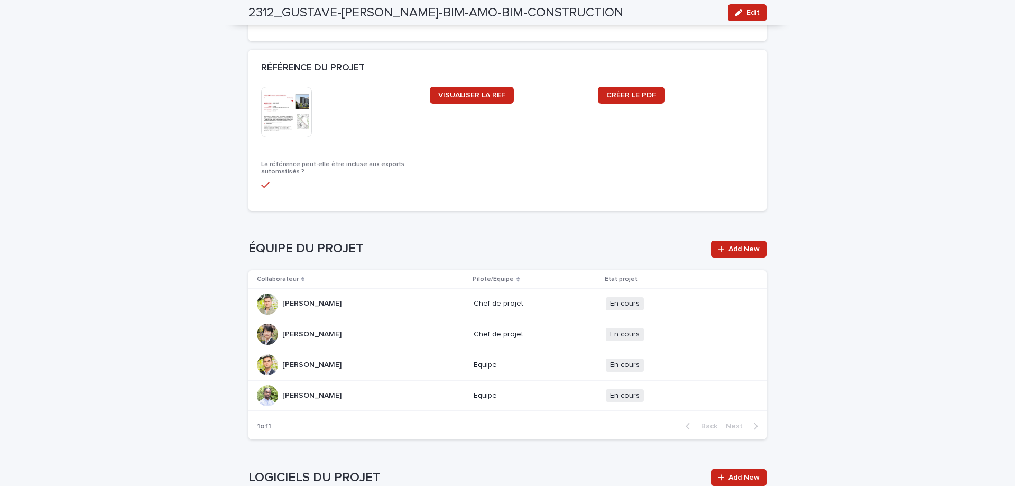
click at [281, 91] on img at bounding box center [286, 112] width 51 height 51
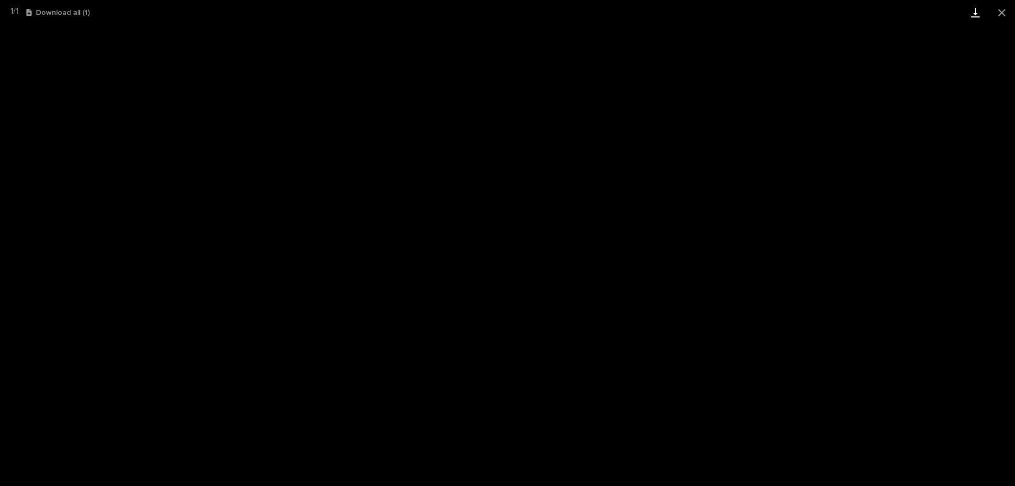
click at [973, 14] on link "Download" at bounding box center [976, 12] width 26 height 25
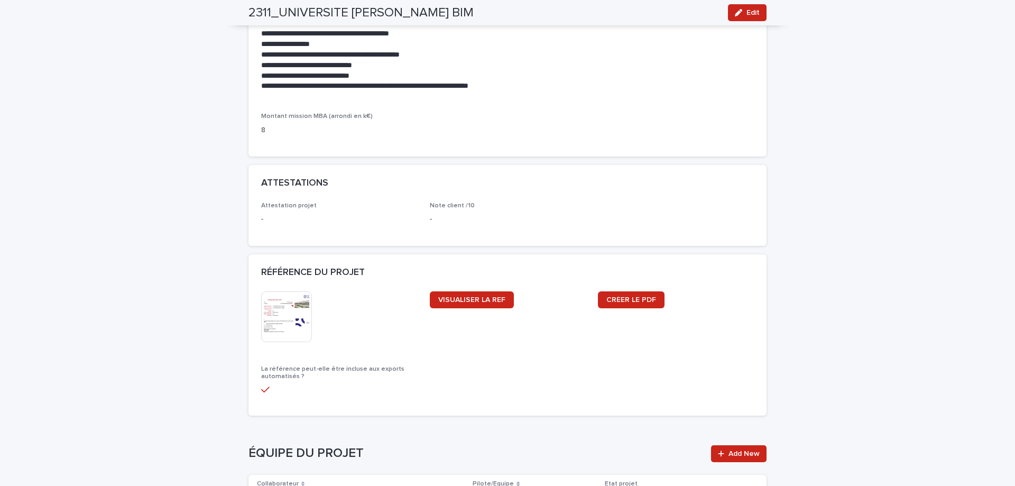
scroll to position [1058, 0]
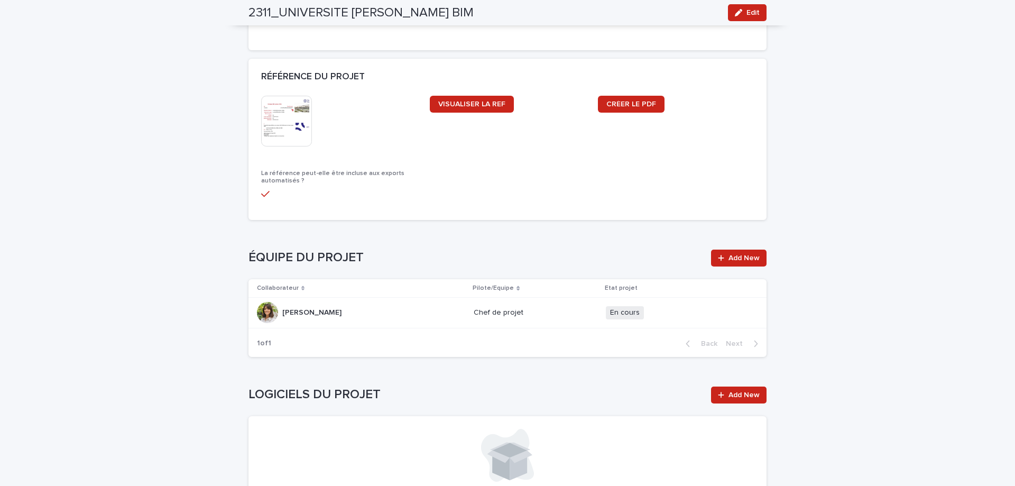
click at [270, 104] on img at bounding box center [286, 121] width 51 height 51
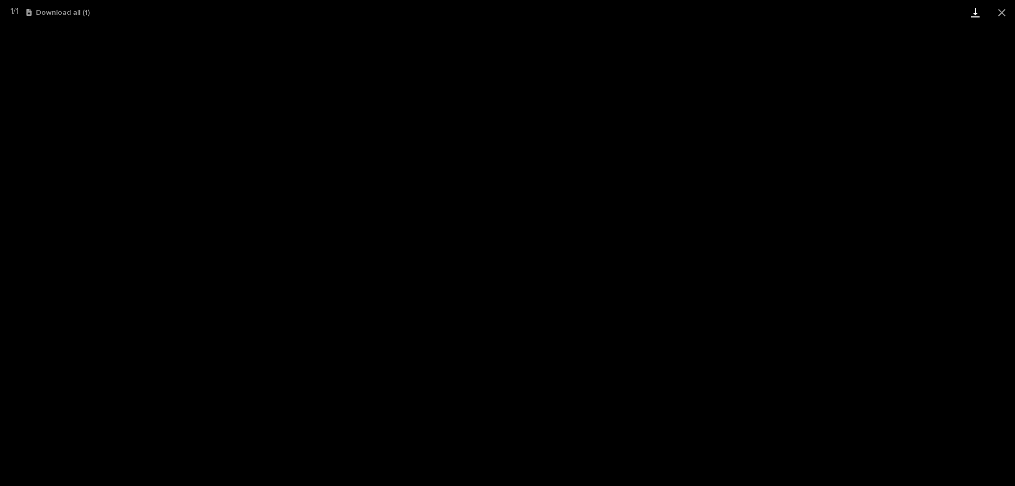
click at [971, 16] on link "Download" at bounding box center [976, 12] width 26 height 25
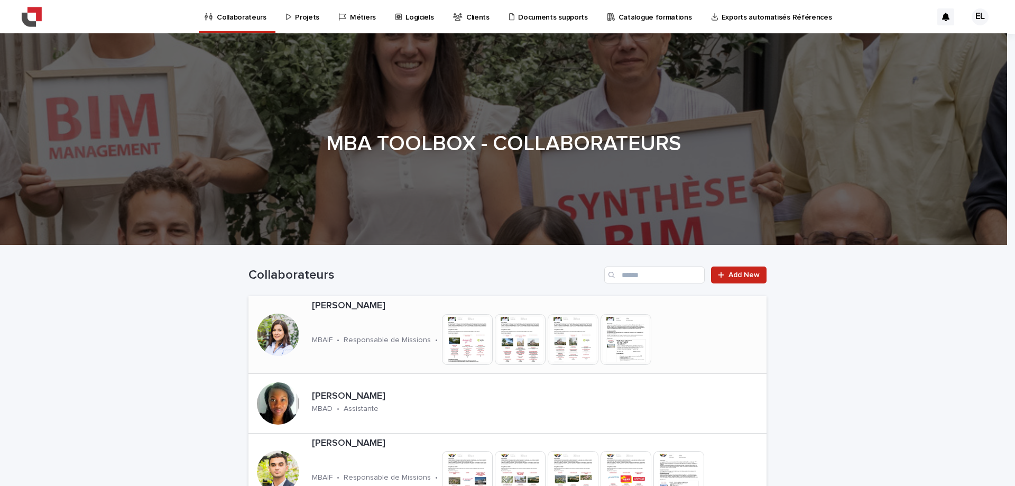
click at [347, 338] on p "Responsable de Missions" at bounding box center [387, 340] width 87 height 9
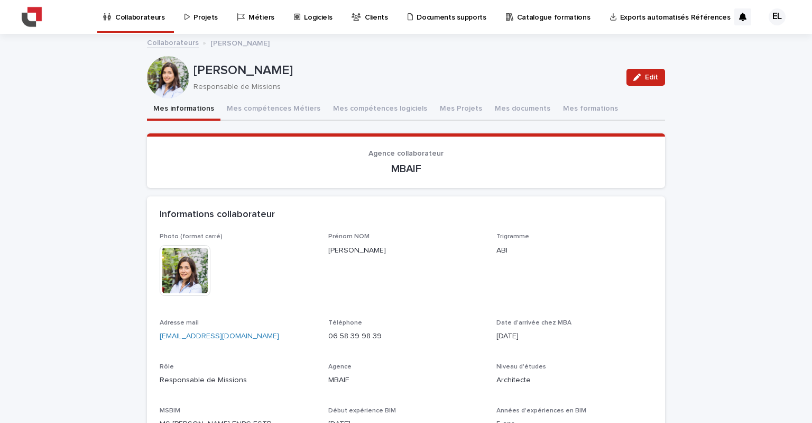
click at [155, 42] on link "Collaborateurs" at bounding box center [173, 42] width 52 height 12
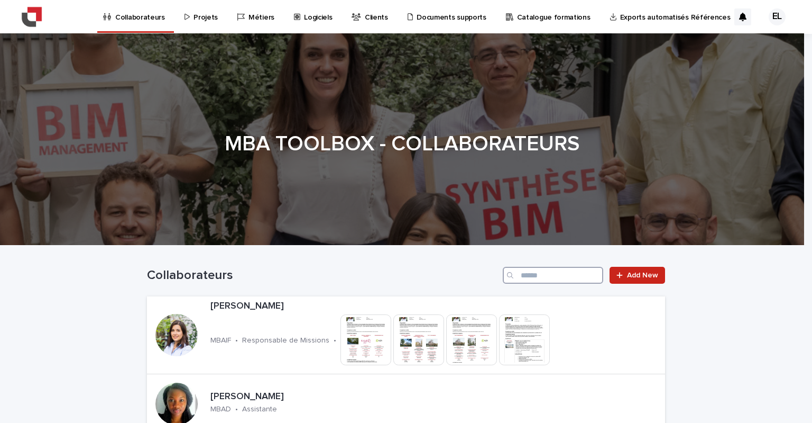
click at [546, 278] on input "Search" at bounding box center [553, 275] width 100 height 17
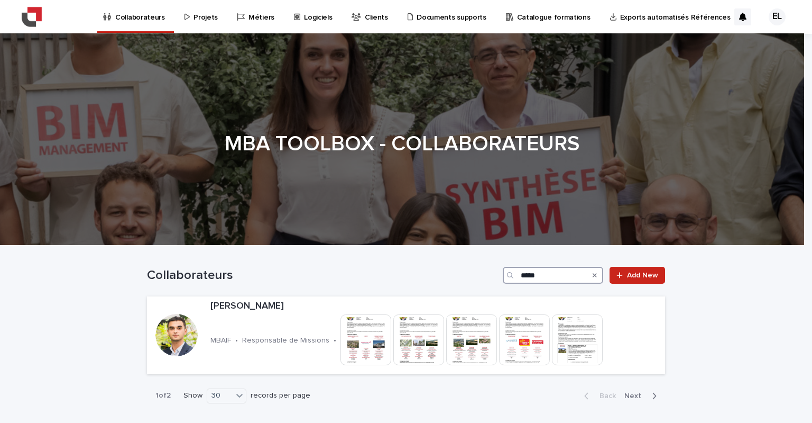
type input "*****"
click at [248, 303] on p "[PERSON_NAME]" at bounding box center [435, 306] width 451 height 12
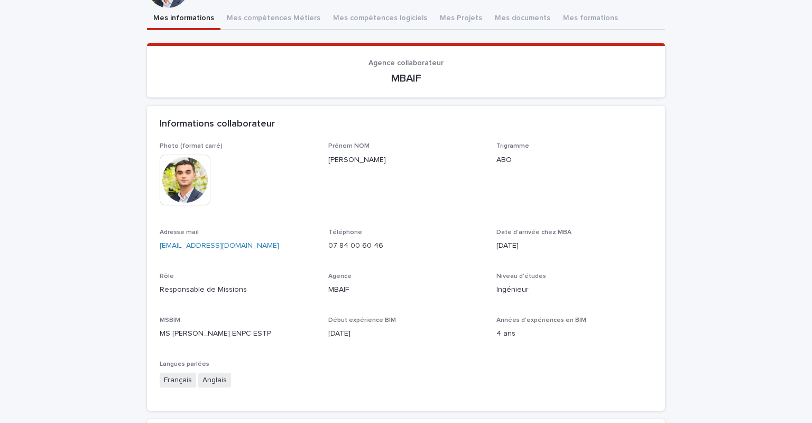
scroll to position [106, 0]
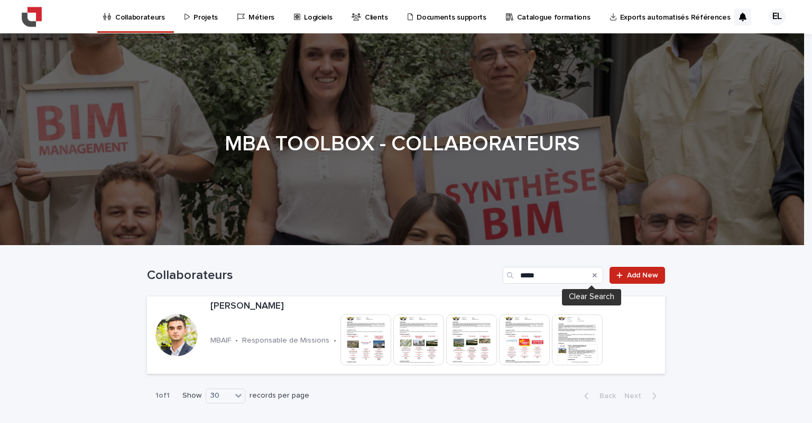
click at [593, 275] on icon "Search" at bounding box center [595, 275] width 4 height 4
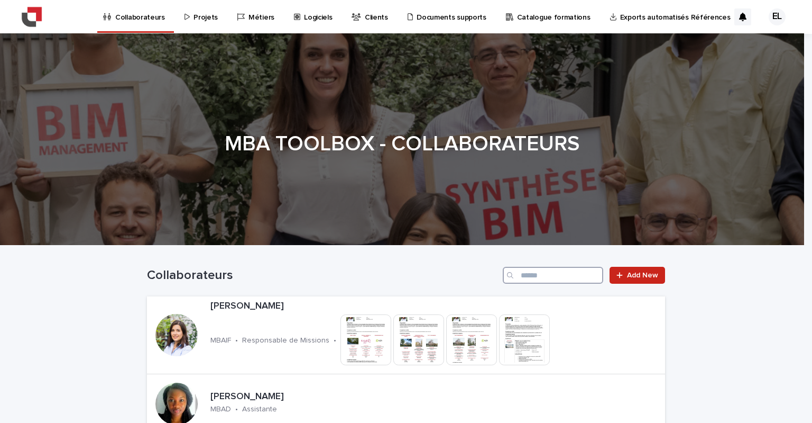
click at [578, 279] on input "Search" at bounding box center [553, 275] width 100 height 17
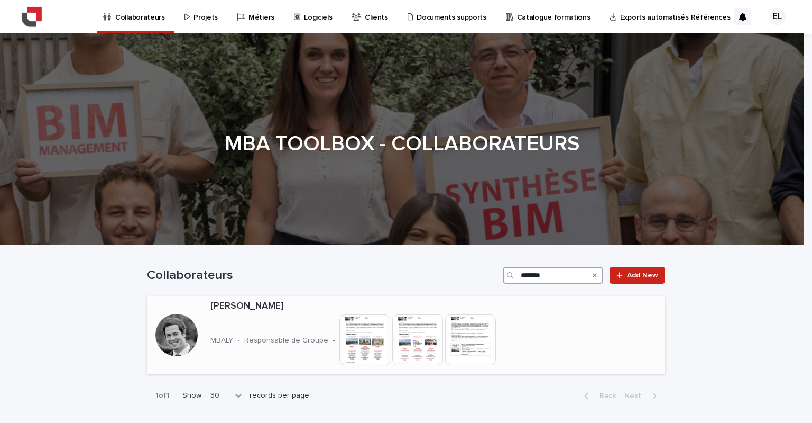
type input "*******"
click at [213, 310] on p "[PERSON_NAME]" at bounding box center [390, 306] width 361 height 12
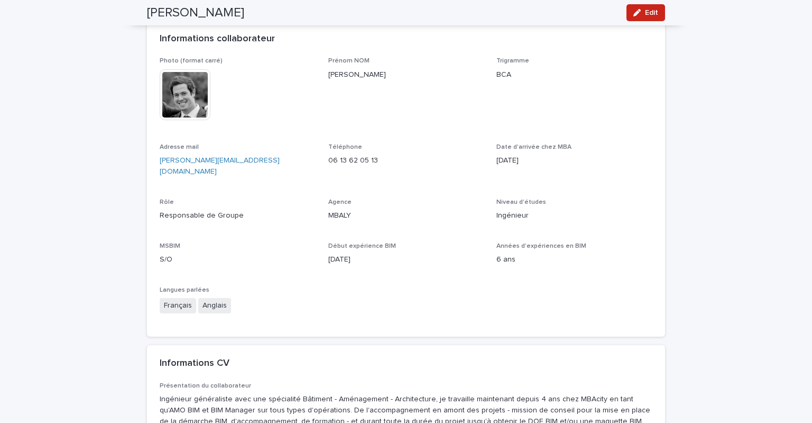
scroll to position [159, 0]
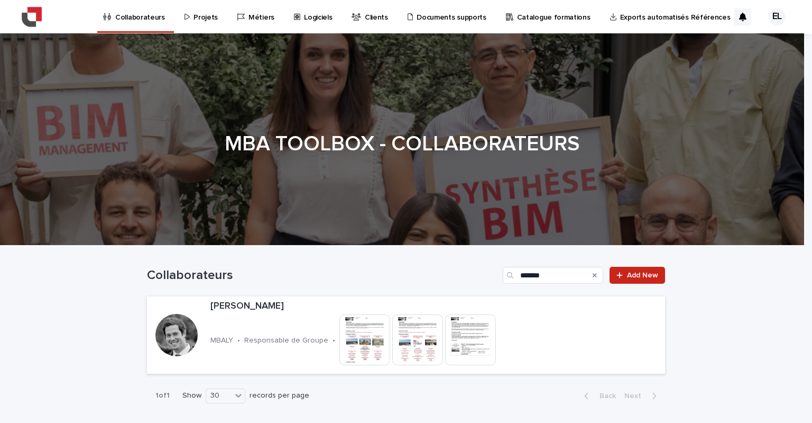
click at [593, 274] on icon "Search" at bounding box center [595, 275] width 4 height 4
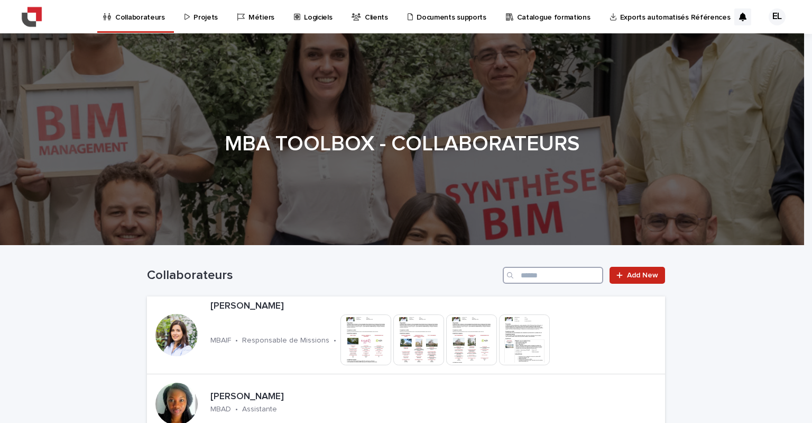
click at [552, 275] on input "Search" at bounding box center [553, 275] width 100 height 17
type input "*****"
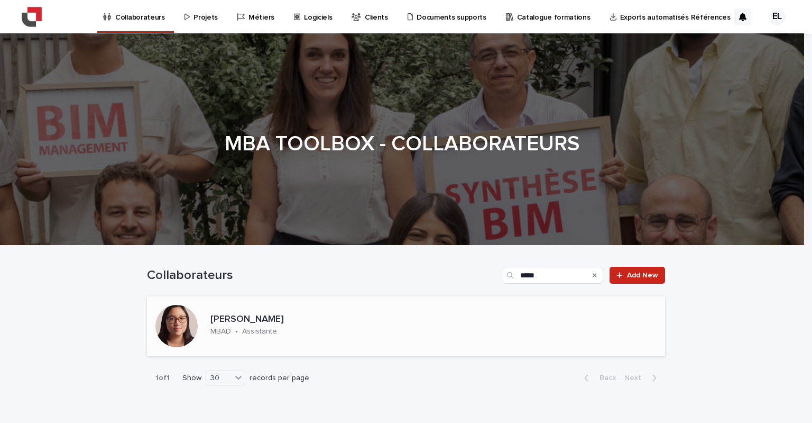
click at [252, 332] on p "Assistante" at bounding box center [259, 331] width 35 height 9
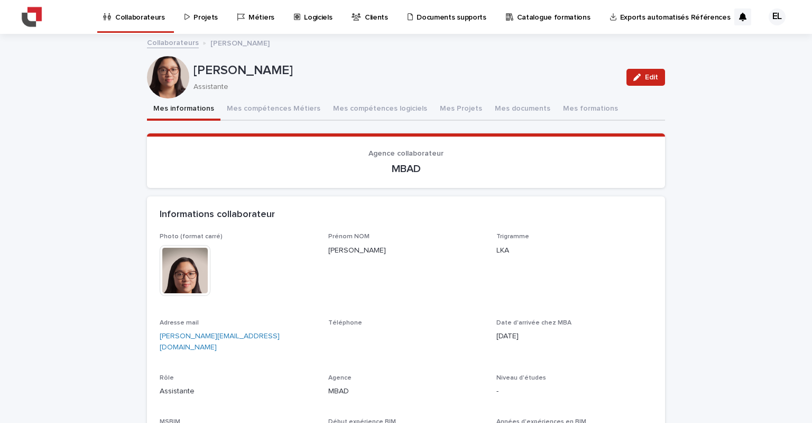
click at [194, 267] on img at bounding box center [185, 270] width 51 height 51
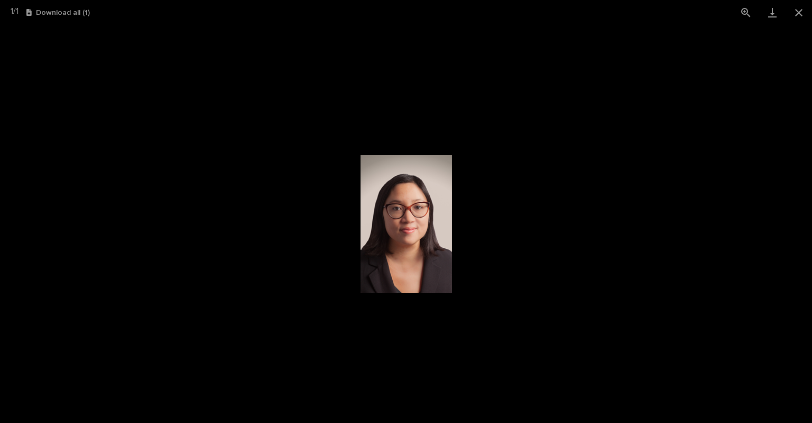
drag, startPoint x: 393, startPoint y: 198, endPoint x: 726, endPoint y: 198, distance: 332.6
click at [726, 198] on picture at bounding box center [406, 224] width 812 height 398
click at [770, 15] on link "Download" at bounding box center [772, 12] width 26 height 25
